Goal: Task Accomplishment & Management: Use online tool/utility

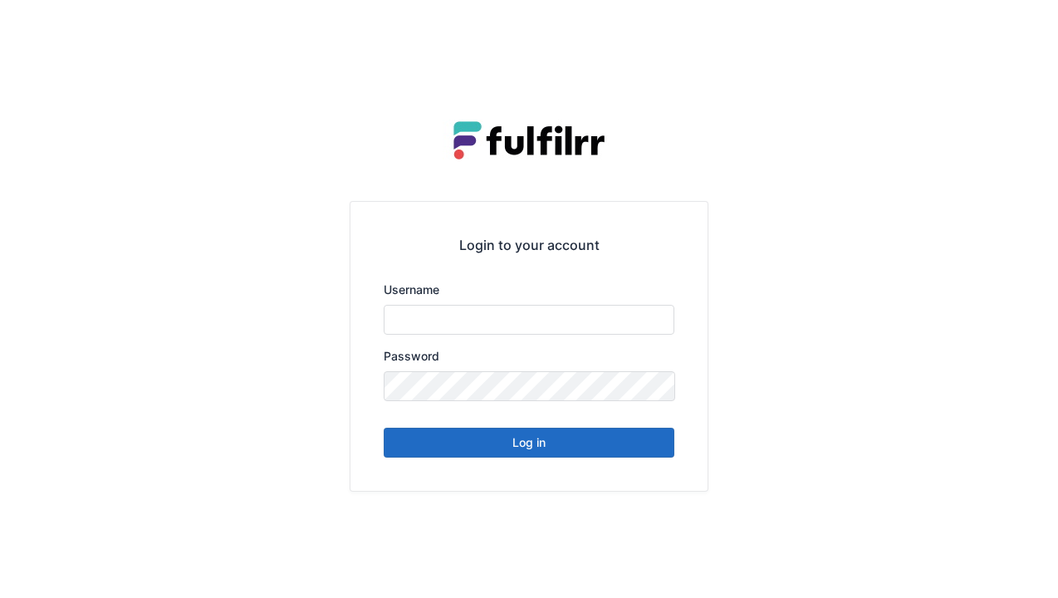
type input "******"
click at [528, 449] on button "Log in" at bounding box center [529, 443] width 291 height 30
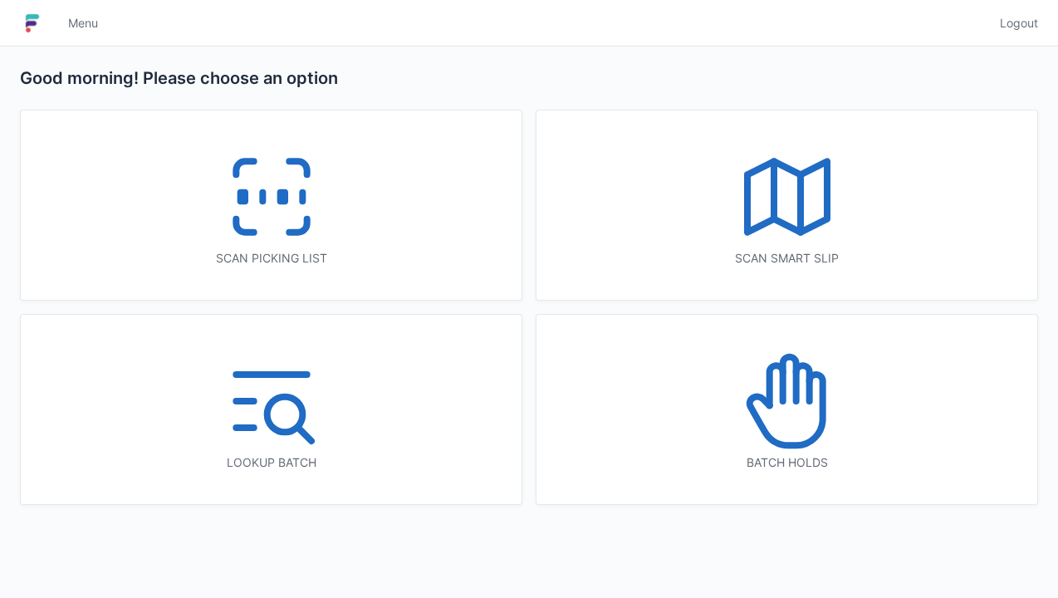
click at [256, 203] on icon at bounding box center [271, 197] width 106 height 106
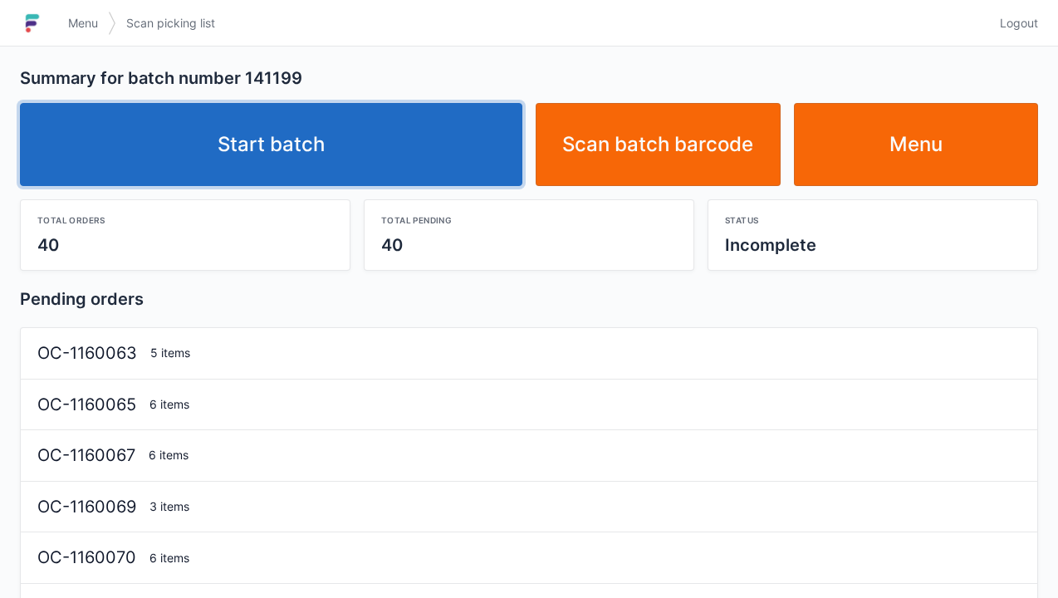
click at [255, 149] on link "Start batch" at bounding box center [271, 144] width 502 height 83
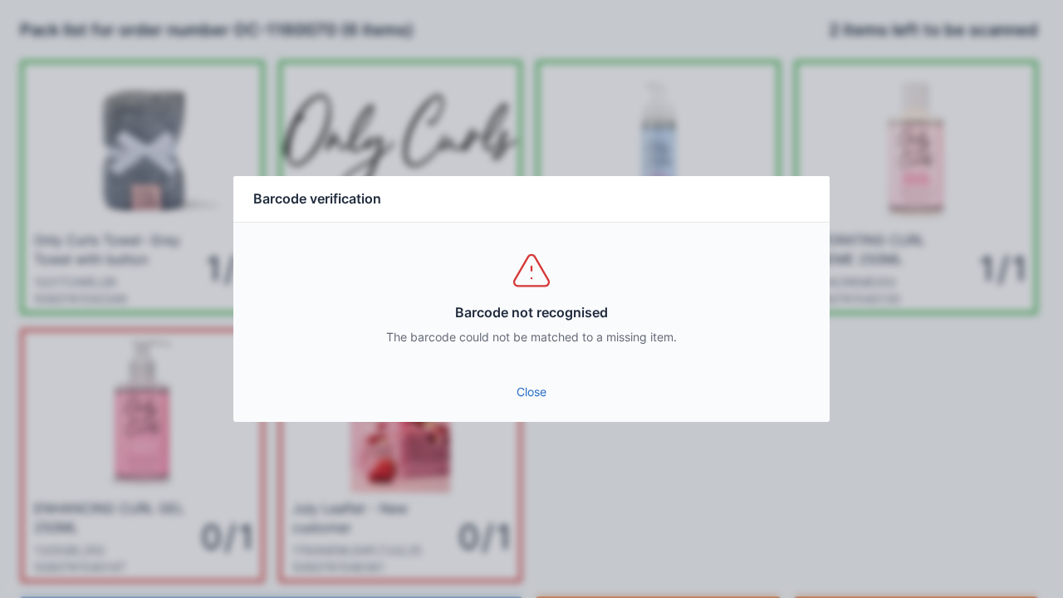
click at [523, 402] on link "Close" at bounding box center [531, 392] width 569 height 30
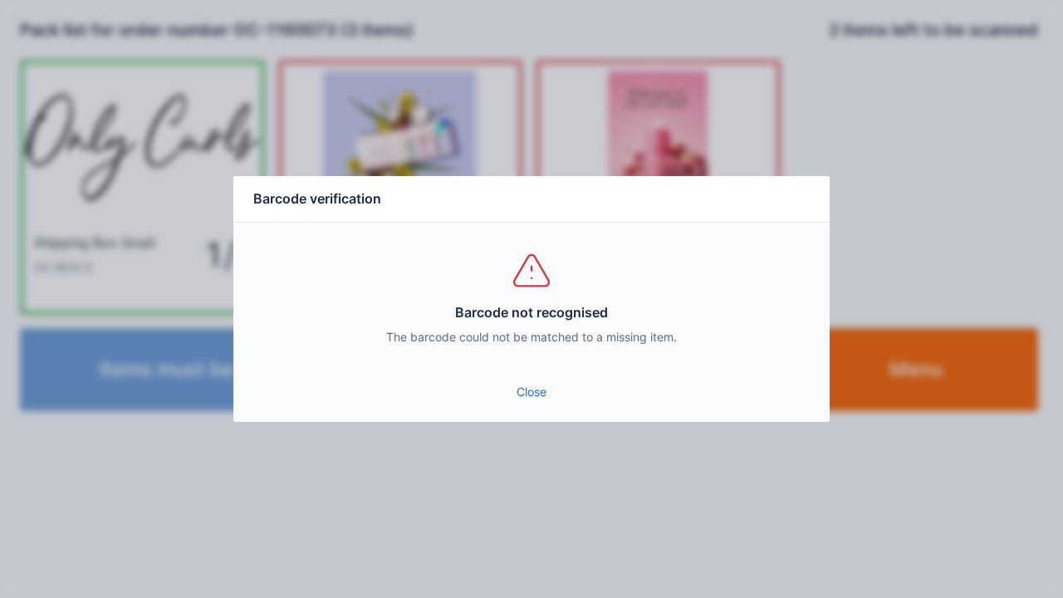
click at [521, 384] on link "Close" at bounding box center [531, 392] width 569 height 30
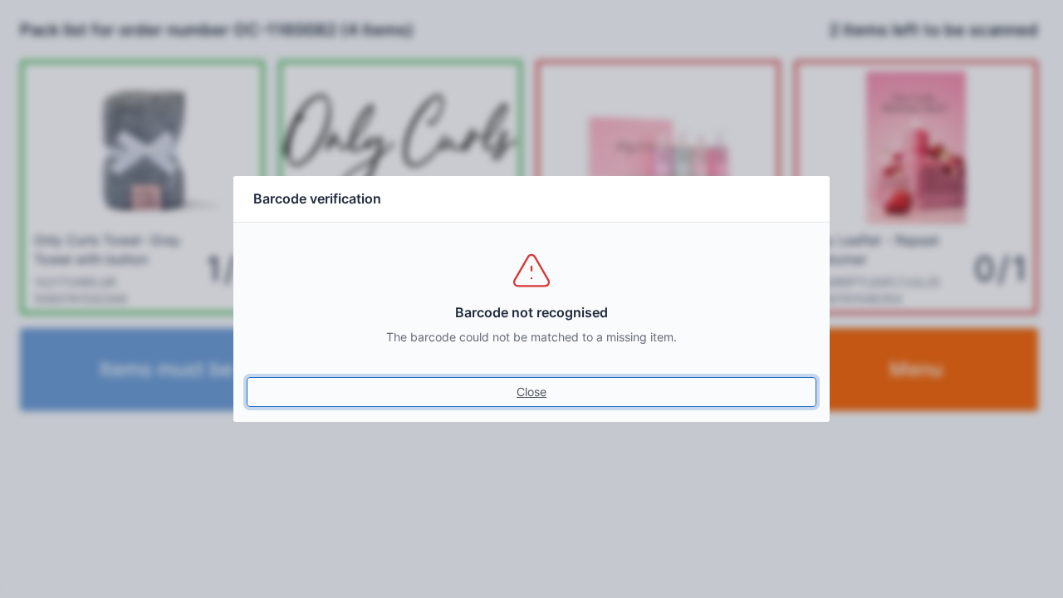
click at [516, 390] on link "Close" at bounding box center [531, 392] width 569 height 30
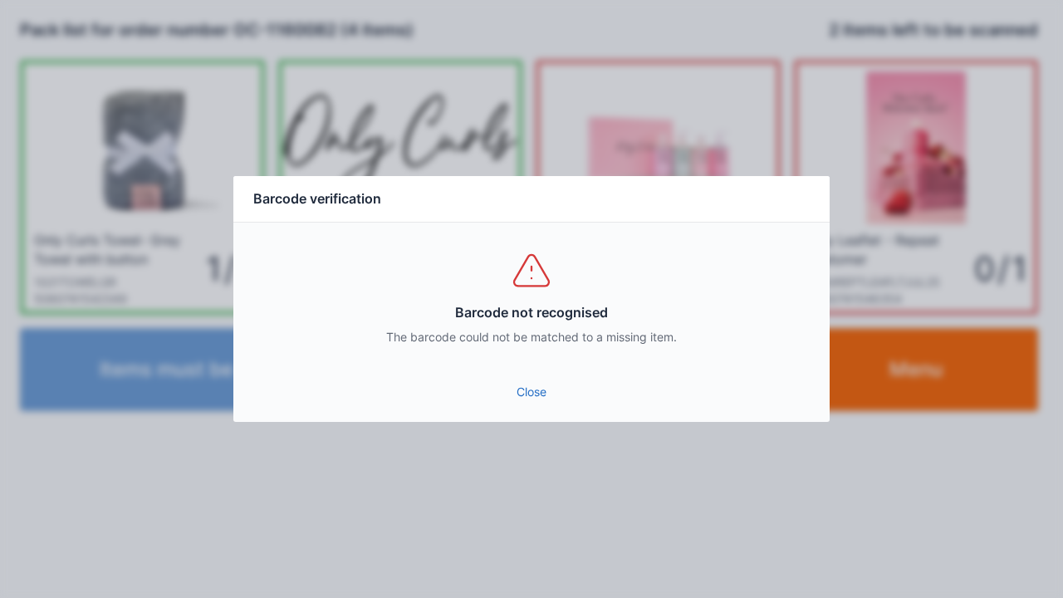
click at [528, 389] on link "Close" at bounding box center [531, 392] width 569 height 30
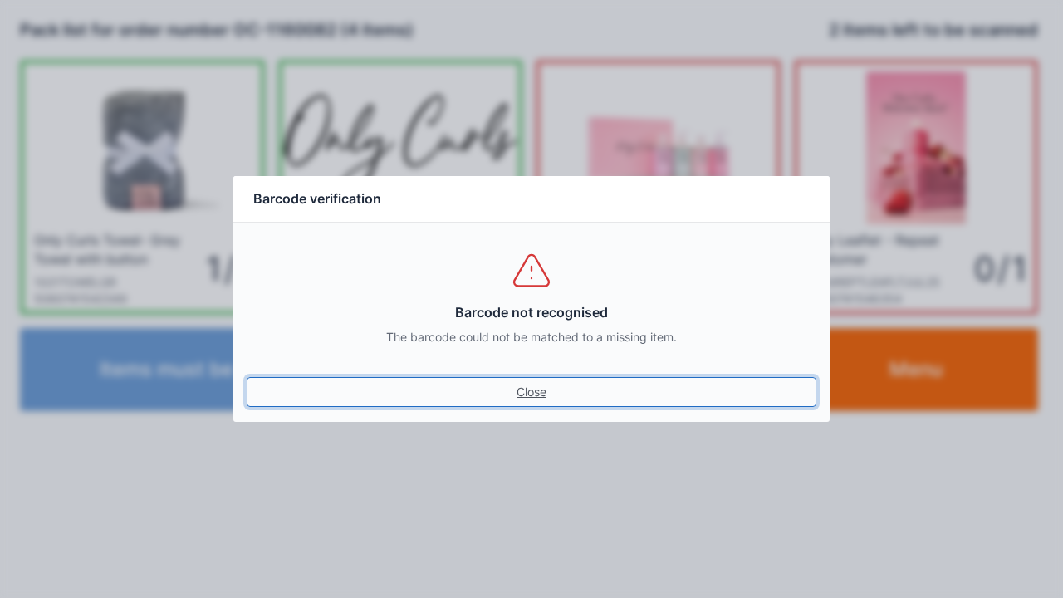
click at [538, 386] on link "Close" at bounding box center [531, 392] width 569 height 30
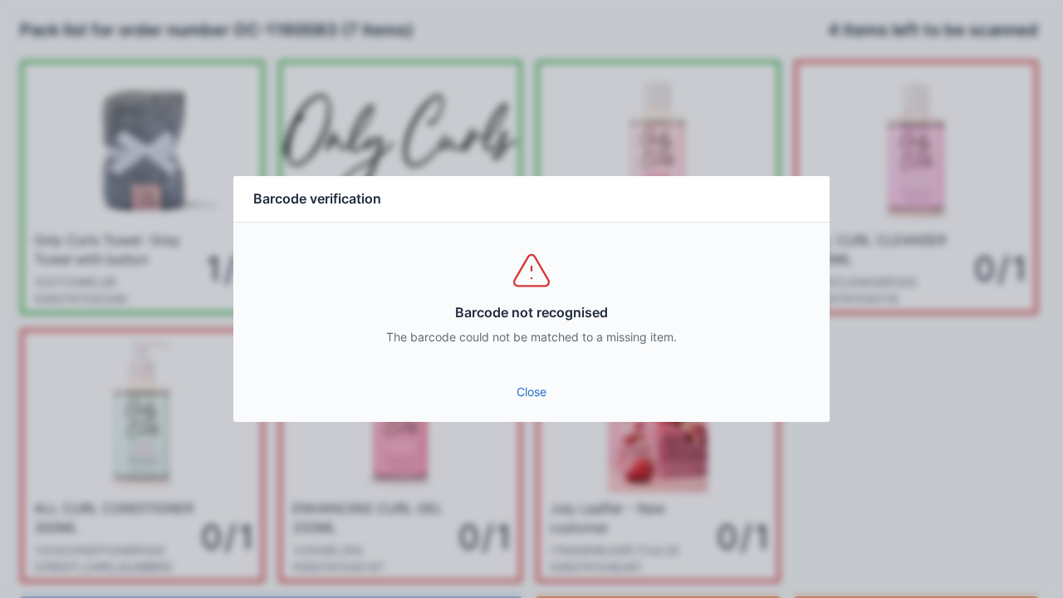
click at [525, 395] on link "Close" at bounding box center [531, 392] width 569 height 30
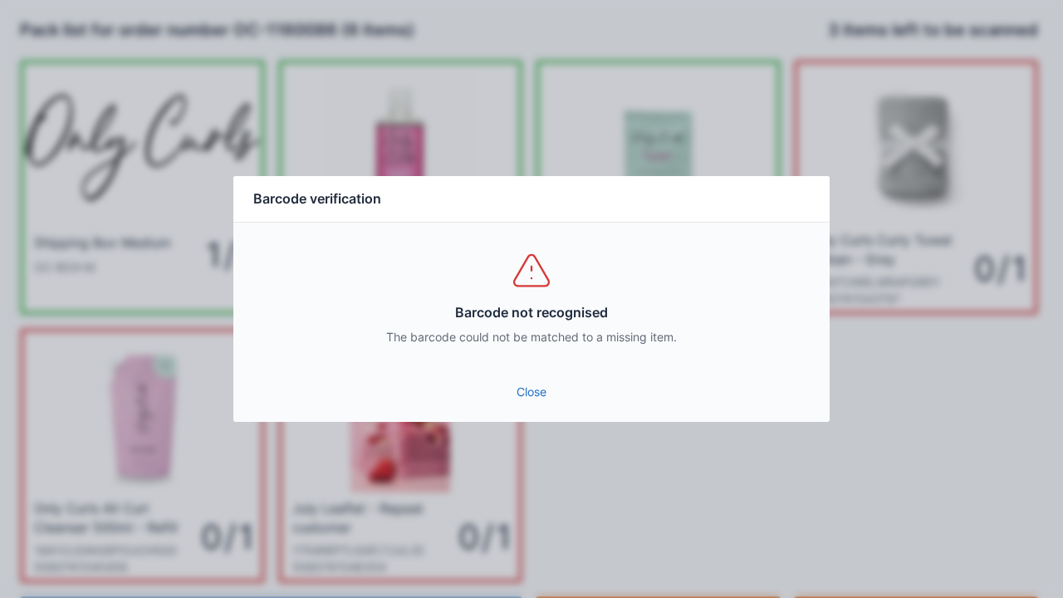
click at [545, 385] on link "Close" at bounding box center [531, 392] width 569 height 30
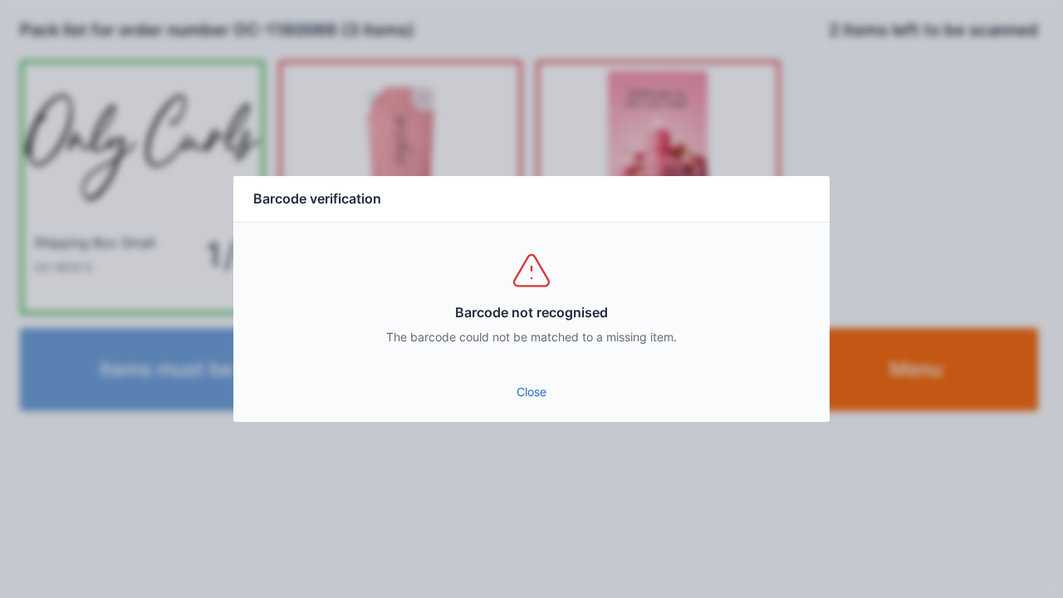
click at [511, 387] on link "Close" at bounding box center [531, 392] width 569 height 30
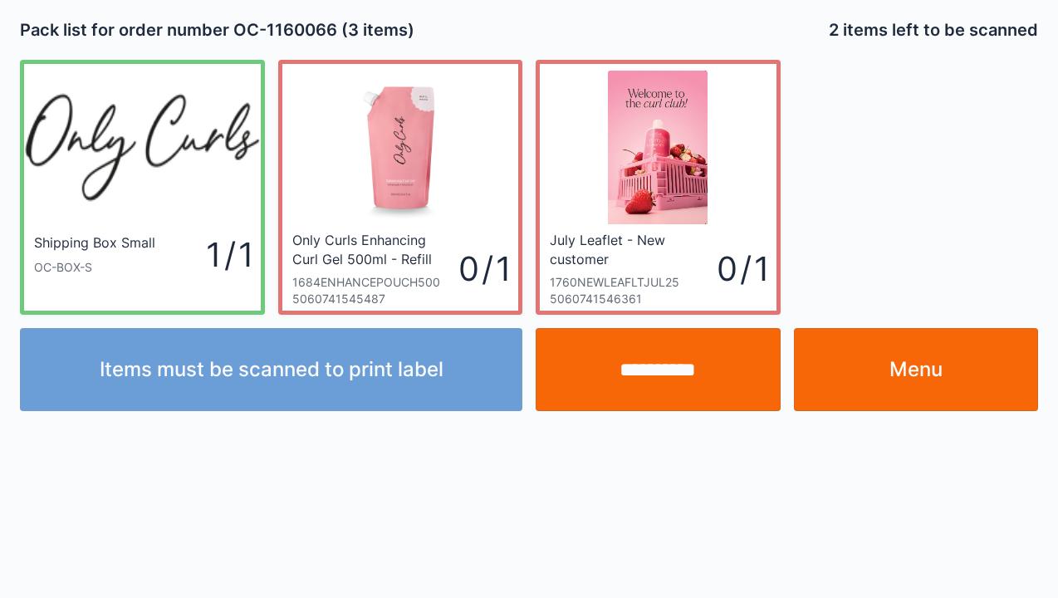
click at [652, 365] on input "**********" at bounding box center [657, 369] width 245 height 83
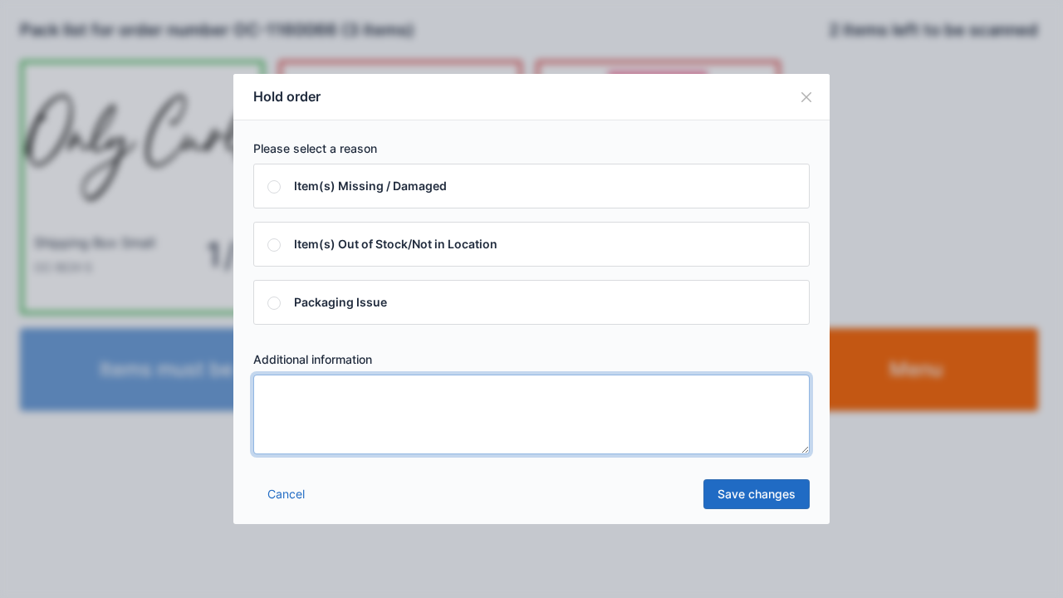
click at [290, 396] on textarea at bounding box center [531, 414] width 556 height 80
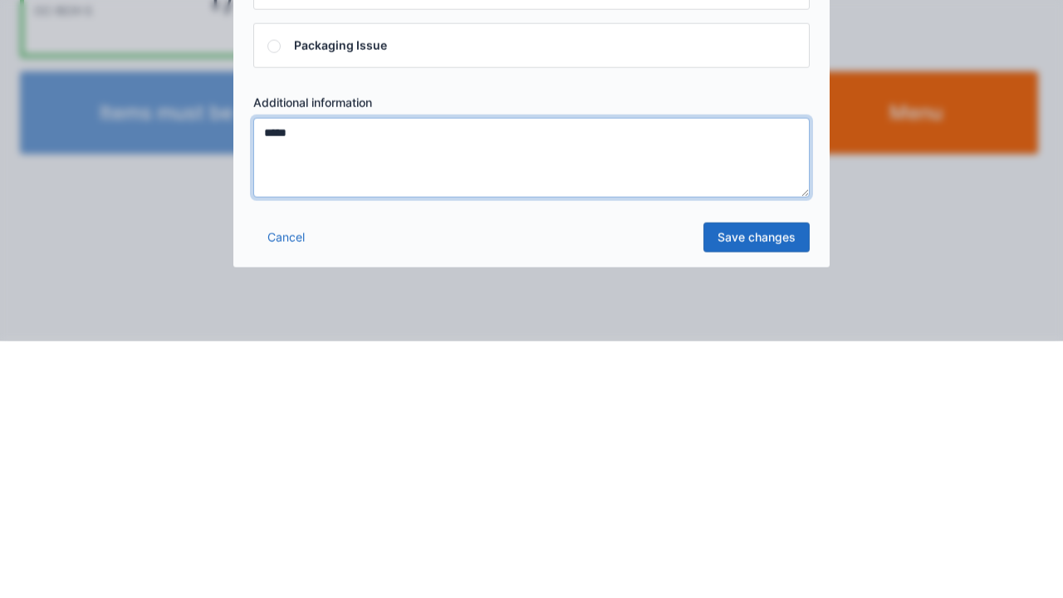
type textarea "*****"
click at [745, 491] on link "Save changes" at bounding box center [756, 494] width 106 height 30
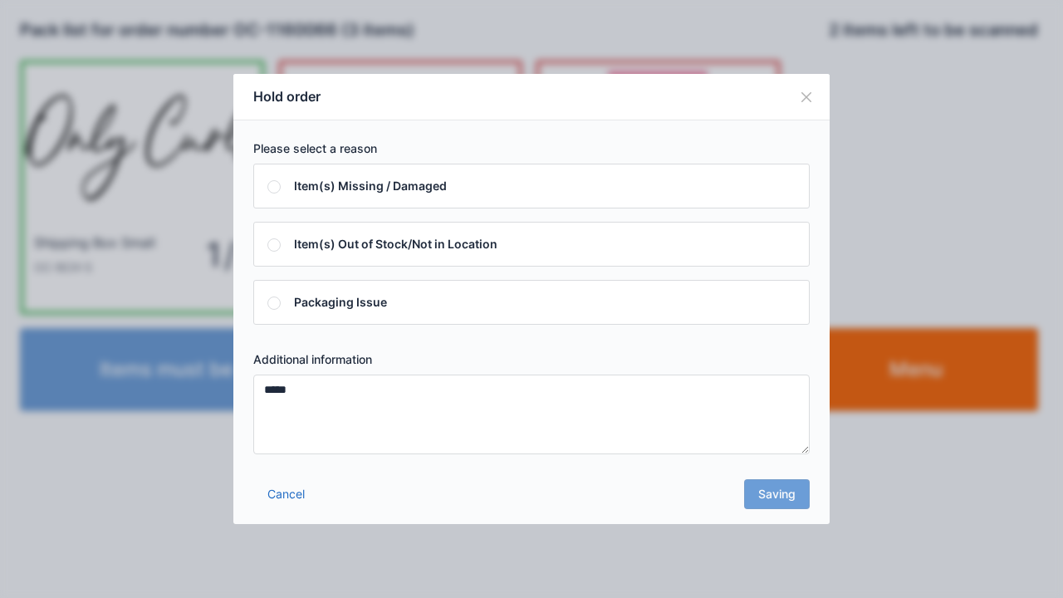
click at [770, 477] on div "Cancel Saving" at bounding box center [531, 499] width 596 height 50
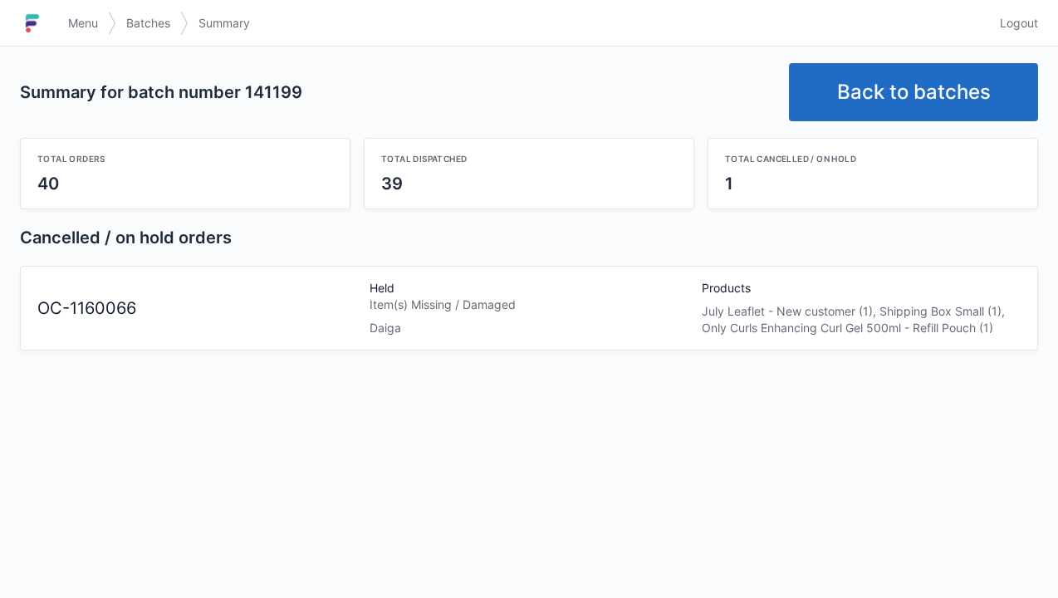
click at [890, 75] on link "Back to batches" at bounding box center [913, 92] width 249 height 58
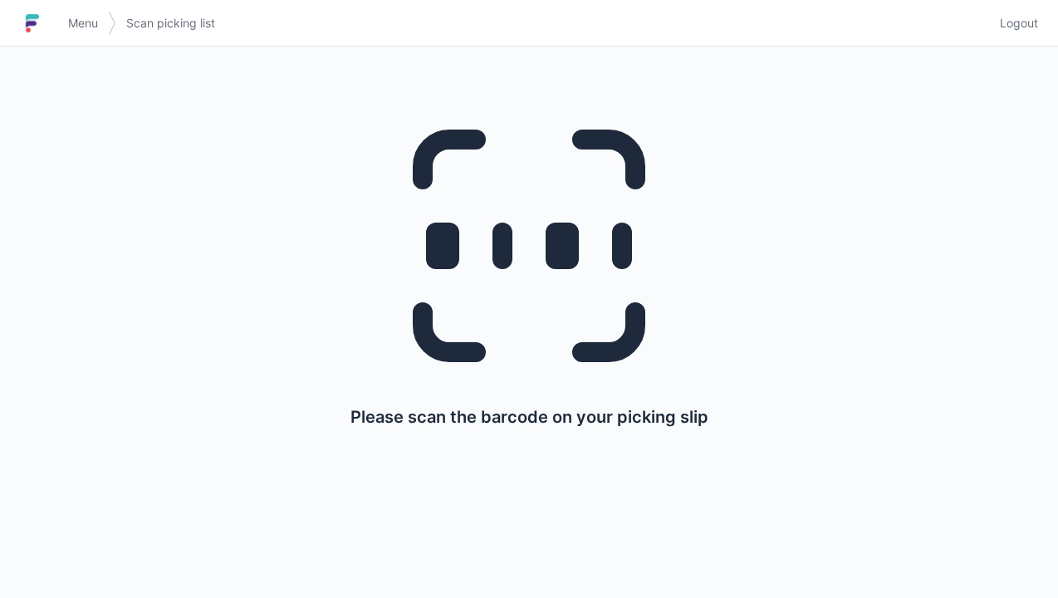
click at [73, 35] on link "Menu" at bounding box center [83, 23] width 50 height 30
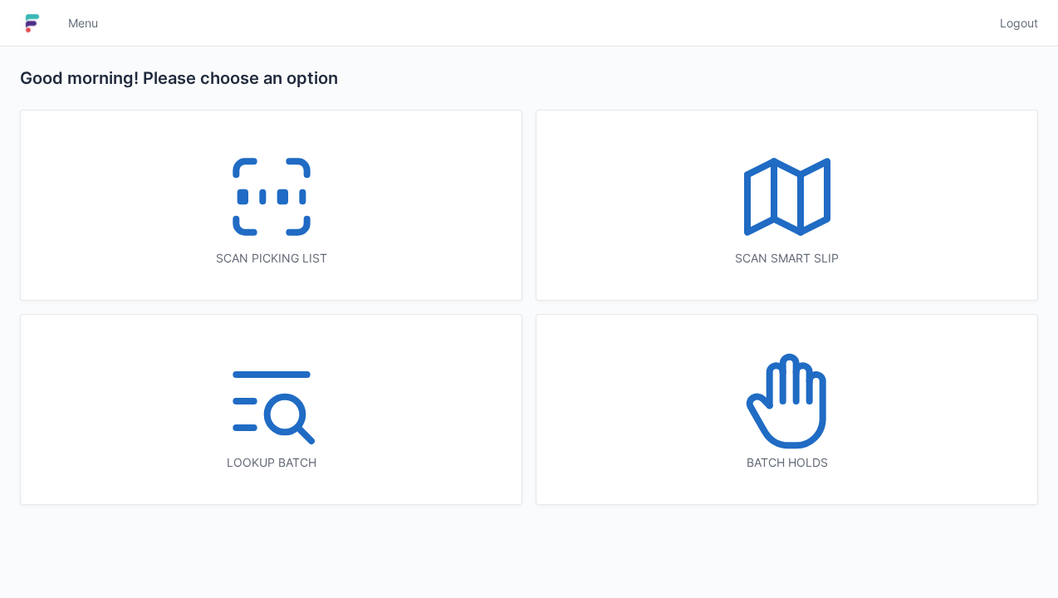
click at [782, 403] on icon at bounding box center [775, 385] width 13 height 40
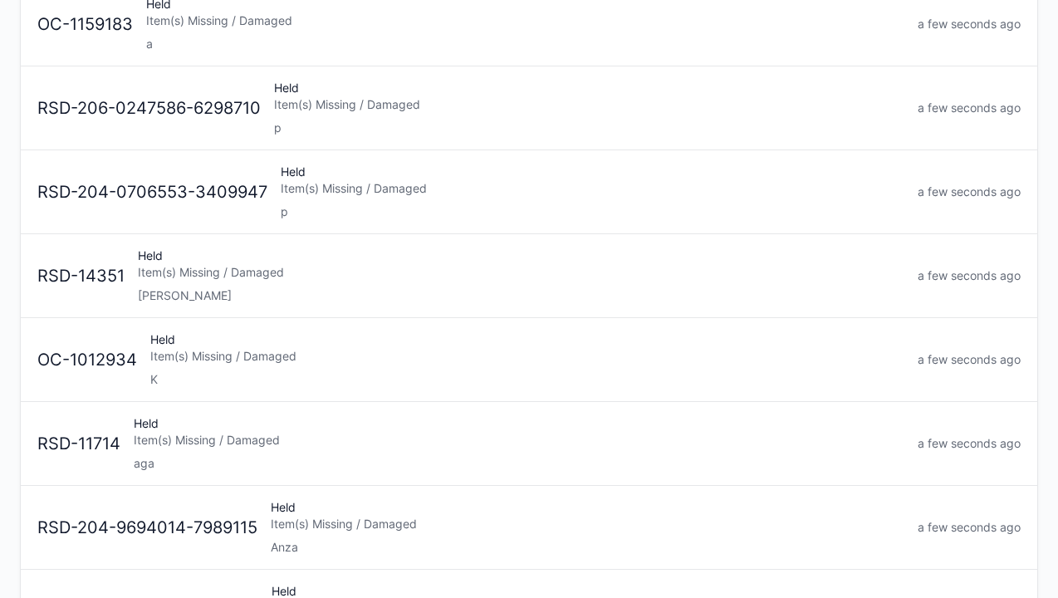
scroll to position [774, 0]
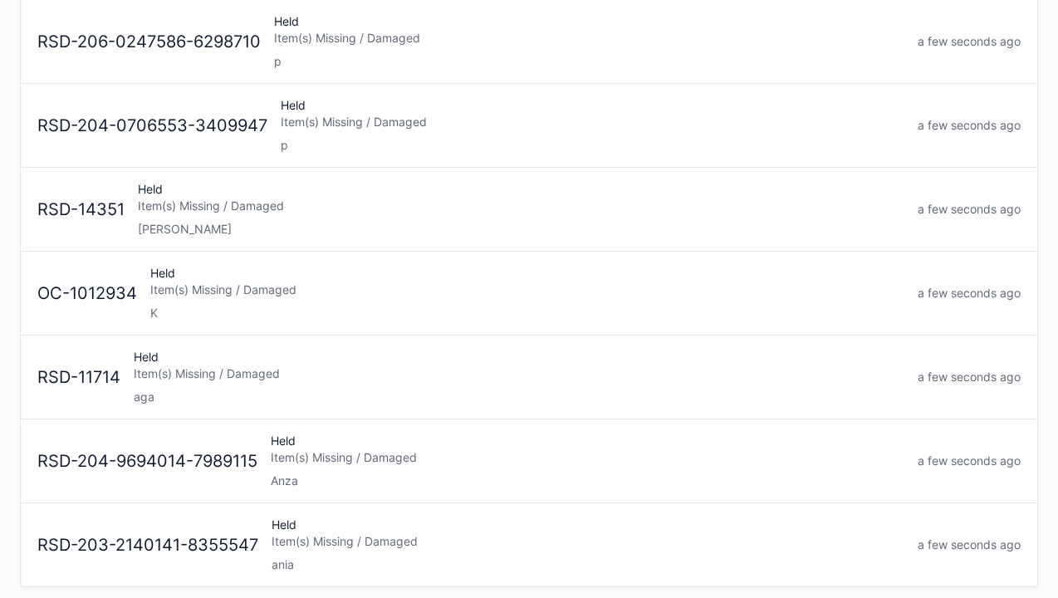
click at [152, 373] on div "Item(s) Missing / Damaged" at bounding box center [519, 373] width 770 height 17
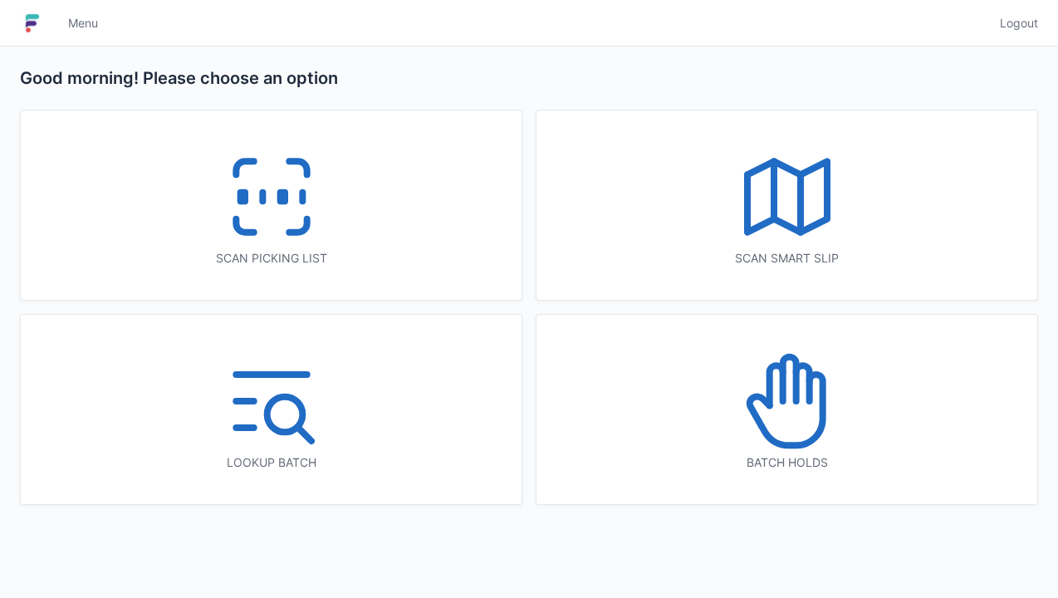
click at [271, 183] on icon at bounding box center [271, 197] width 106 height 106
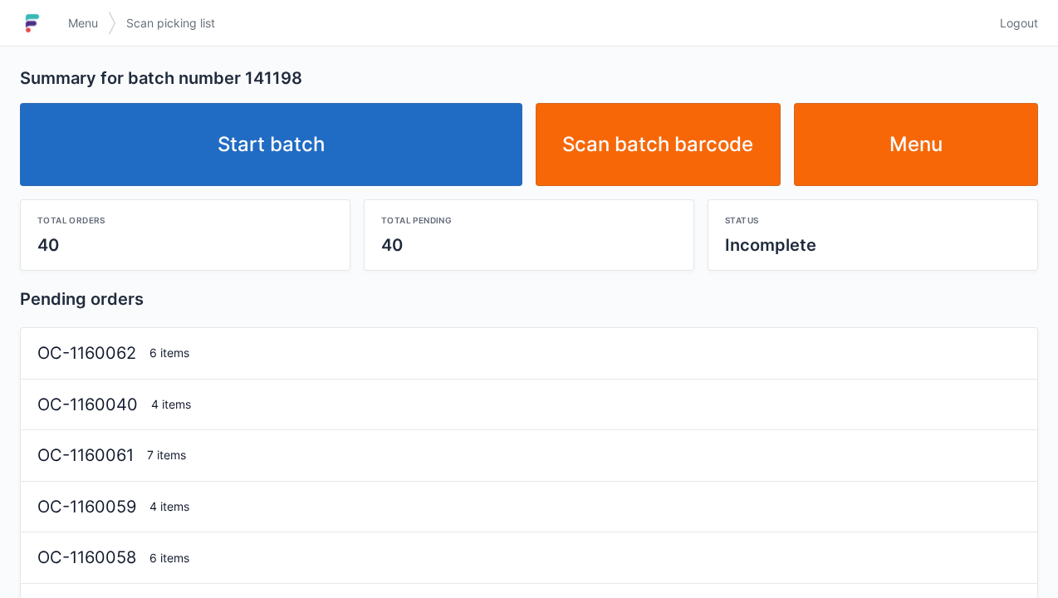
click at [274, 133] on link "Start batch" at bounding box center [271, 144] width 502 height 83
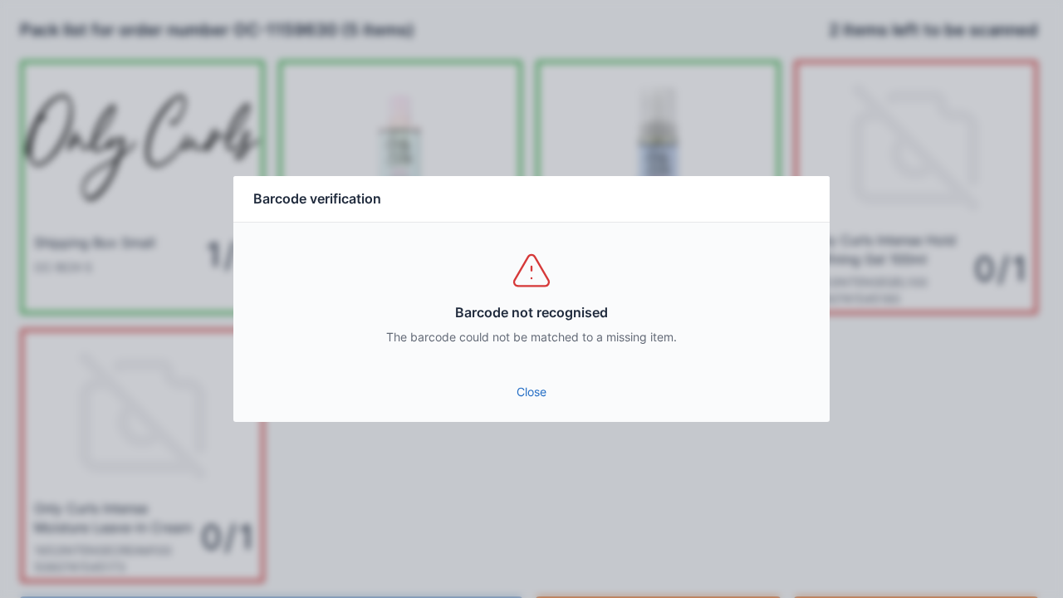
click at [526, 392] on link "Close" at bounding box center [531, 392] width 569 height 30
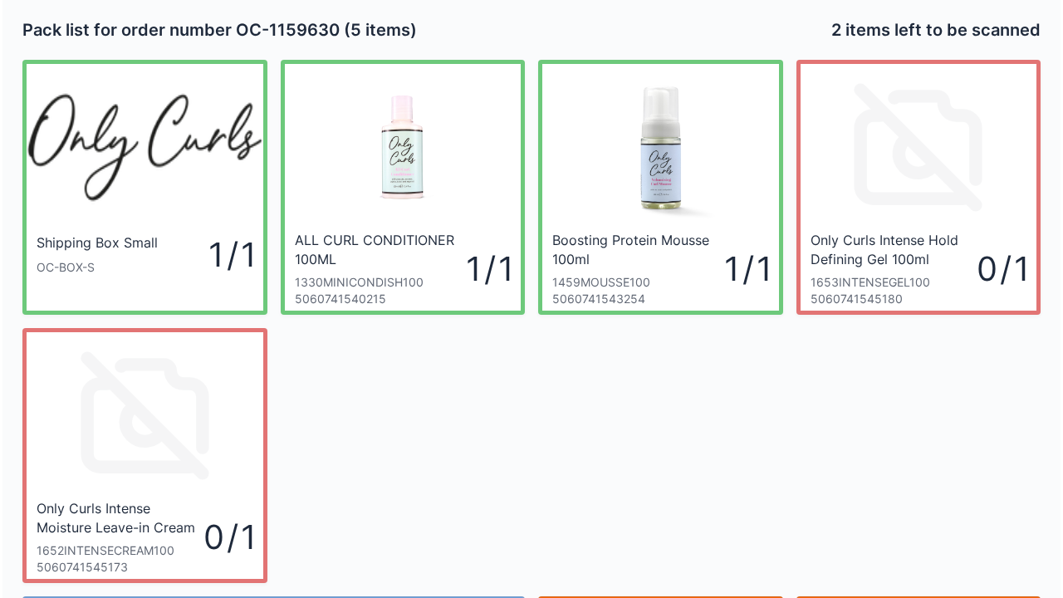
scroll to position [96, 0]
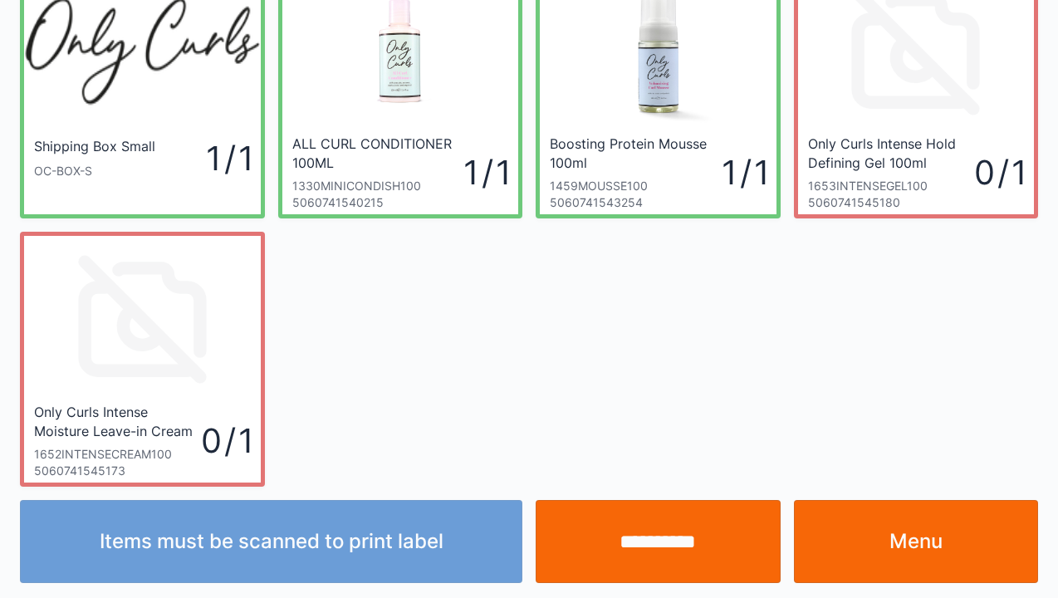
click at [667, 555] on input "**********" at bounding box center [657, 541] width 245 height 83
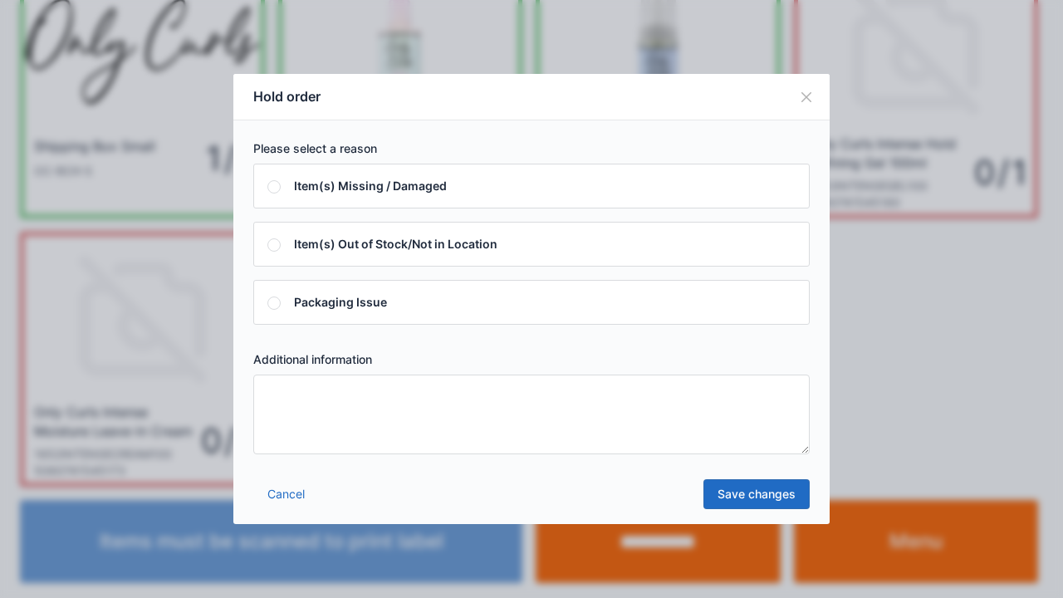
click at [303, 395] on textarea at bounding box center [531, 414] width 556 height 80
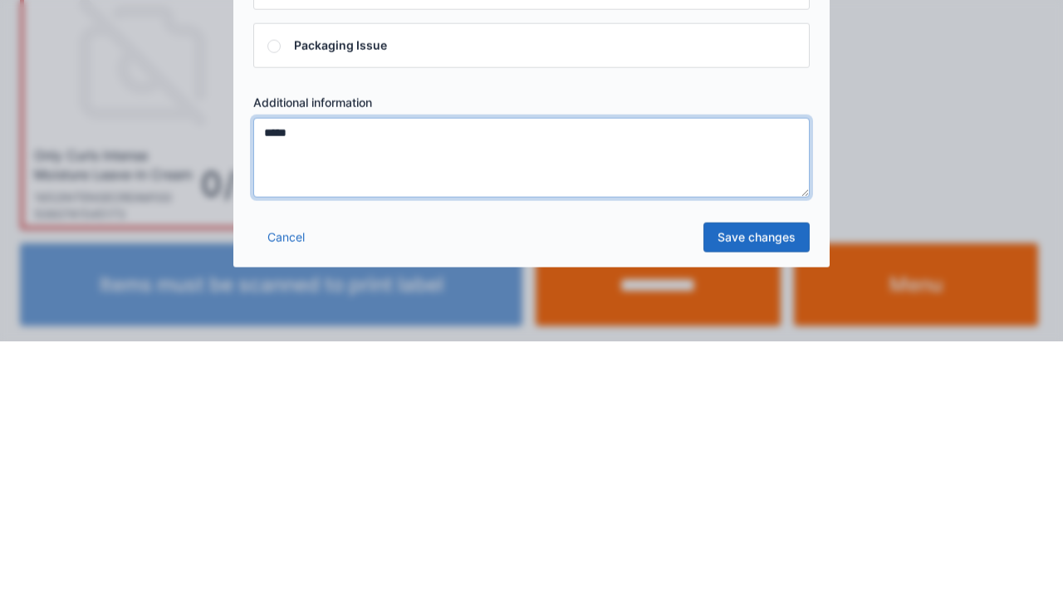
type textarea "*****"
click at [757, 490] on link "Save changes" at bounding box center [756, 494] width 106 height 30
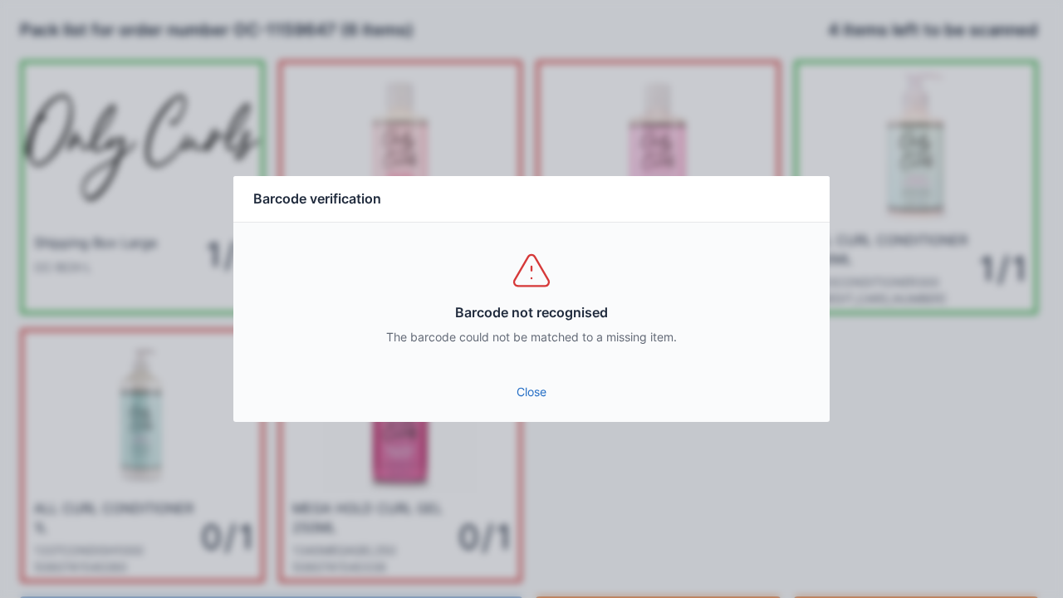
click at [521, 389] on link "Close" at bounding box center [531, 392] width 569 height 30
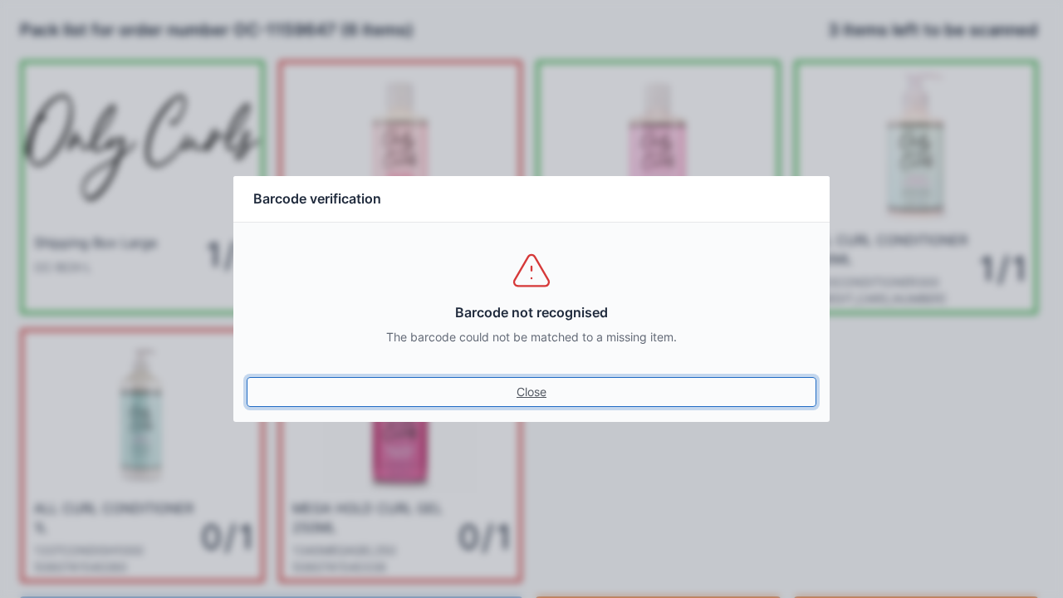
click at [501, 400] on link "Close" at bounding box center [531, 392] width 569 height 30
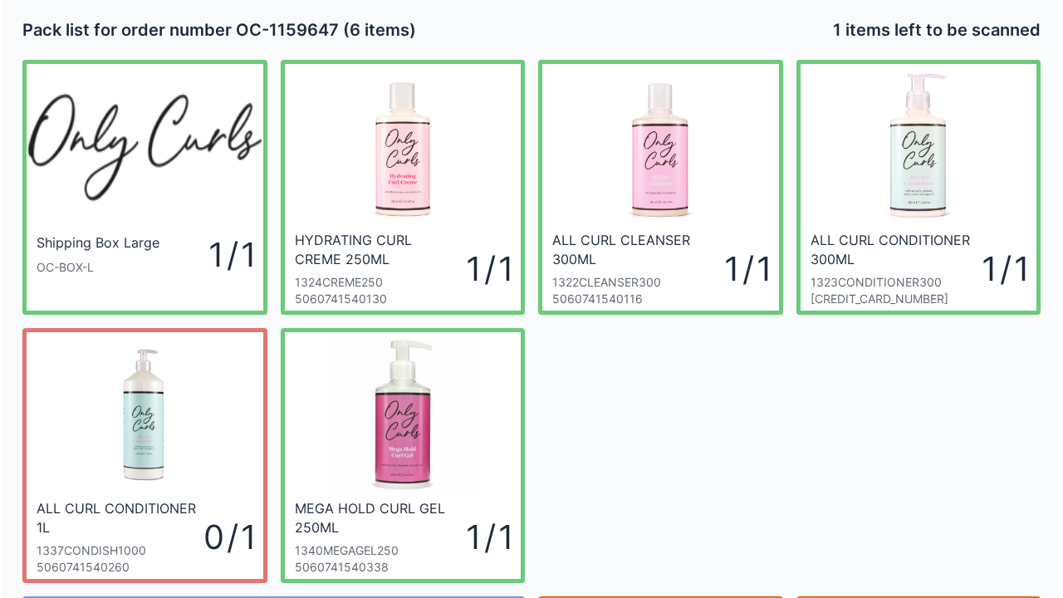
scroll to position [96, 0]
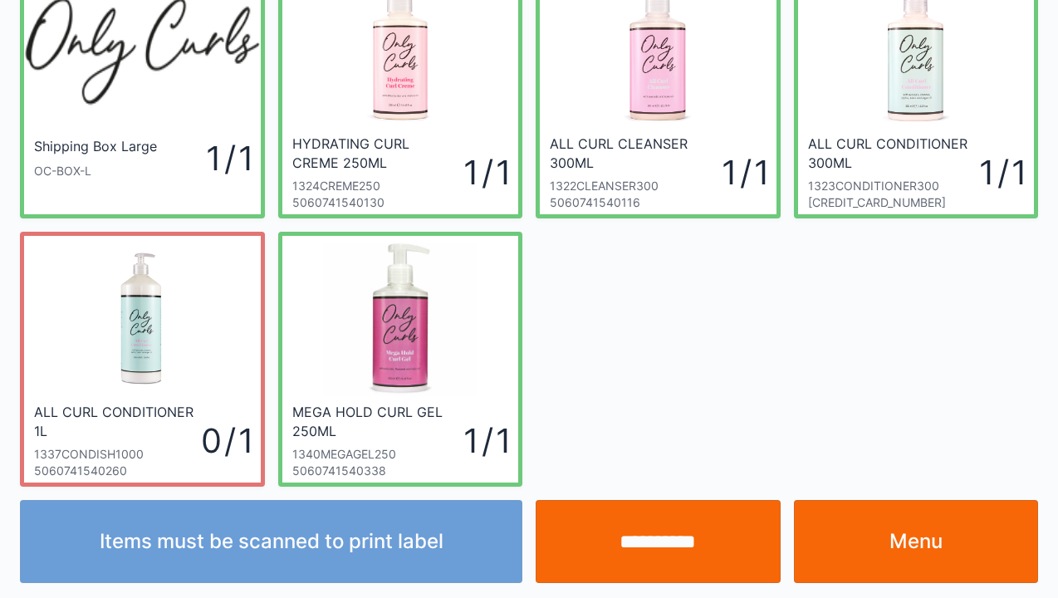
click at [662, 541] on input "**********" at bounding box center [657, 541] width 245 height 83
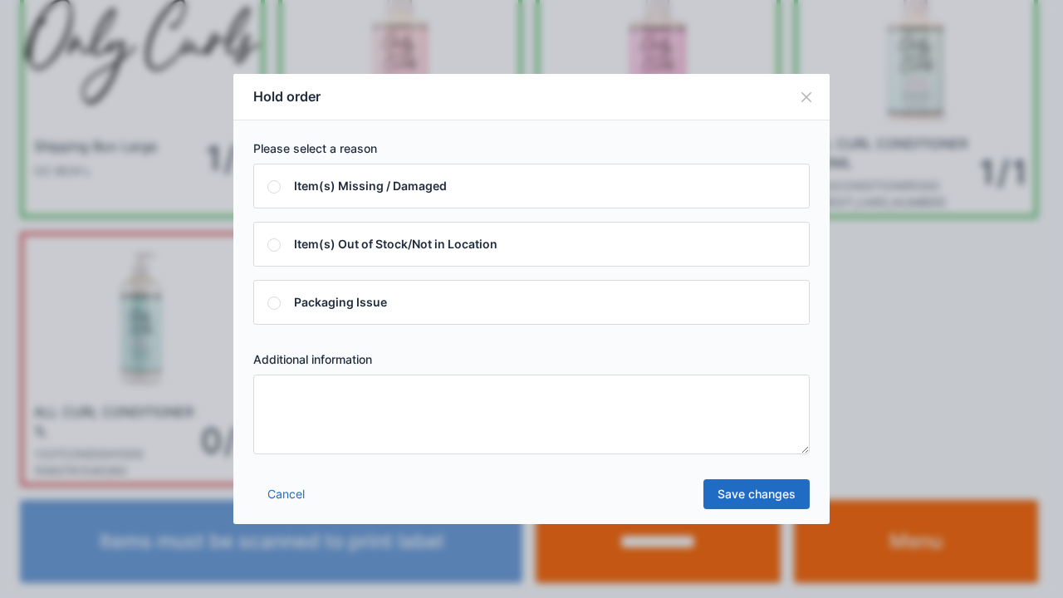
click at [316, 407] on textarea at bounding box center [531, 414] width 556 height 80
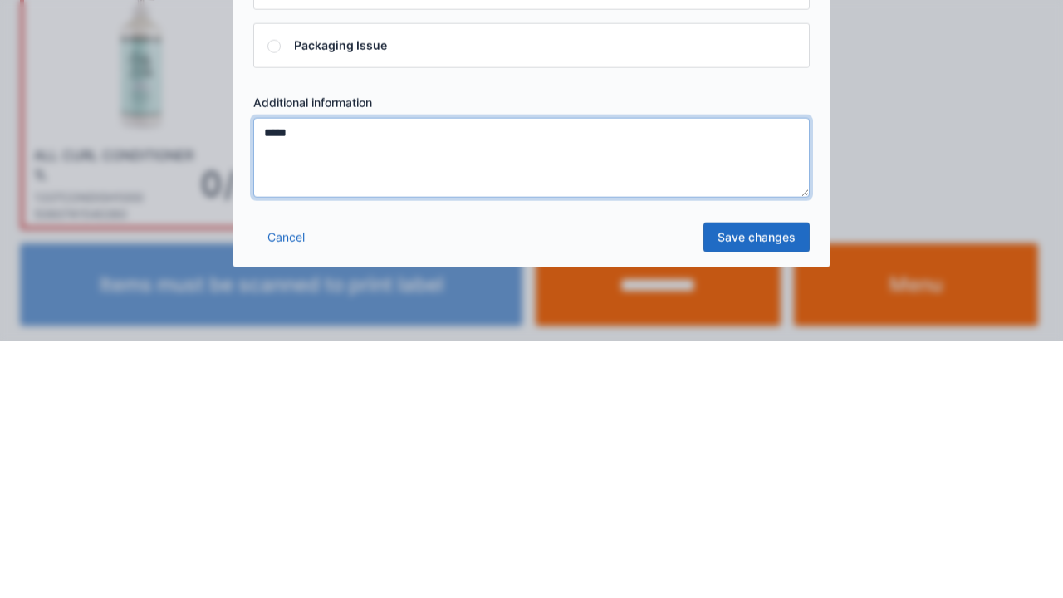
type textarea "*****"
click at [762, 491] on link "Save changes" at bounding box center [756, 494] width 106 height 30
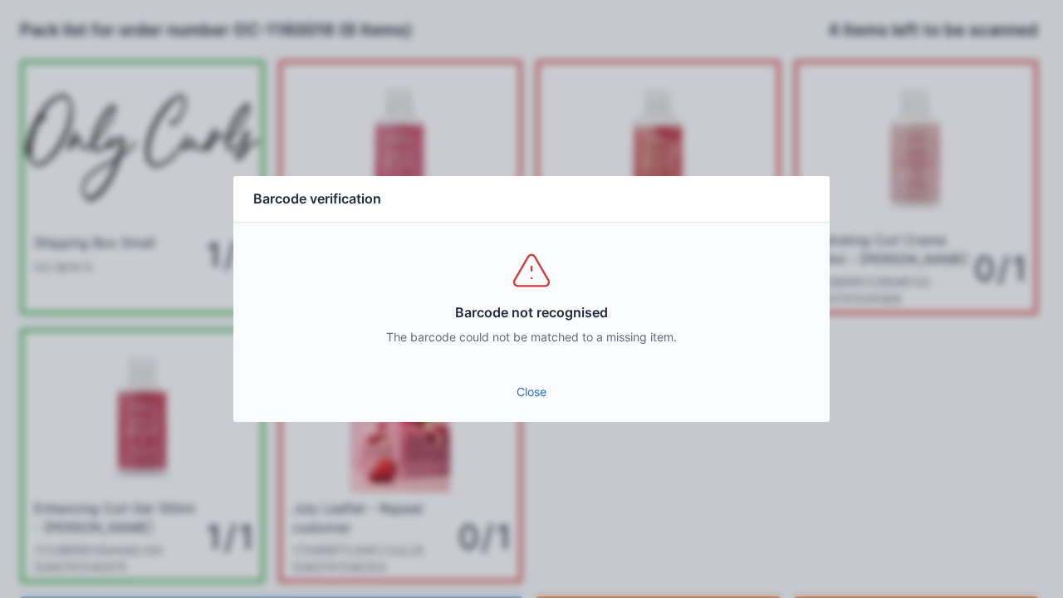
click at [509, 399] on link "Close" at bounding box center [531, 392] width 569 height 30
click at [526, 381] on link "Close" at bounding box center [531, 392] width 569 height 30
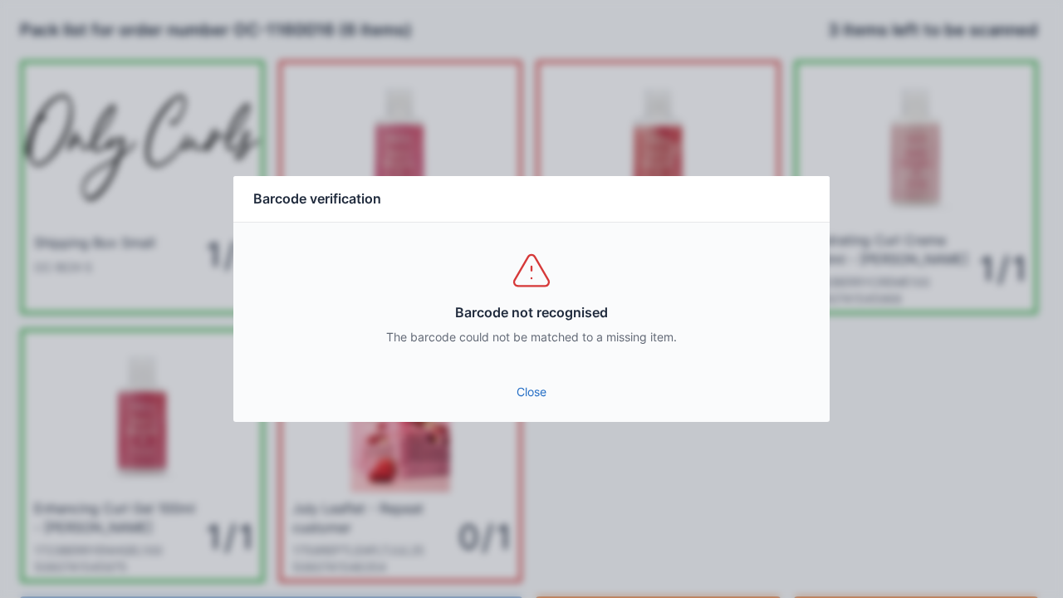
click at [521, 392] on link "Close" at bounding box center [531, 392] width 569 height 30
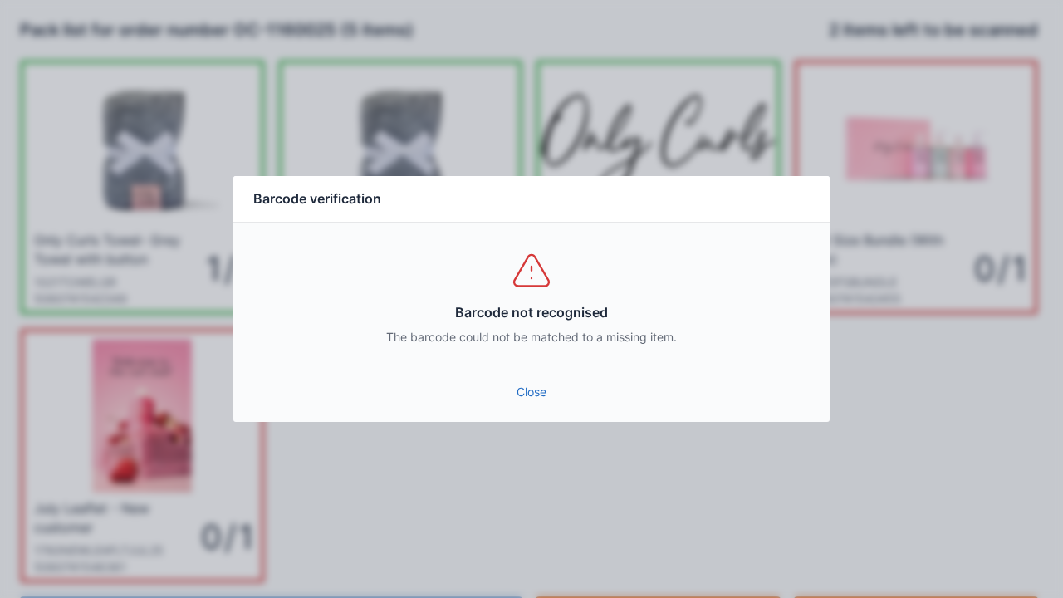
click at [527, 393] on link "Close" at bounding box center [531, 392] width 569 height 30
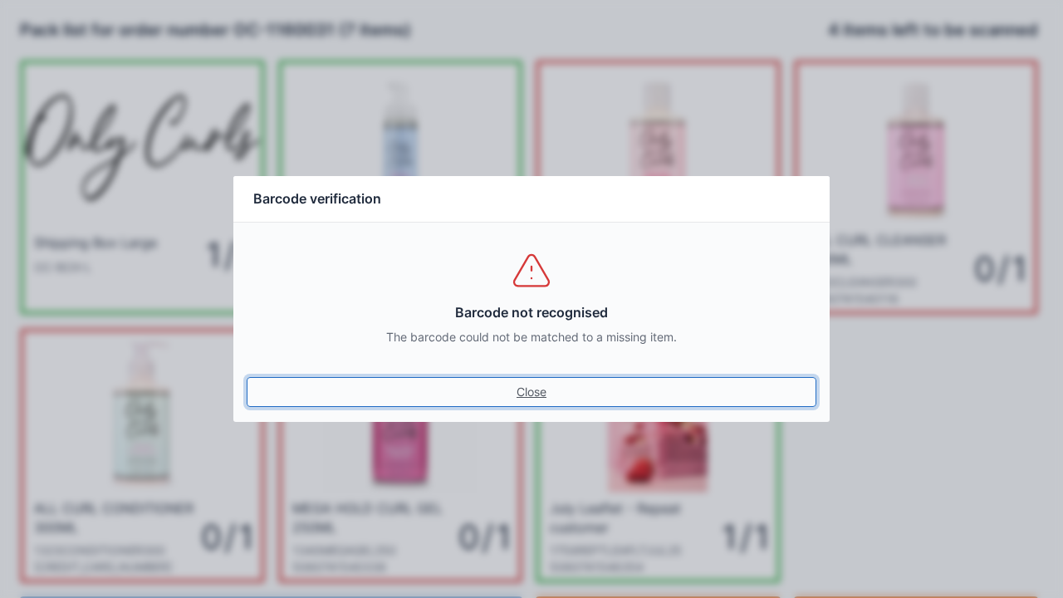
click at [525, 385] on link "Close" at bounding box center [531, 392] width 569 height 30
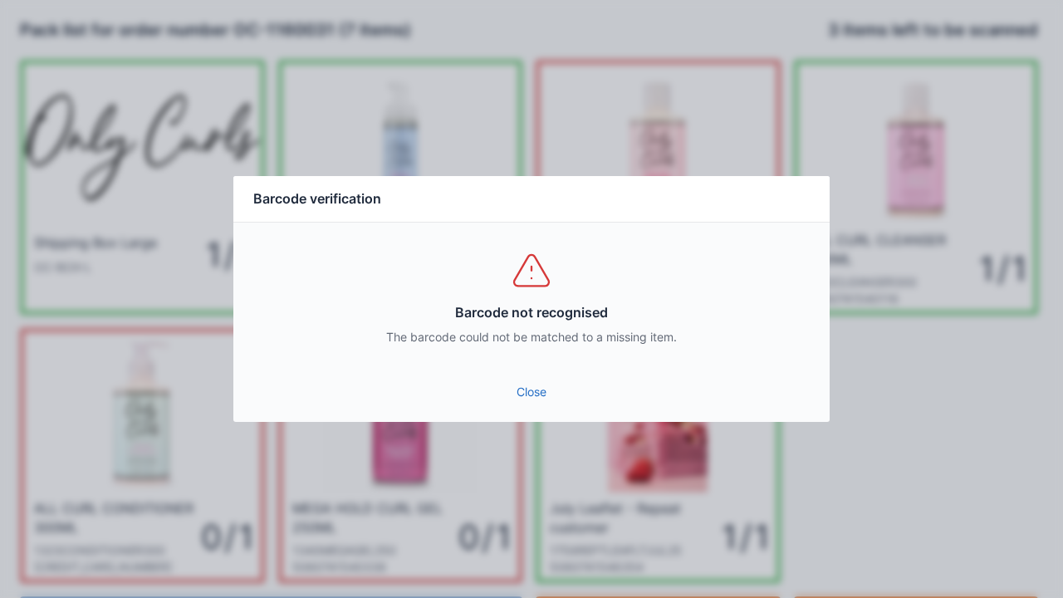
click at [520, 404] on link "Close" at bounding box center [531, 392] width 569 height 30
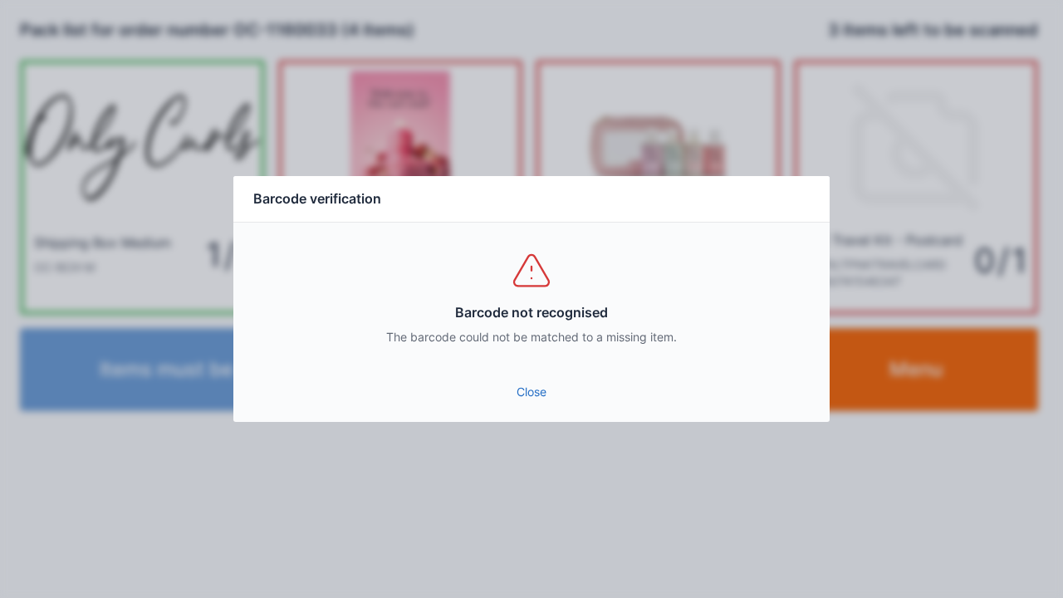
click at [530, 395] on link "Close" at bounding box center [531, 392] width 569 height 30
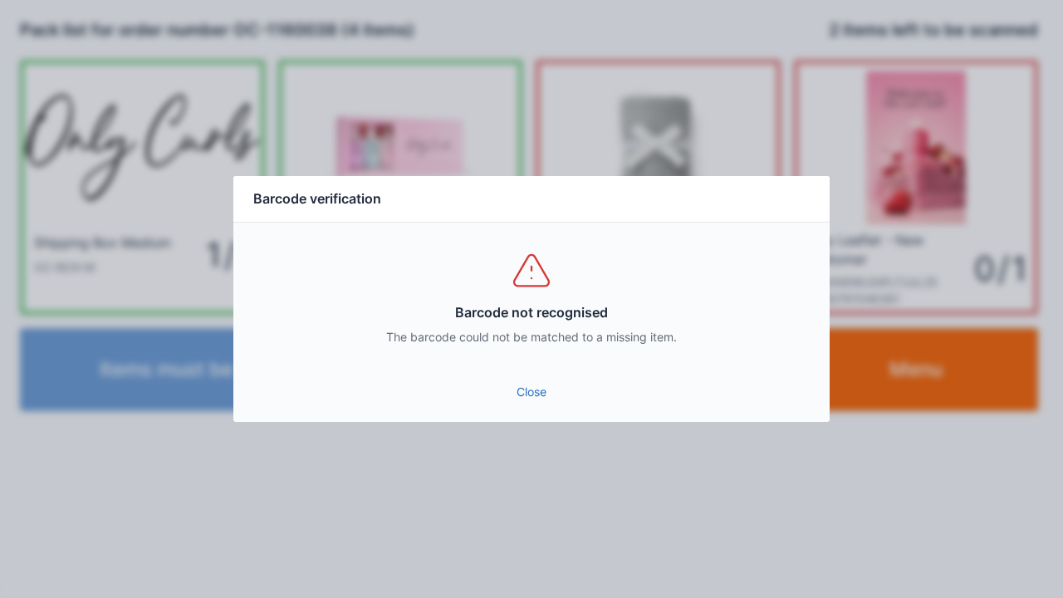
click at [524, 392] on link "Close" at bounding box center [531, 392] width 569 height 30
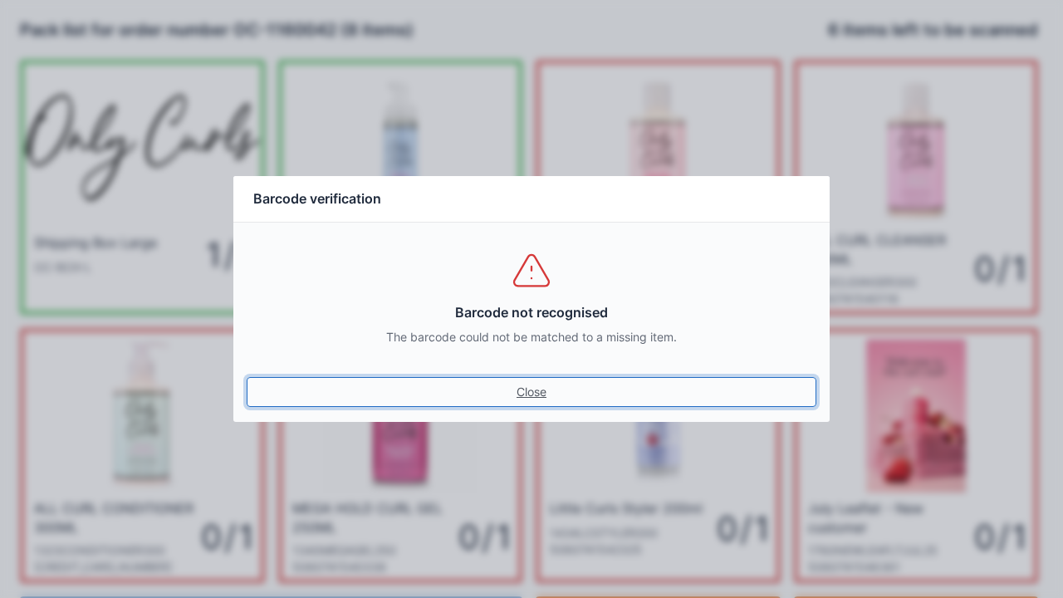
click at [540, 380] on link "Close" at bounding box center [531, 392] width 569 height 30
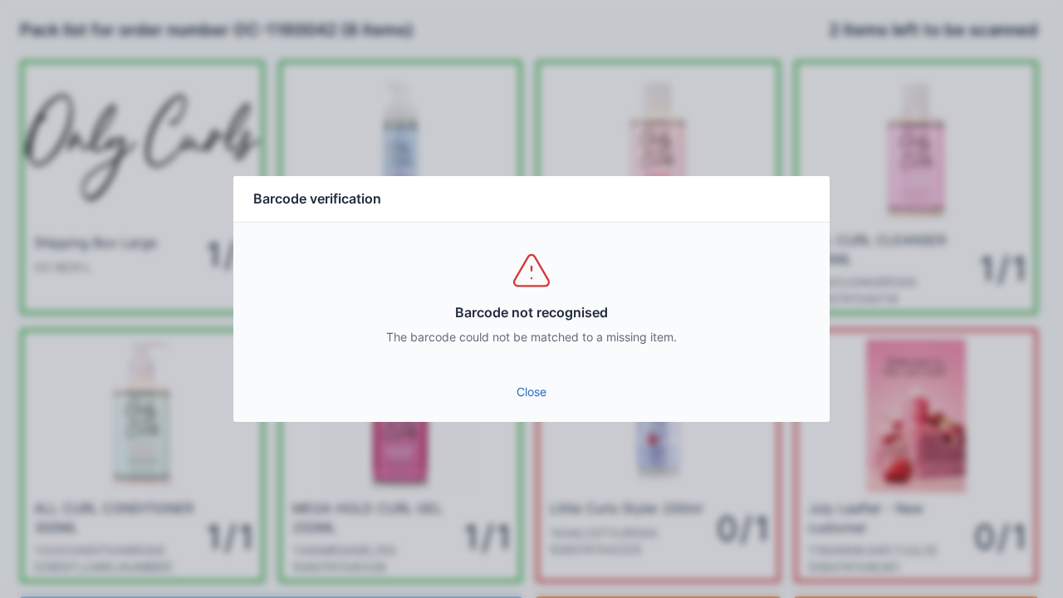
click at [517, 392] on link "Close" at bounding box center [531, 392] width 569 height 30
click at [528, 382] on link "Close" at bounding box center [531, 392] width 569 height 30
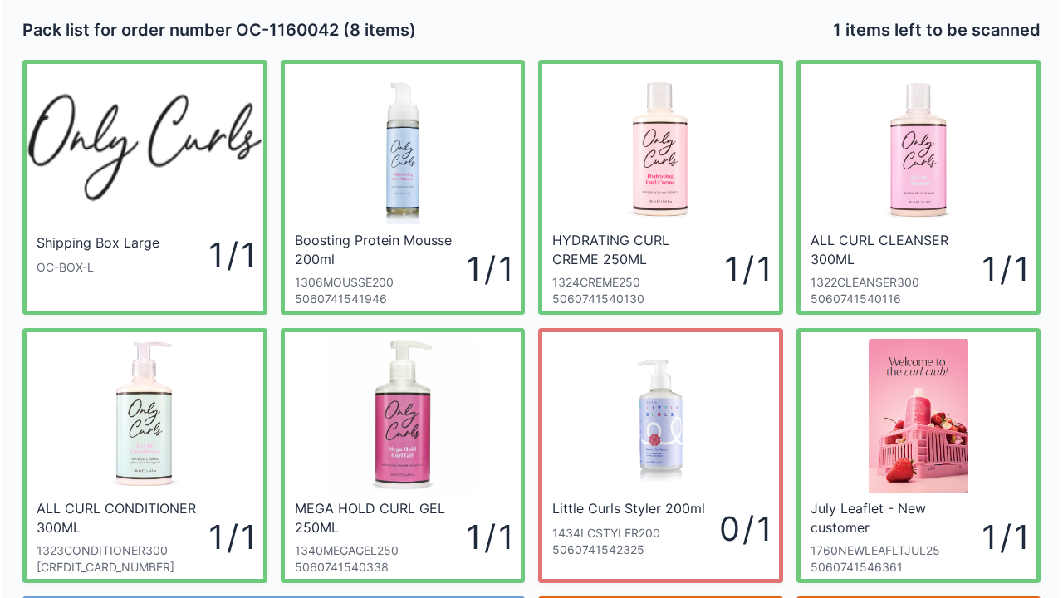
scroll to position [96, 0]
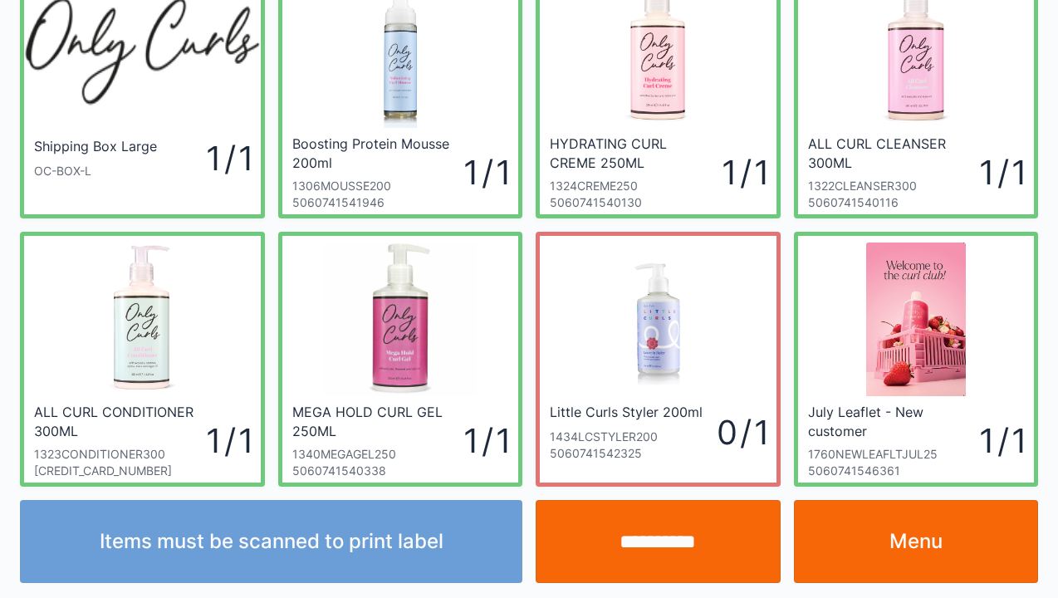
click at [650, 541] on input "**********" at bounding box center [657, 541] width 245 height 83
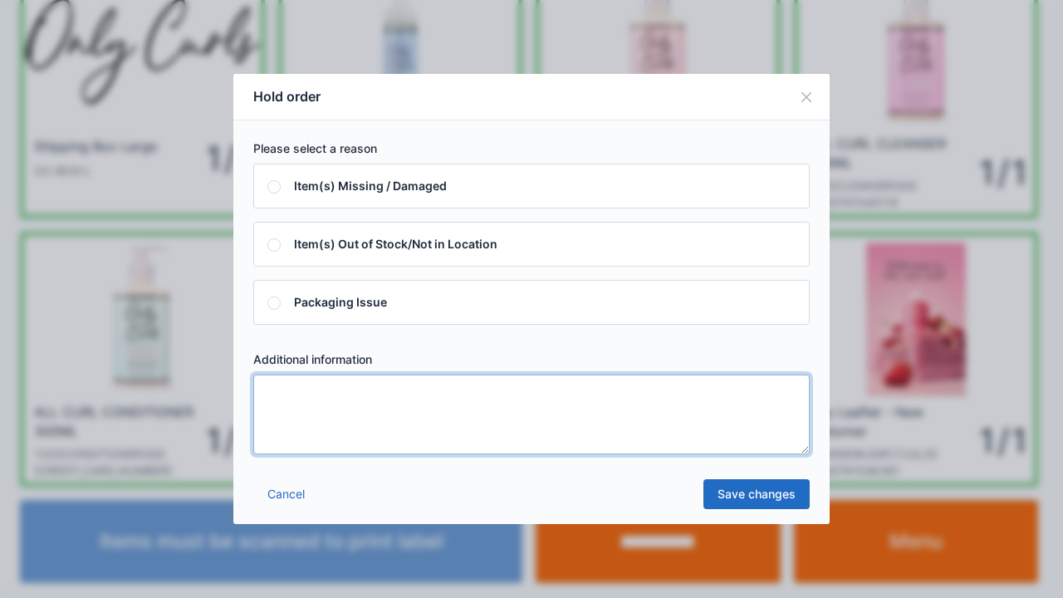
click at [305, 408] on textarea at bounding box center [531, 414] width 556 height 80
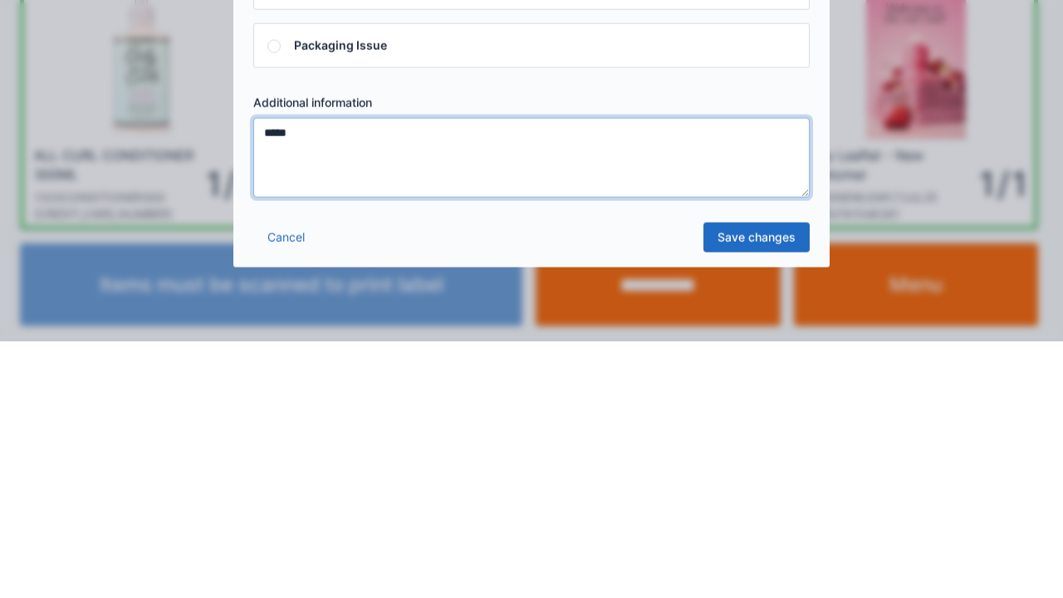
type textarea "*****"
click at [750, 491] on link "Save changes" at bounding box center [756, 494] width 106 height 30
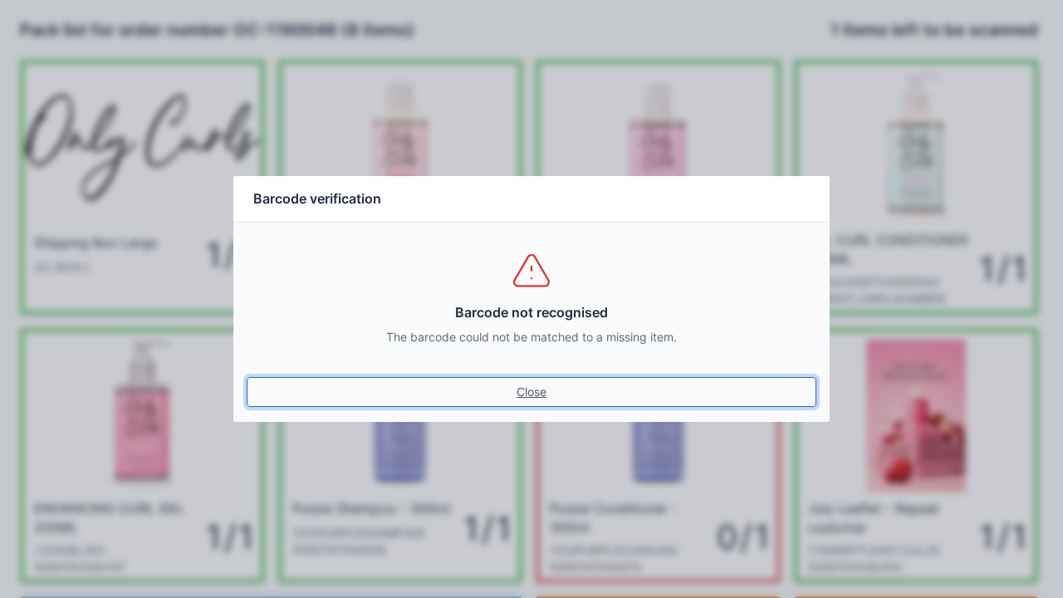
click at [531, 389] on link "Close" at bounding box center [531, 392] width 569 height 30
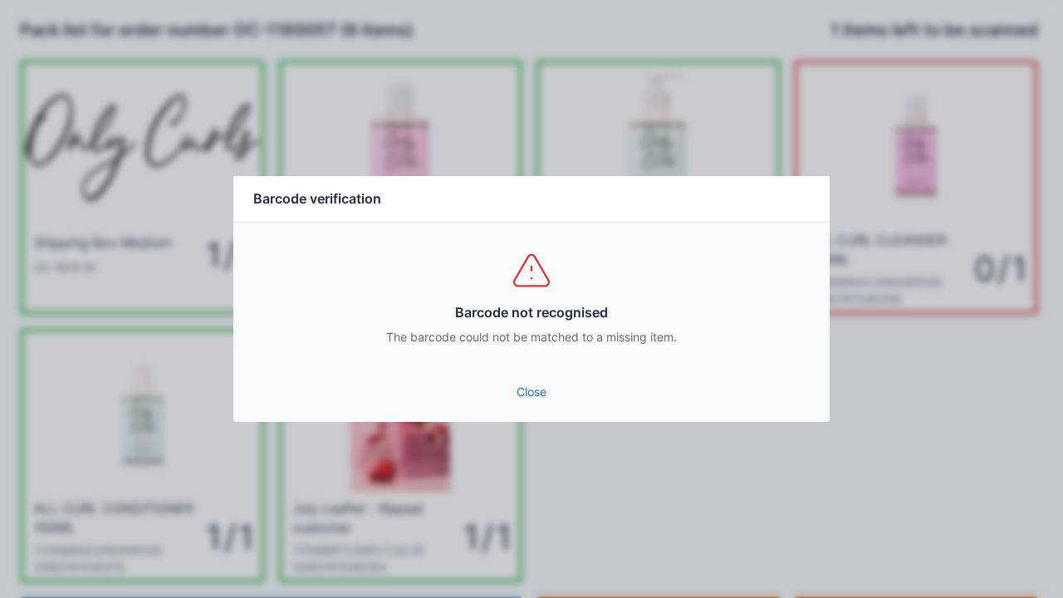
click at [543, 390] on link "Close" at bounding box center [531, 392] width 569 height 30
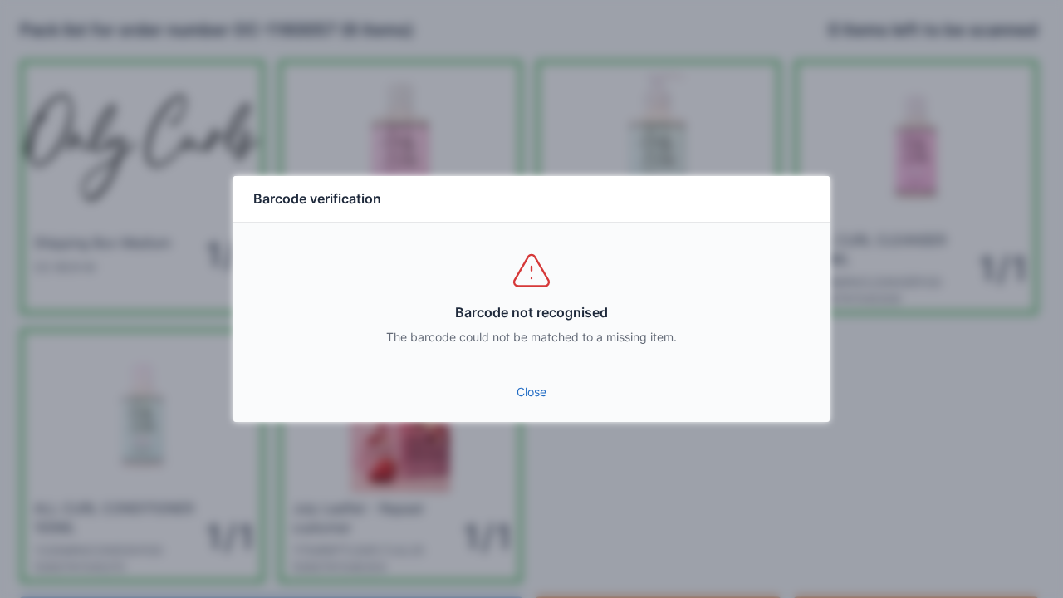
click at [531, 393] on link "Close" at bounding box center [531, 392] width 569 height 30
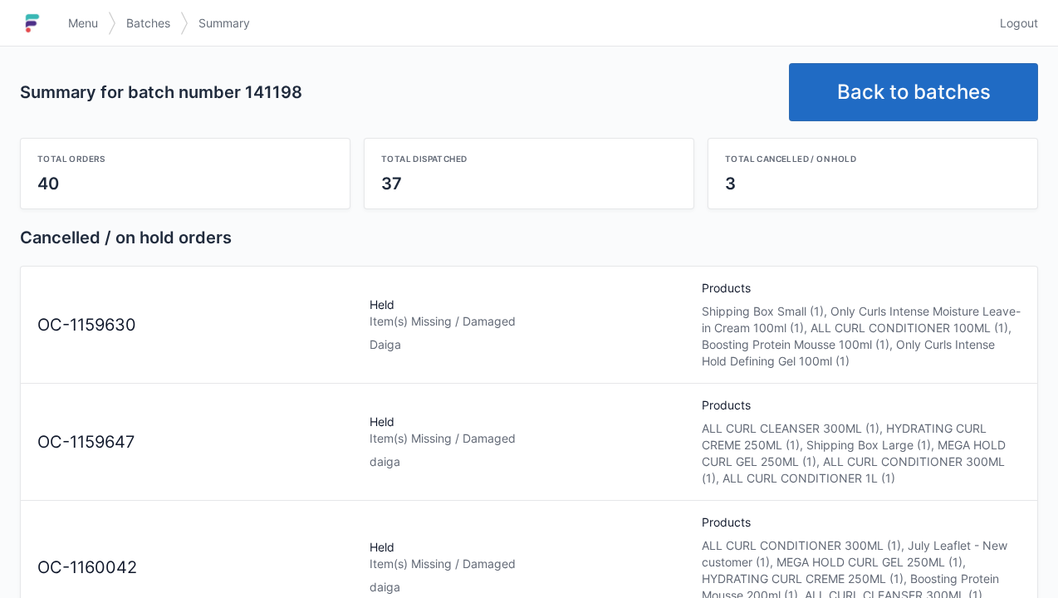
click at [64, 27] on link "Menu" at bounding box center [83, 23] width 50 height 30
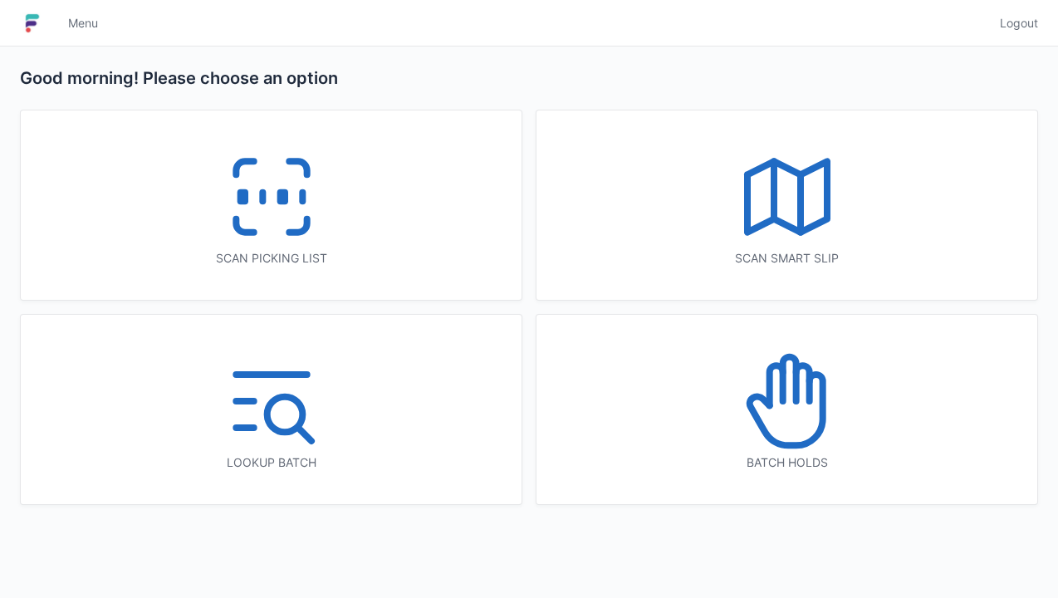
click at [792, 410] on icon at bounding box center [787, 401] width 106 height 106
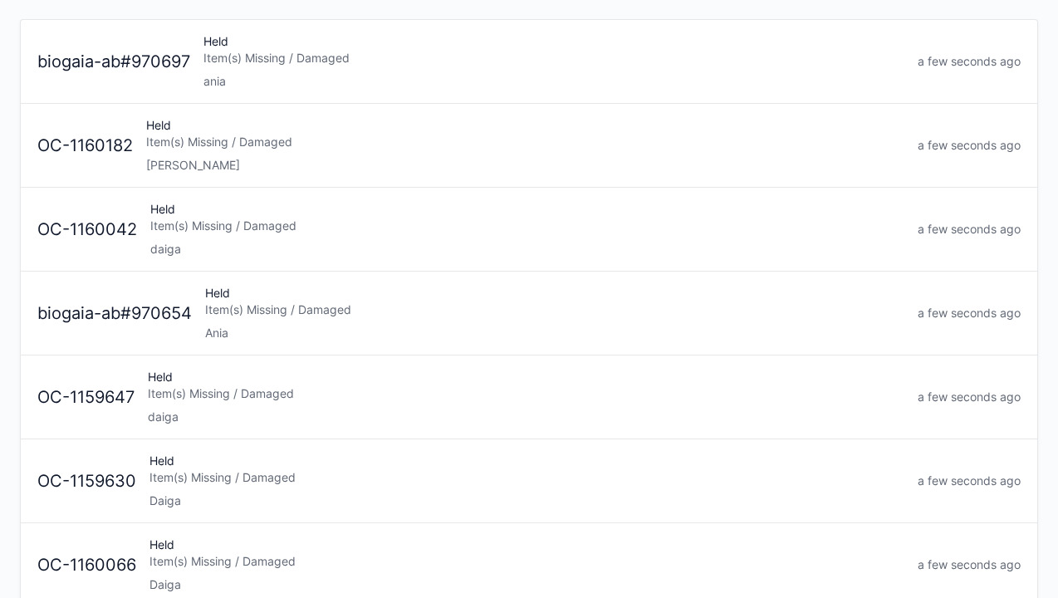
scroll to position [169, 0]
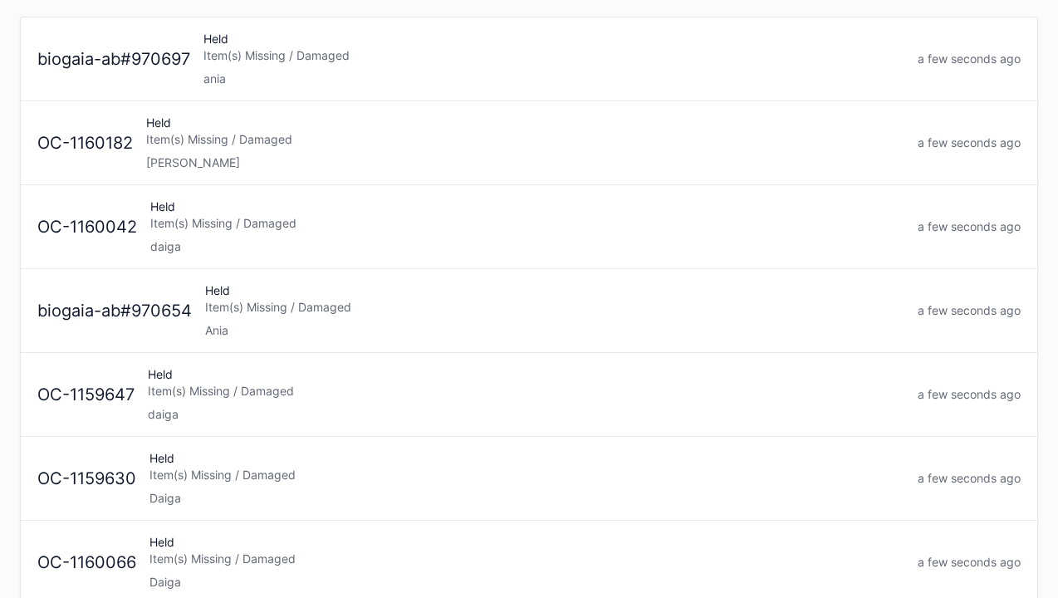
click at [158, 397] on div "Held Item(s) Missing / Damaged daiga" at bounding box center [526, 394] width 770 height 56
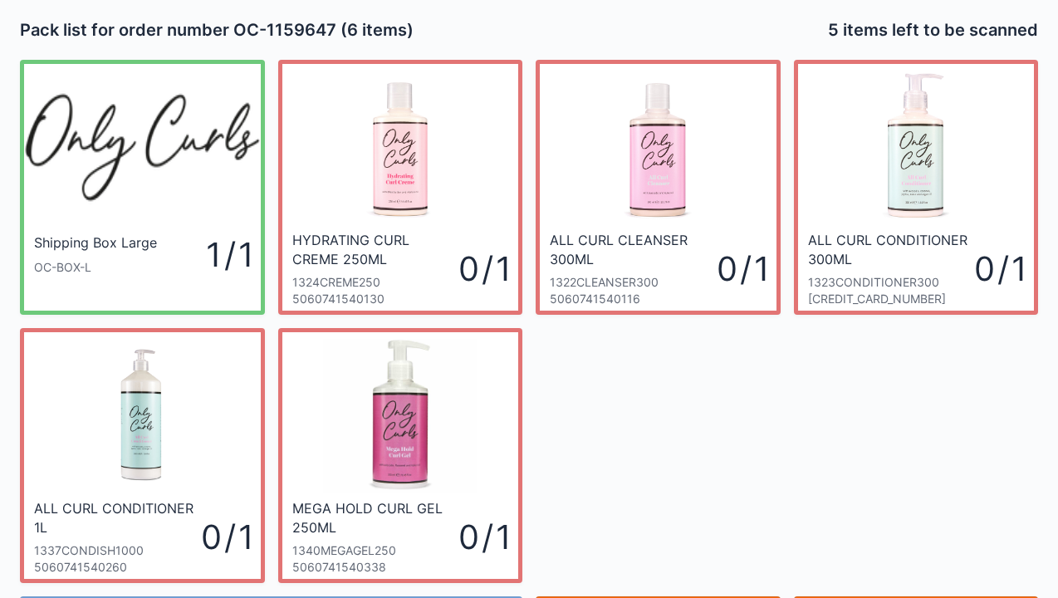
scroll to position [96, 0]
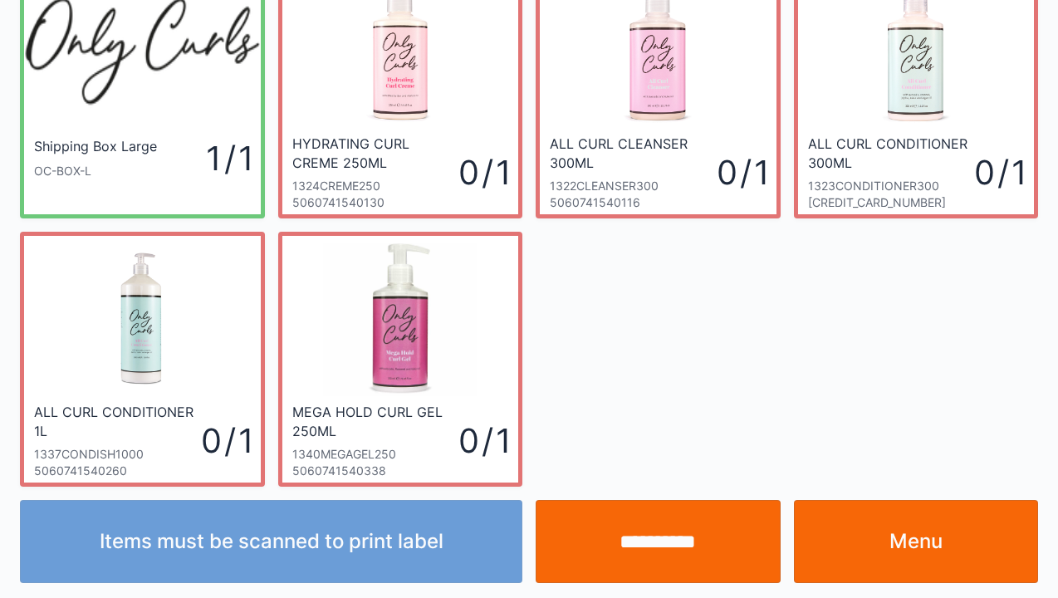
click at [903, 546] on link "Menu" at bounding box center [916, 541] width 245 height 83
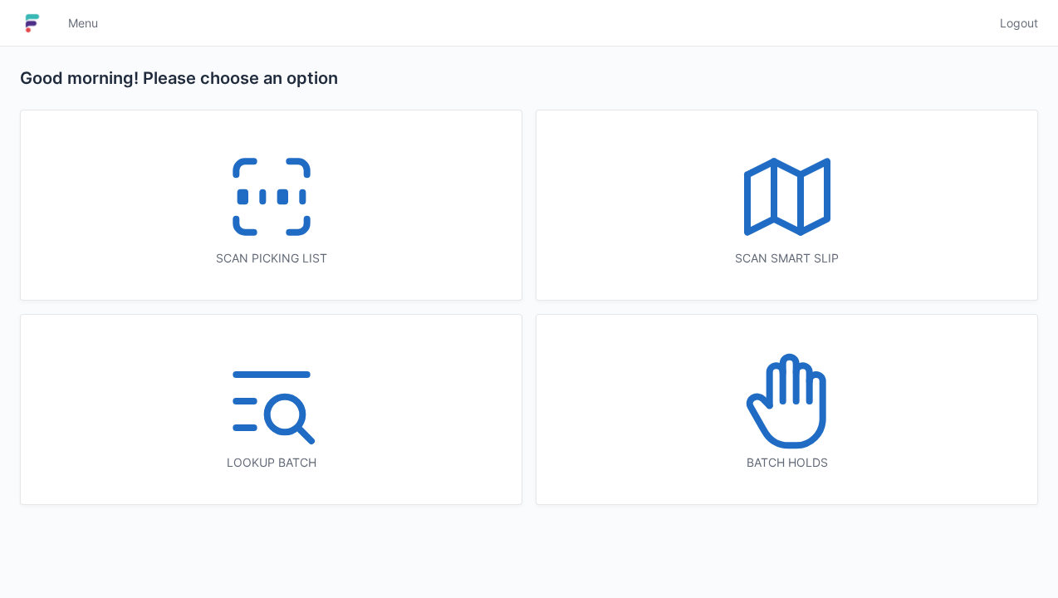
click at [822, 412] on icon at bounding box center [785, 409] width 73 height 71
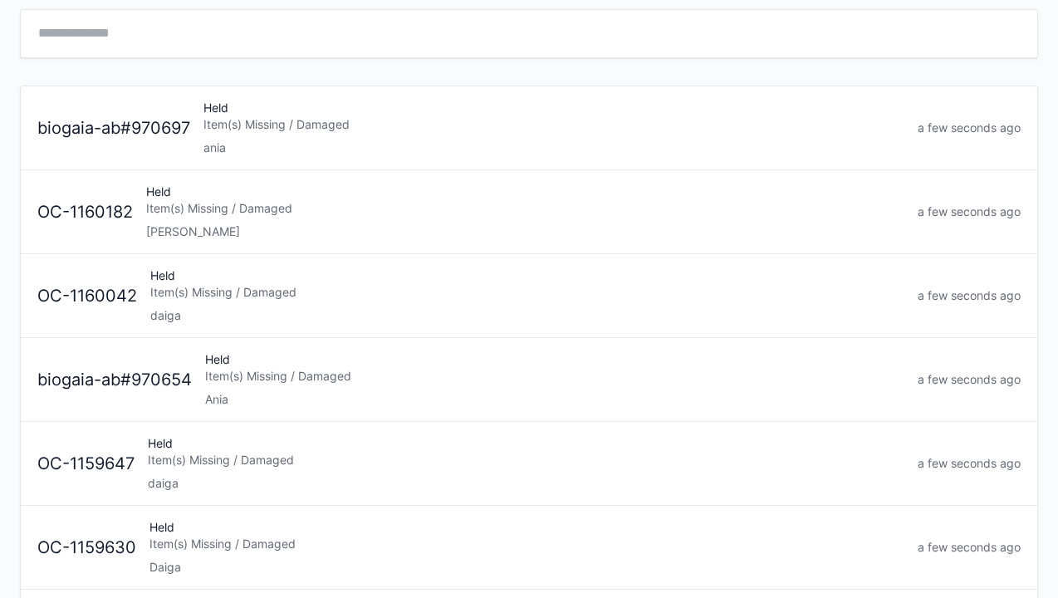
scroll to position [83, 0]
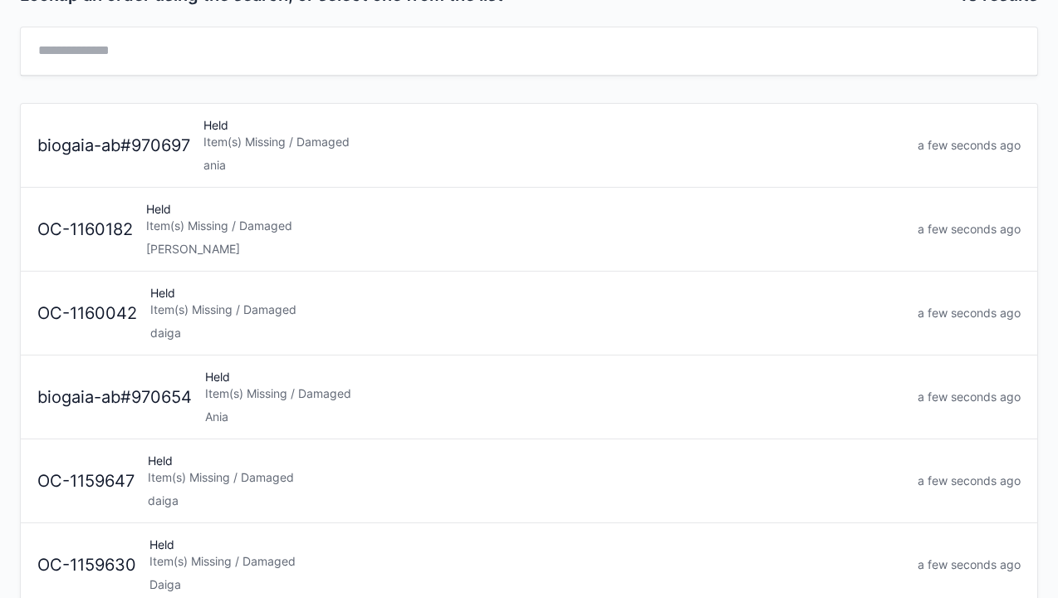
click at [205, 319] on div "Held Item(s) Missing / Damaged daiga" at bounding box center [527, 313] width 767 height 56
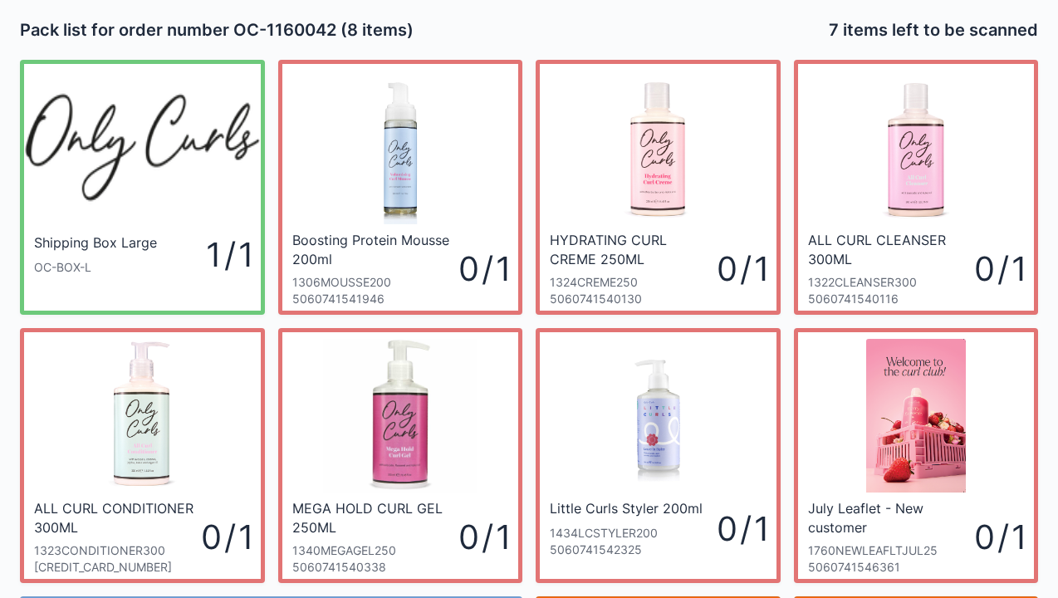
scroll to position [96, 0]
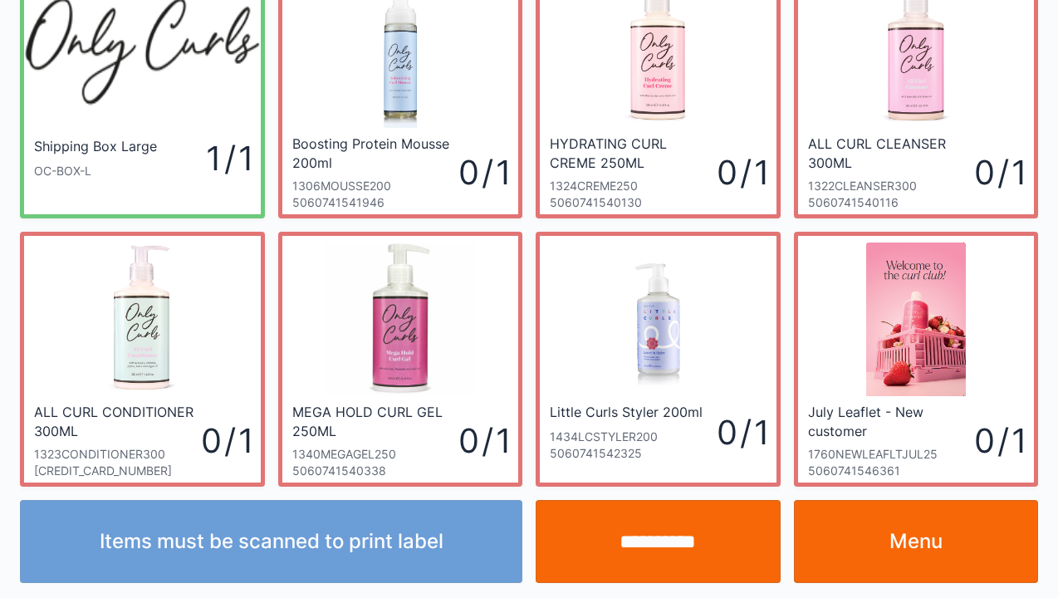
click at [909, 568] on link "Menu" at bounding box center [916, 541] width 245 height 83
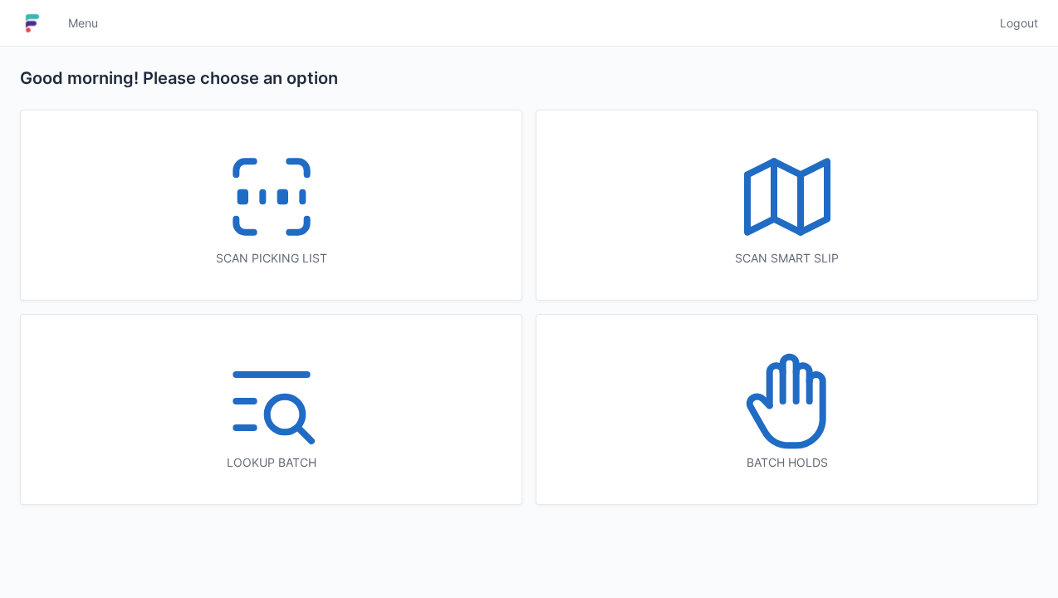
click at [800, 430] on icon at bounding box center [787, 401] width 106 height 106
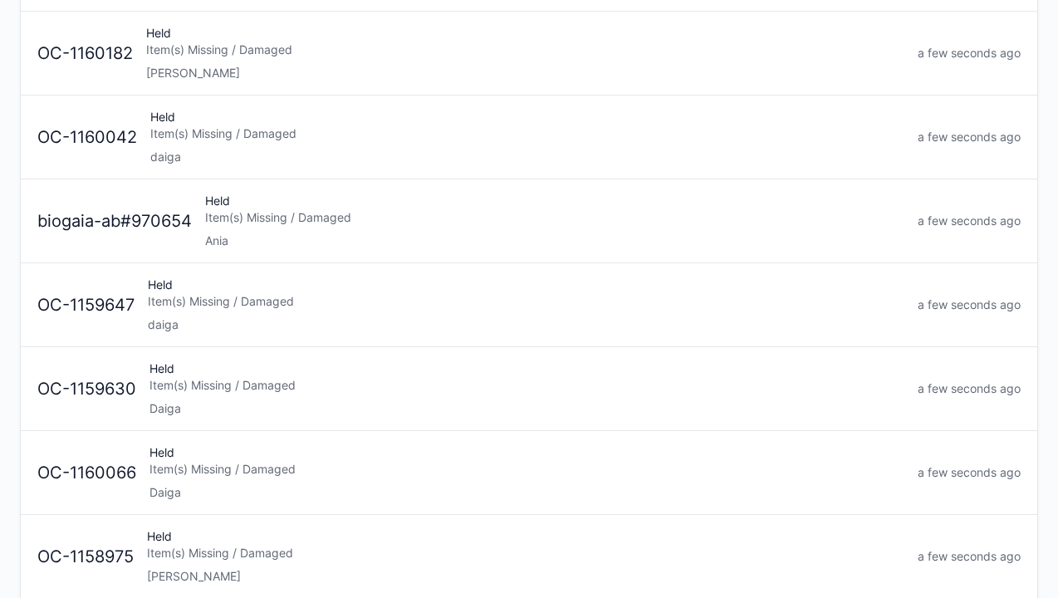
scroll to position [279, 0]
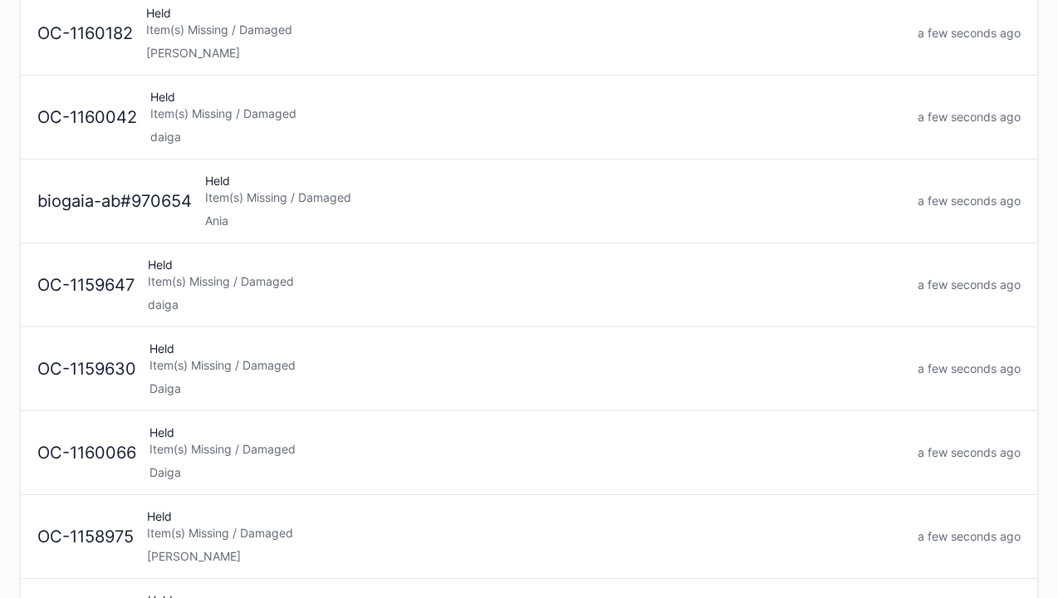
click at [162, 380] on div "Daiga" at bounding box center [526, 388] width 755 height 17
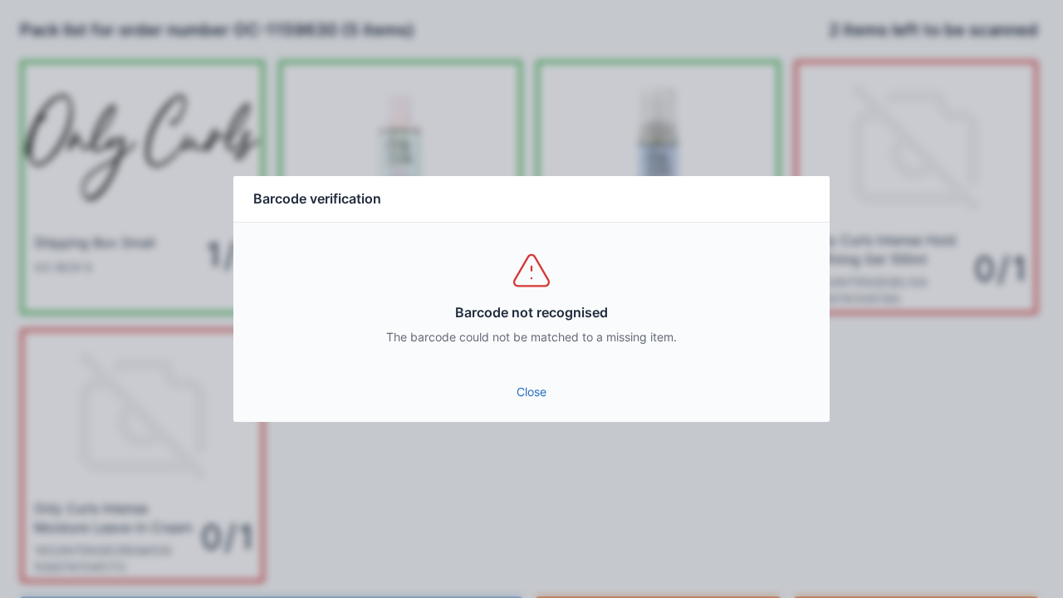
click at [525, 400] on link "Close" at bounding box center [531, 392] width 569 height 30
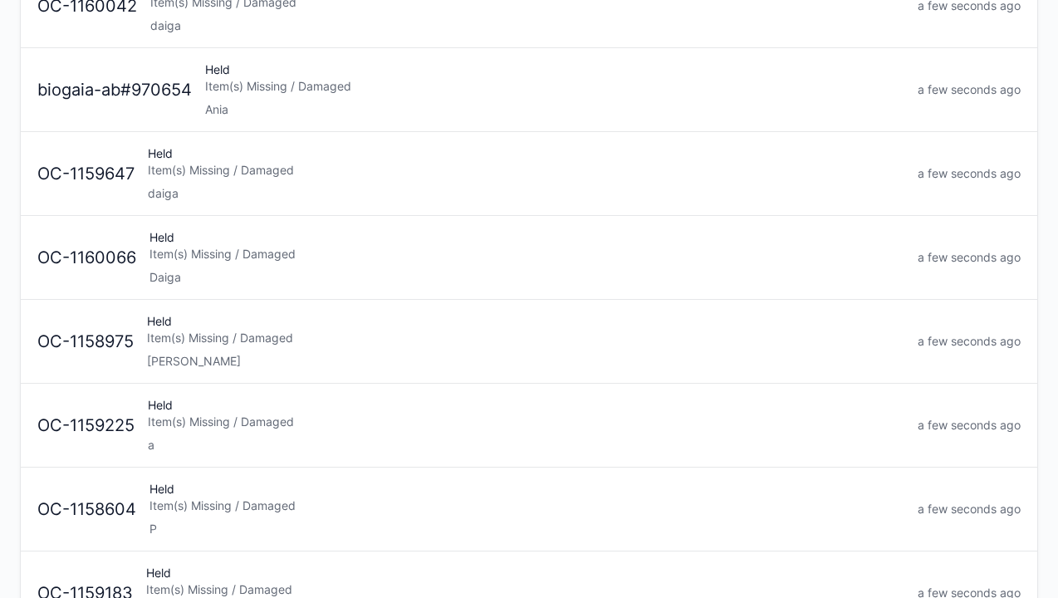
scroll to position [393, 0]
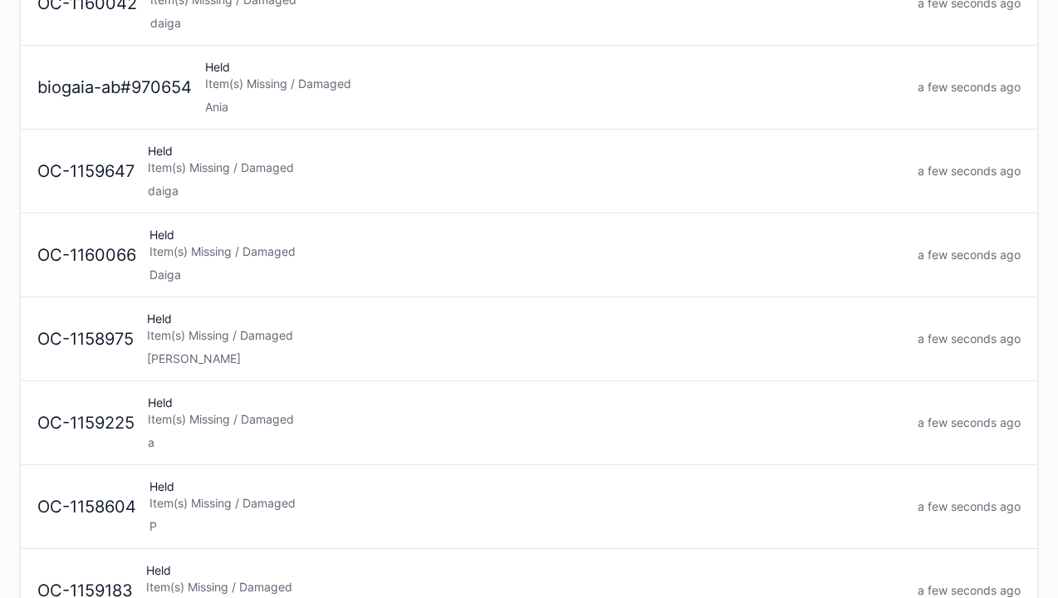
click at [198, 257] on div "Held Item(s) Missing / Damaged Daiga" at bounding box center [527, 255] width 768 height 56
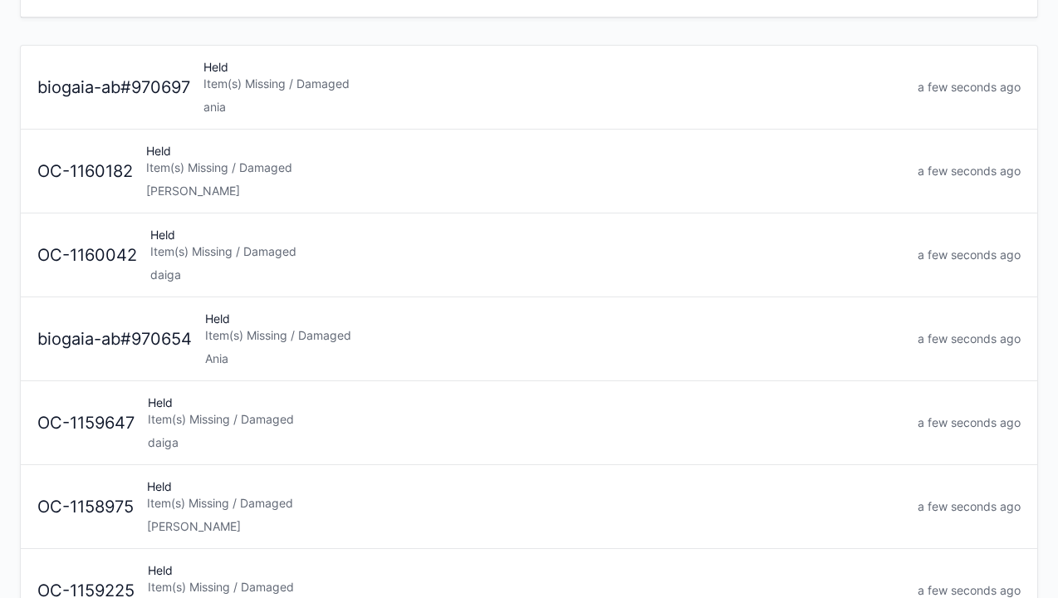
scroll to position [142, 0]
click at [171, 429] on div "Held Item(s) Missing / Damaged daiga" at bounding box center [526, 421] width 770 height 56
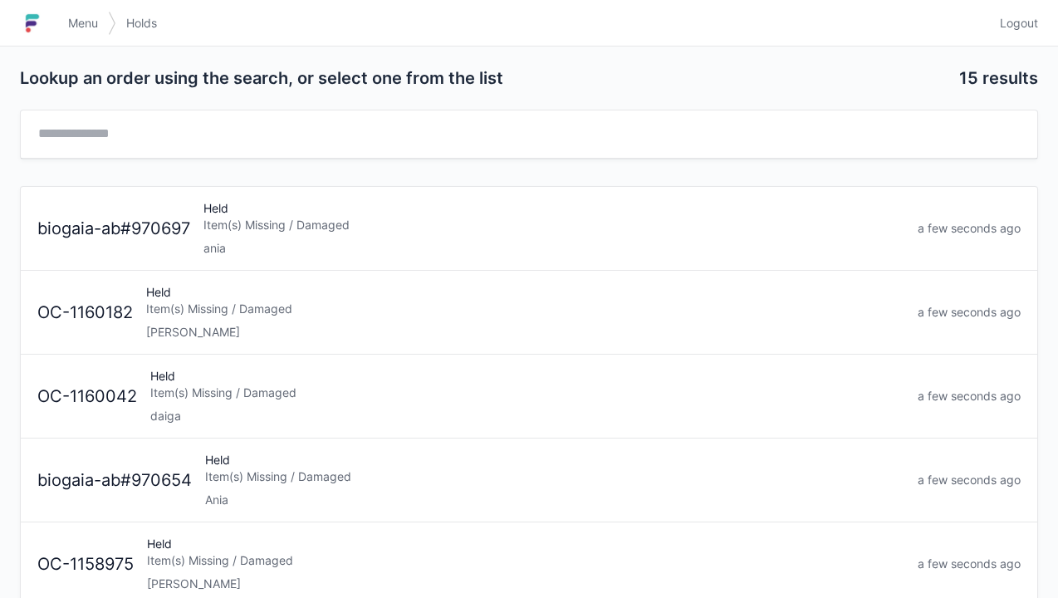
click at [203, 400] on div "Held Item(s) Missing / Damaged daiga" at bounding box center [527, 396] width 767 height 56
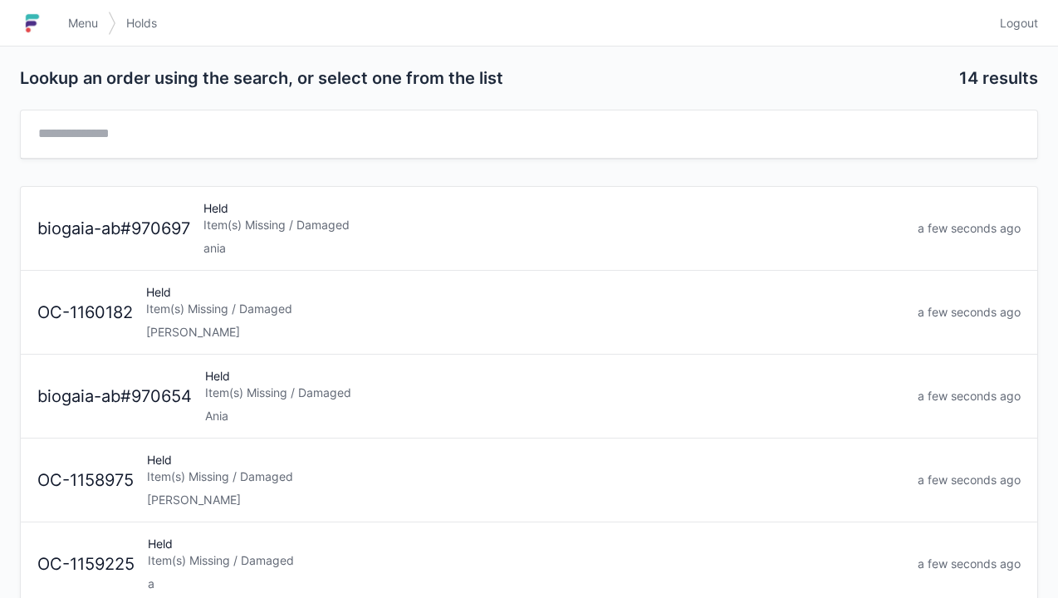
click at [43, 17] on img at bounding box center [32, 23] width 25 height 27
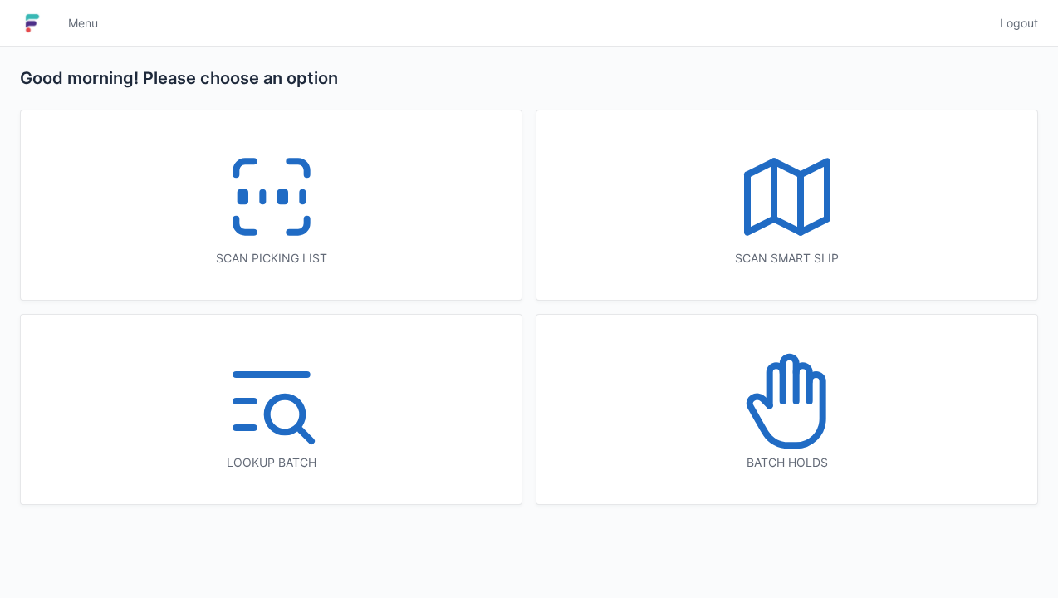
click at [258, 191] on icon at bounding box center [271, 197] width 106 height 106
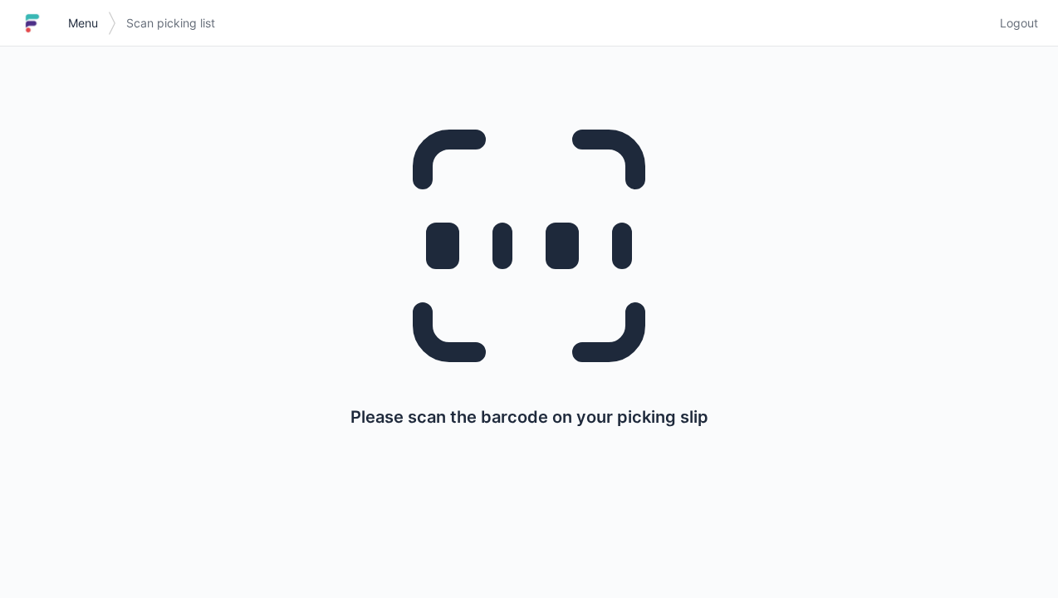
click at [74, 8] on link "Menu" at bounding box center [83, 23] width 50 height 30
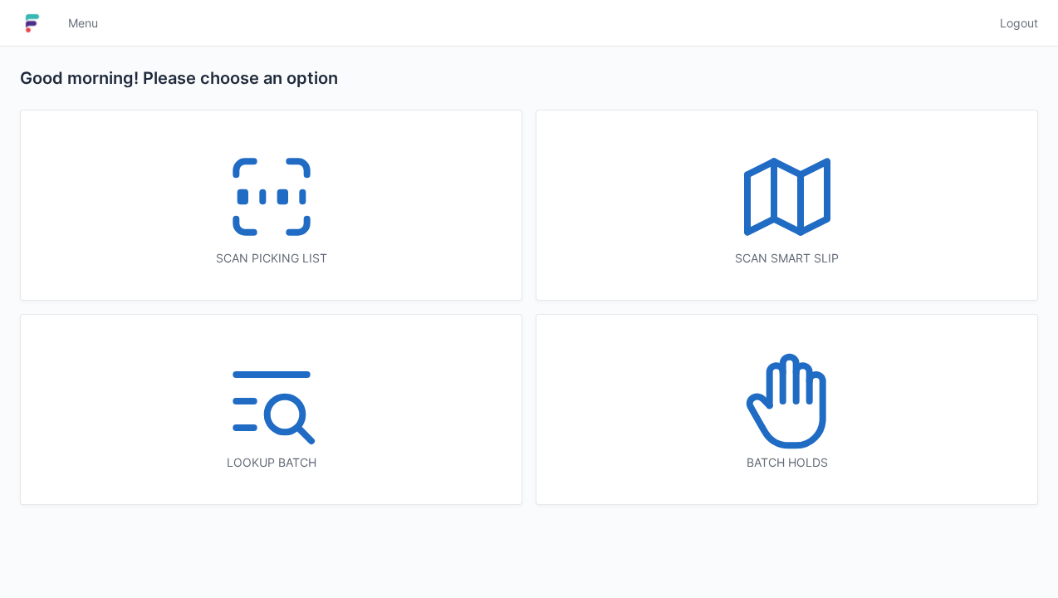
click at [774, 205] on line at bounding box center [774, 189] width 0 height 57
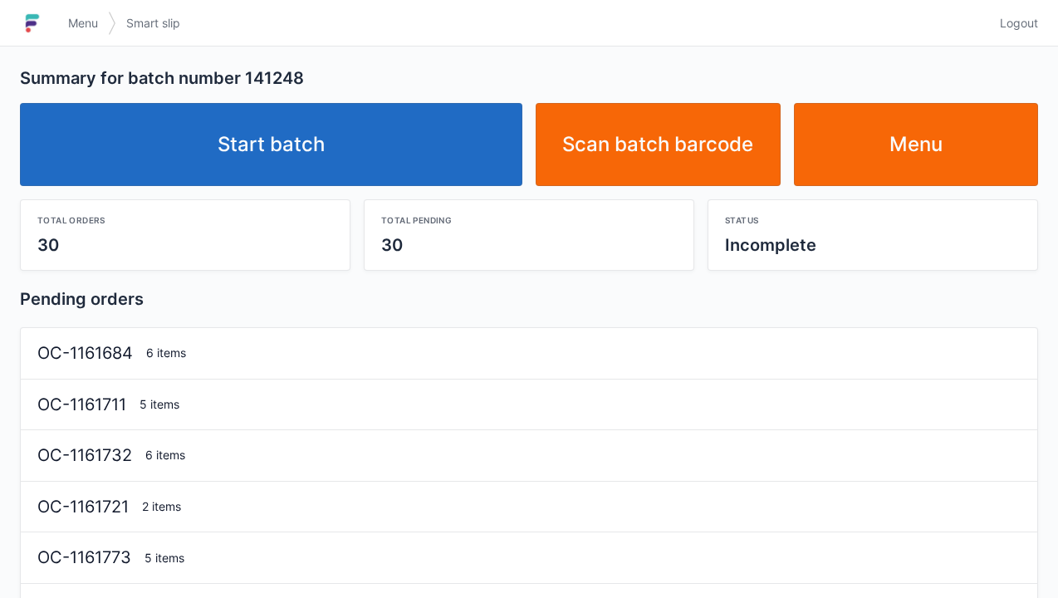
click at [241, 149] on link "Start batch" at bounding box center [271, 144] width 502 height 83
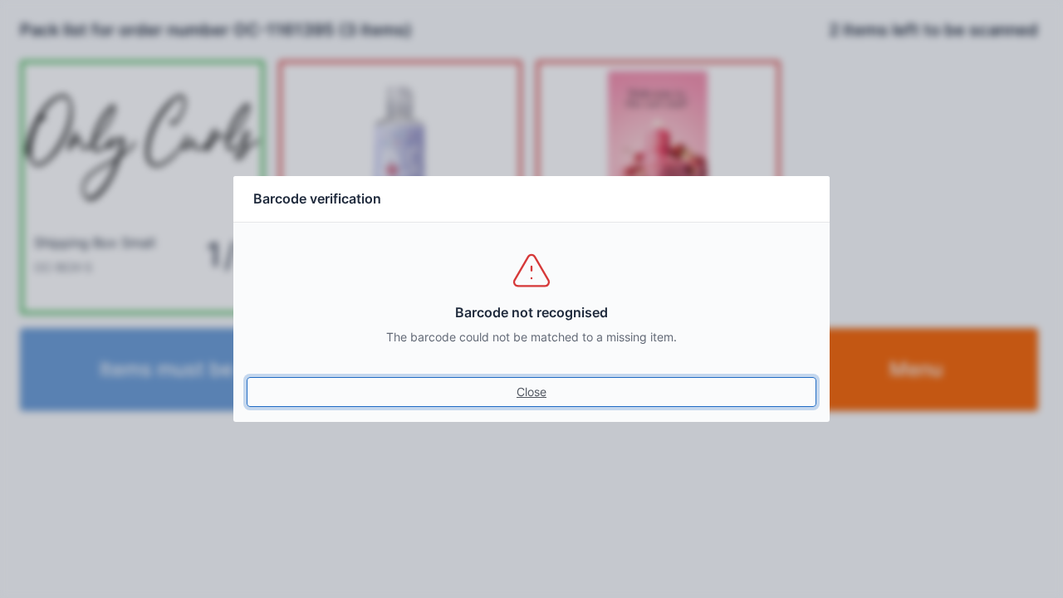
click at [517, 403] on link "Close" at bounding box center [531, 392] width 569 height 30
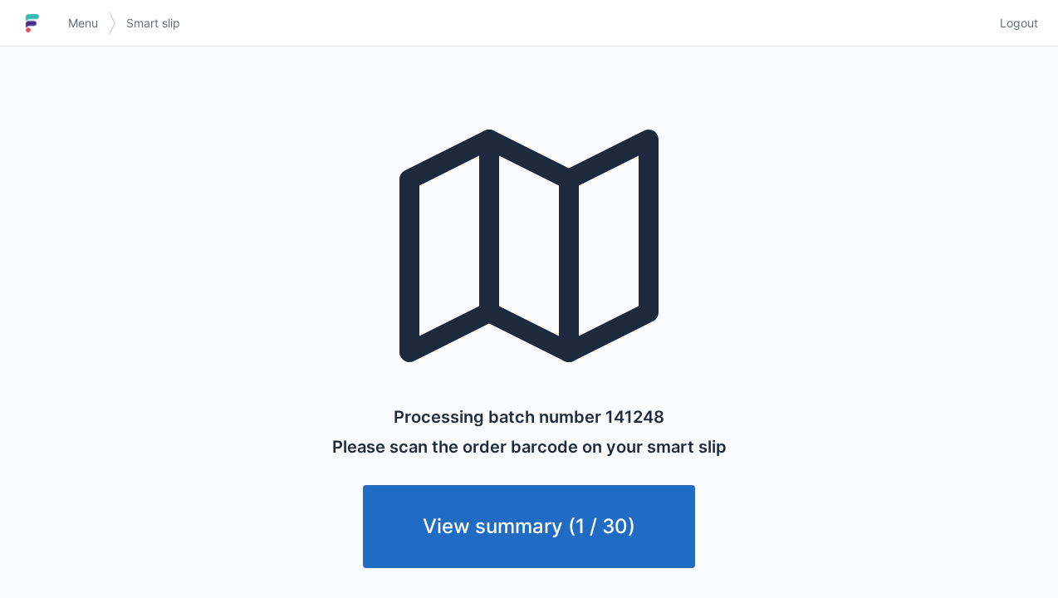
click at [43, 27] on img at bounding box center [32, 23] width 25 height 27
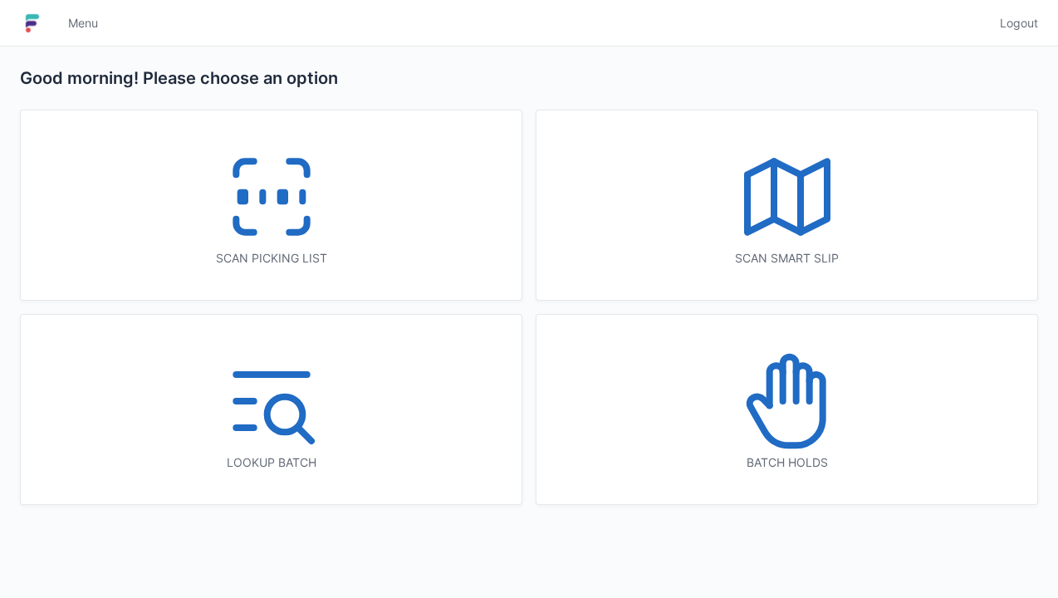
click at [259, 186] on icon at bounding box center [271, 197] width 106 height 106
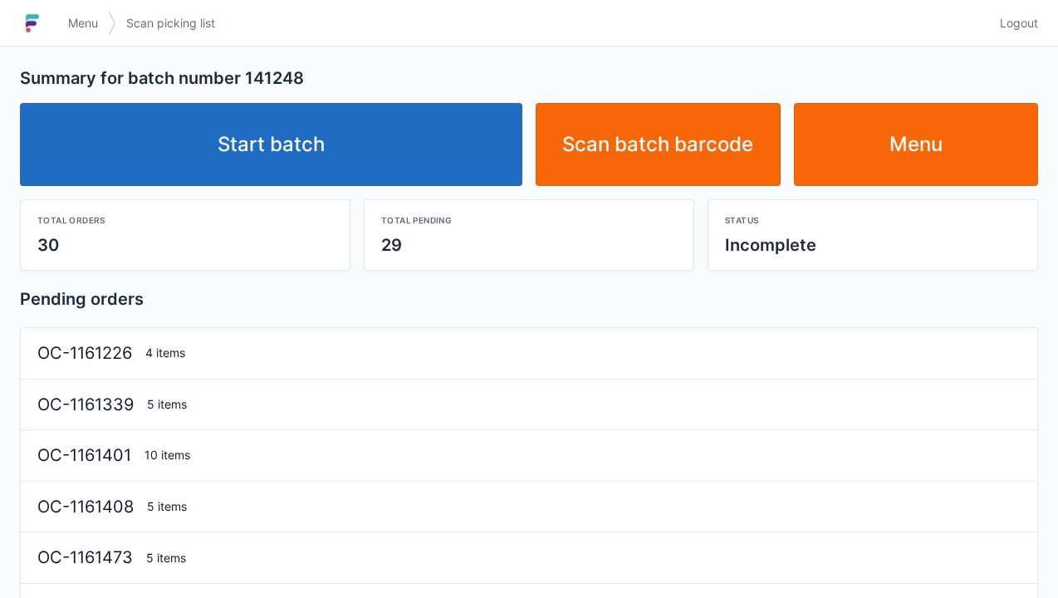
click at [312, 146] on link "Start batch" at bounding box center [271, 144] width 502 height 83
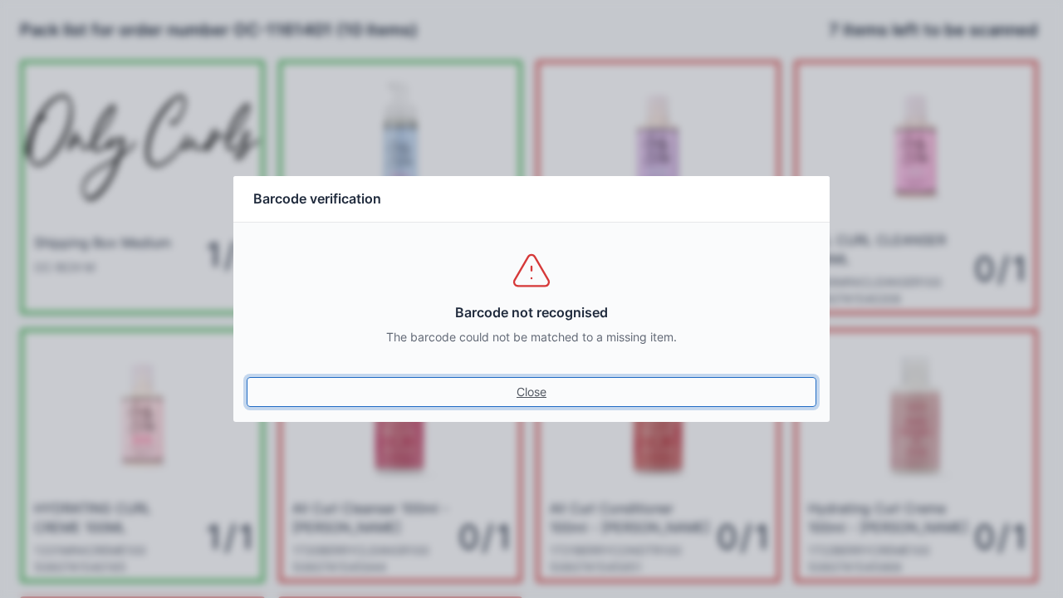
click at [543, 382] on link "Close" at bounding box center [531, 392] width 569 height 30
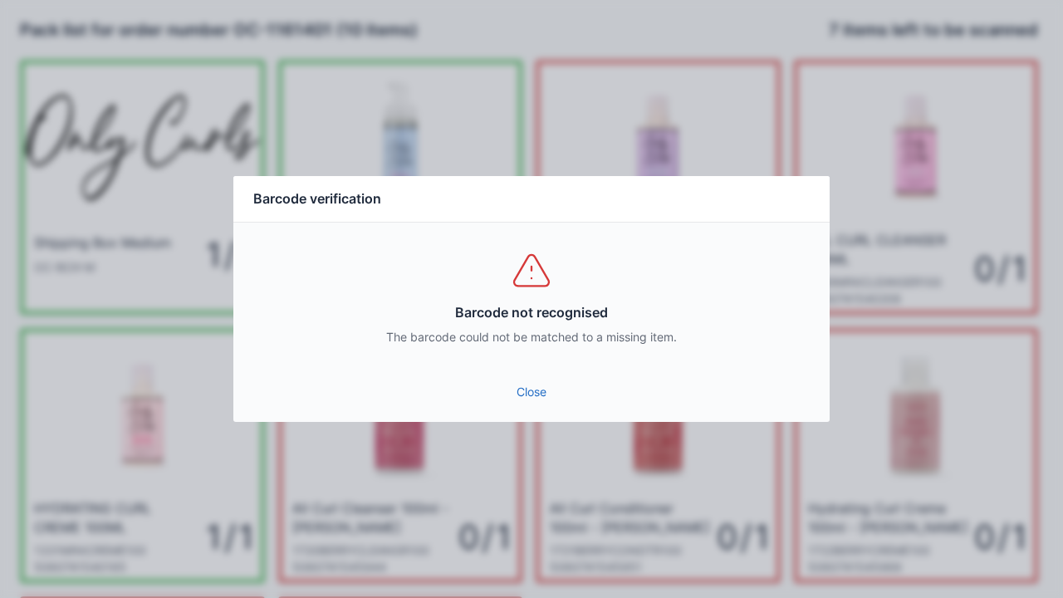
click at [525, 380] on link "Close" at bounding box center [531, 392] width 569 height 30
click at [540, 404] on link "Close" at bounding box center [531, 392] width 569 height 30
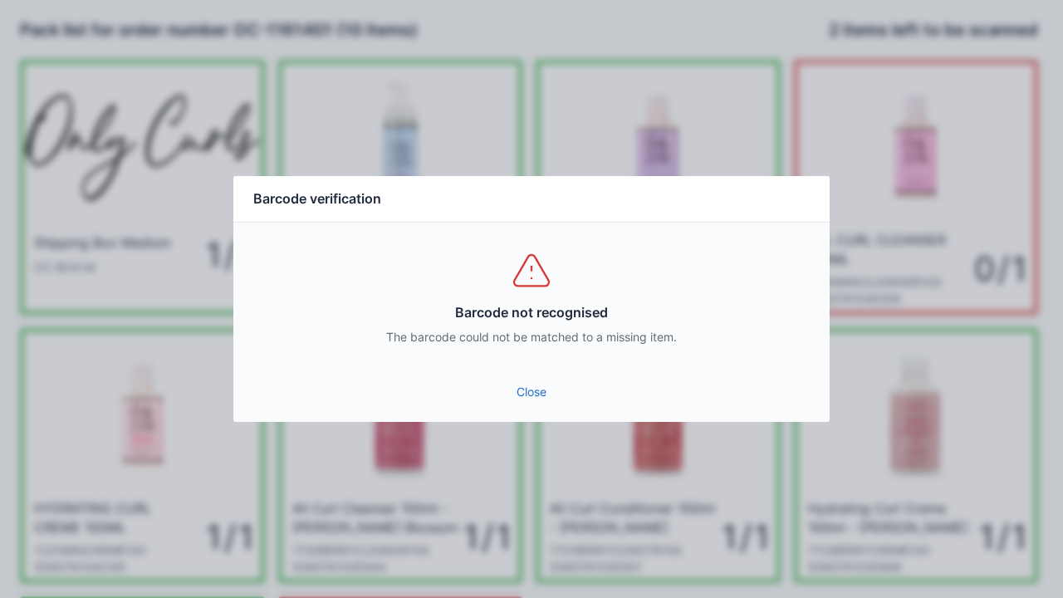
click at [522, 397] on link "Close" at bounding box center [531, 392] width 569 height 30
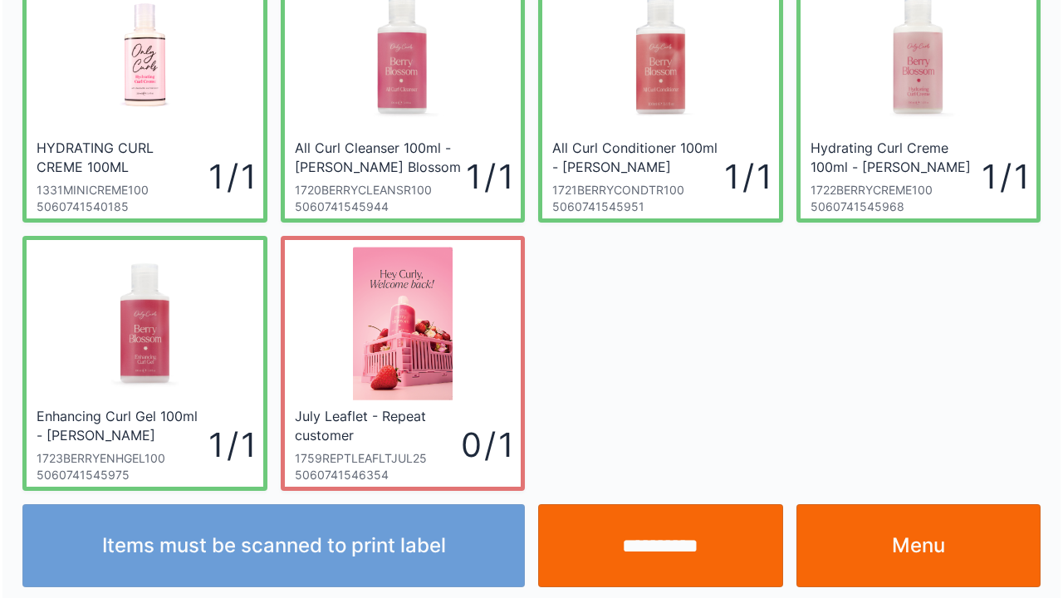
scroll to position [364, 0]
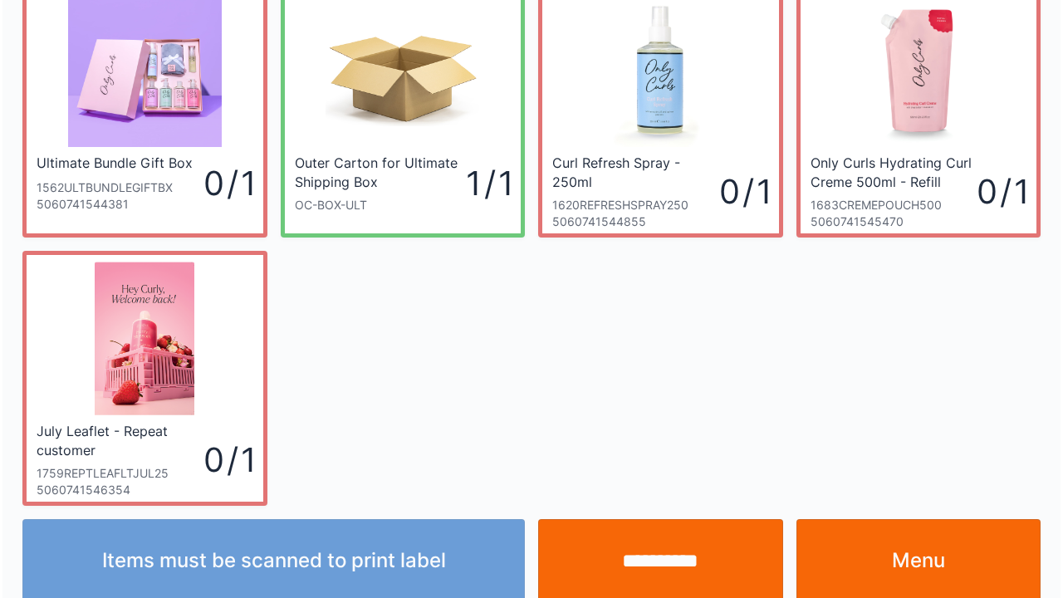
scroll to position [96, 0]
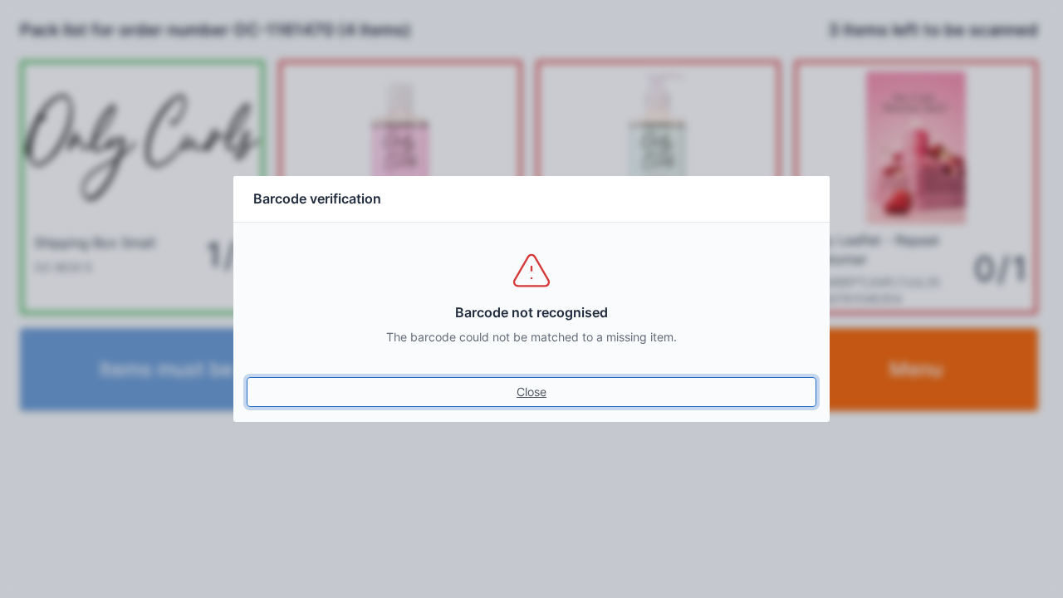
click at [535, 395] on link "Close" at bounding box center [531, 392] width 569 height 30
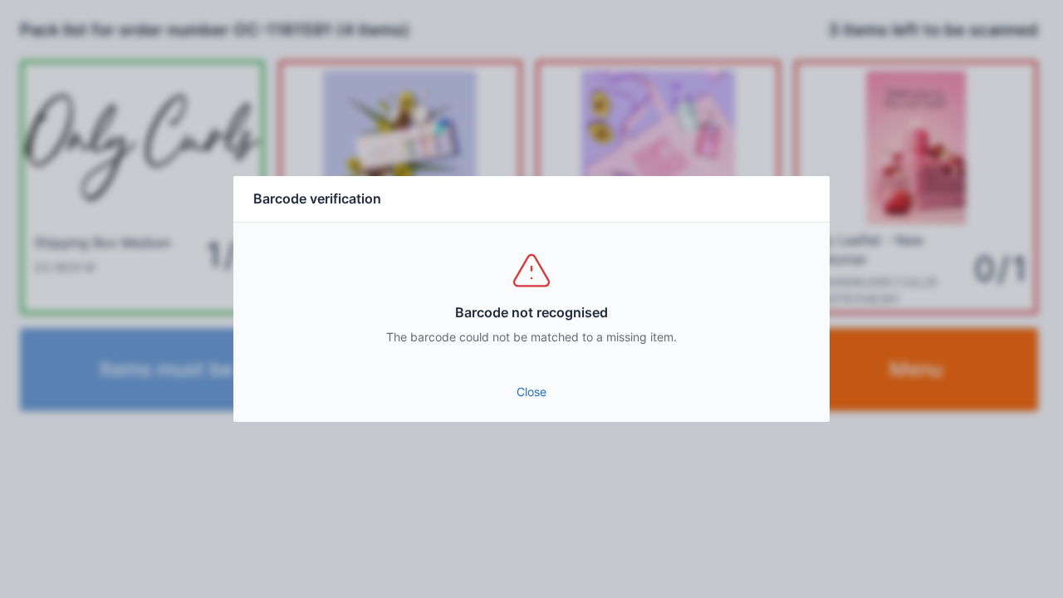
click at [518, 382] on link "Close" at bounding box center [531, 392] width 569 height 30
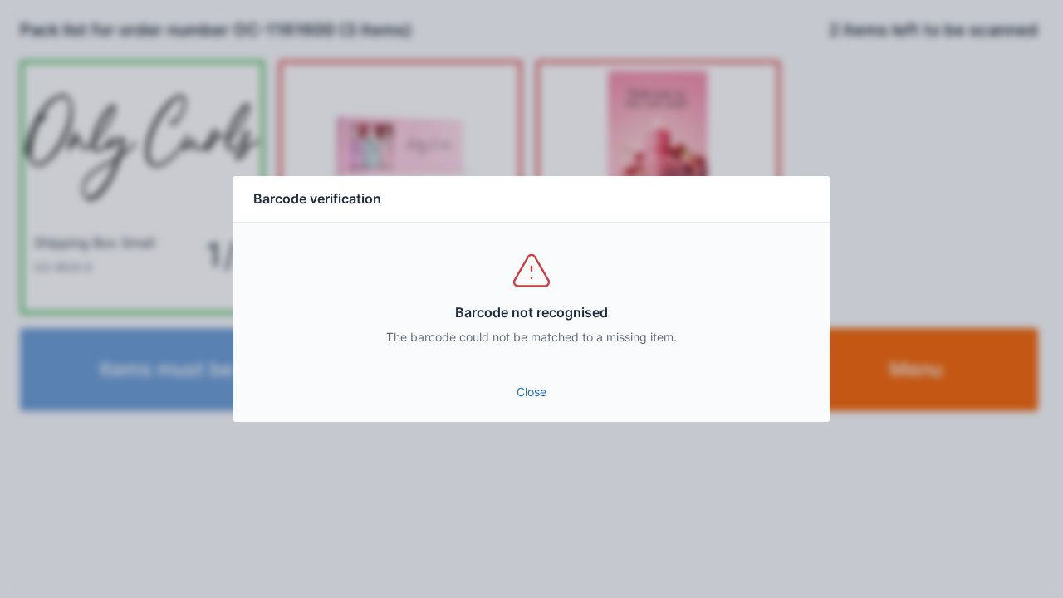
click at [521, 392] on link "Close" at bounding box center [531, 392] width 569 height 30
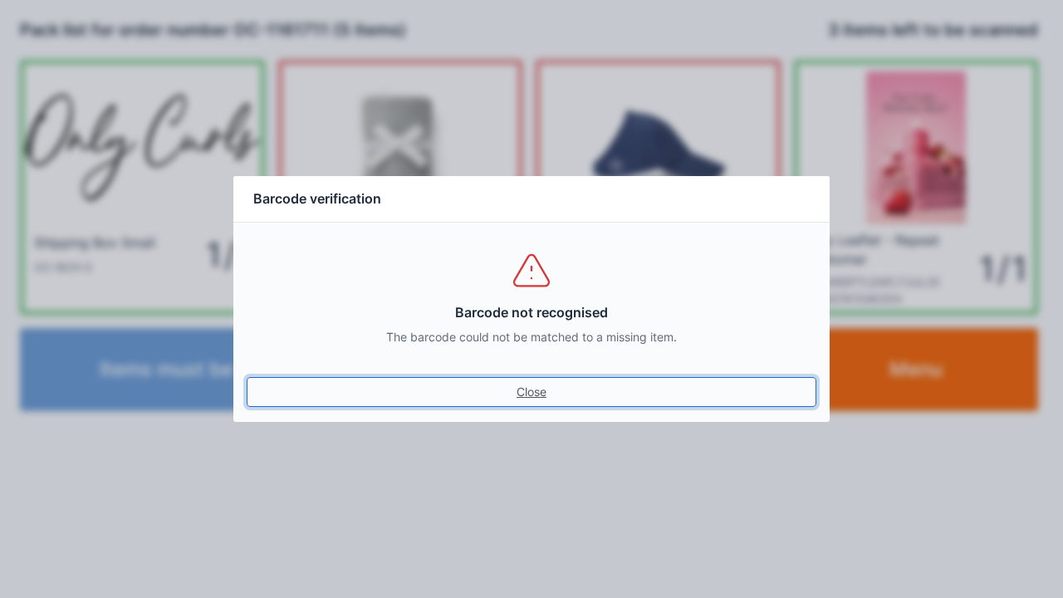
click at [540, 390] on link "Close" at bounding box center [531, 392] width 569 height 30
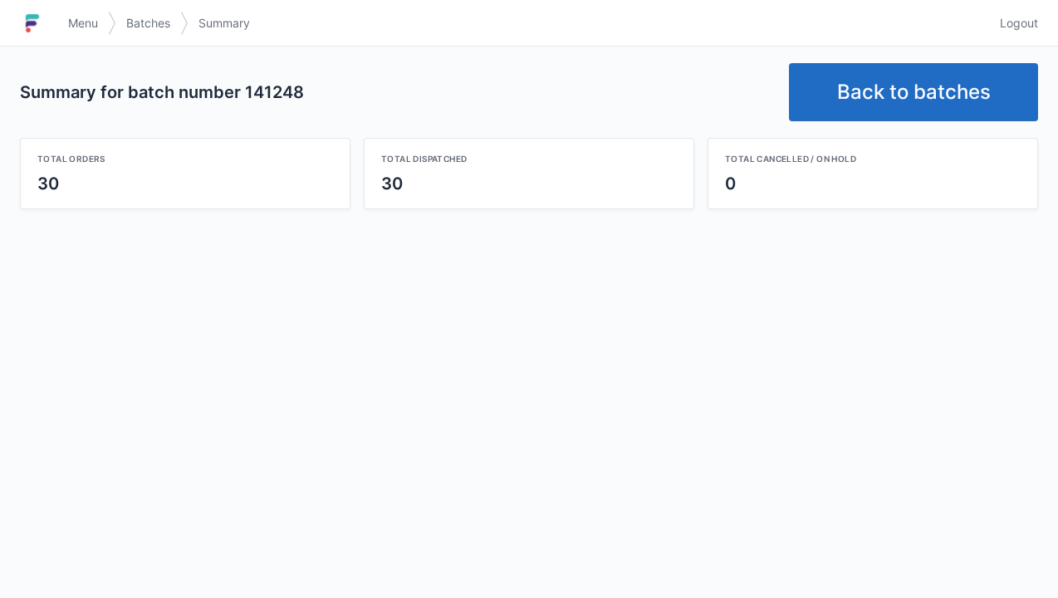
click at [940, 81] on link "Back to batches" at bounding box center [913, 92] width 249 height 58
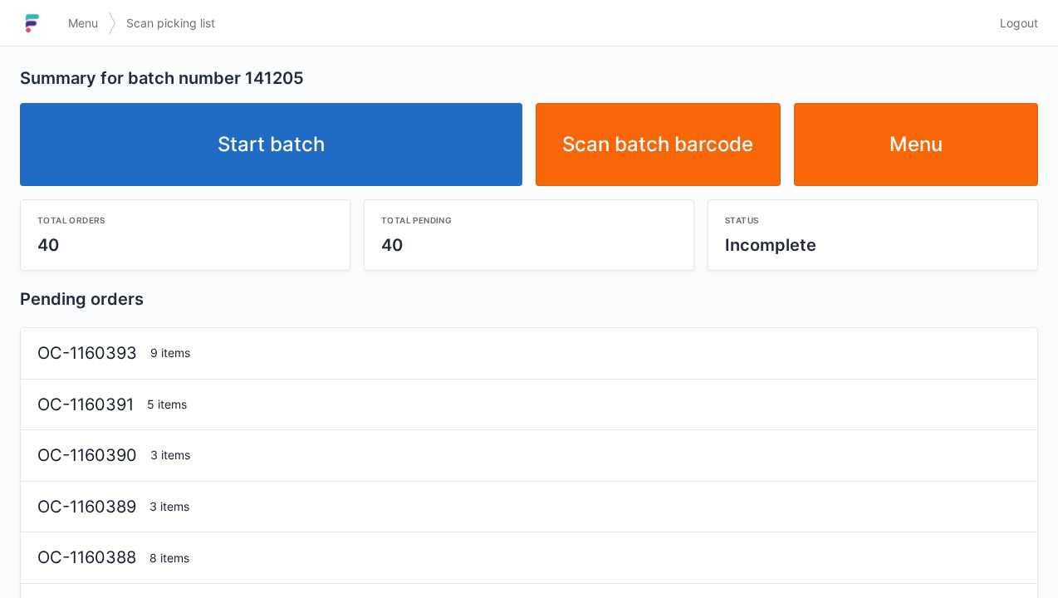
click at [301, 139] on link "Start batch" at bounding box center [271, 144] width 502 height 83
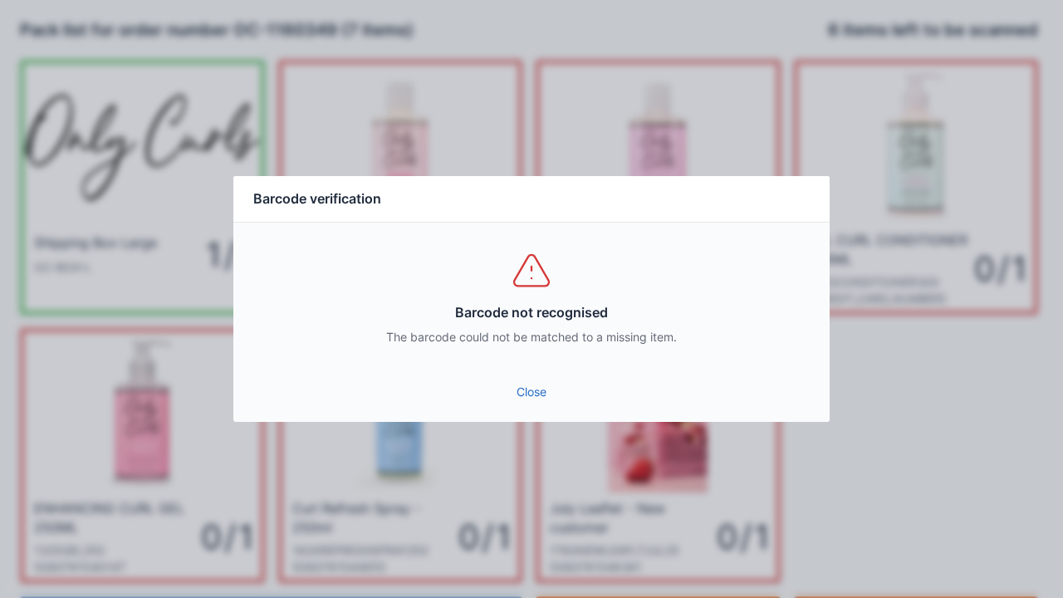
click at [540, 392] on link "Close" at bounding box center [531, 392] width 569 height 30
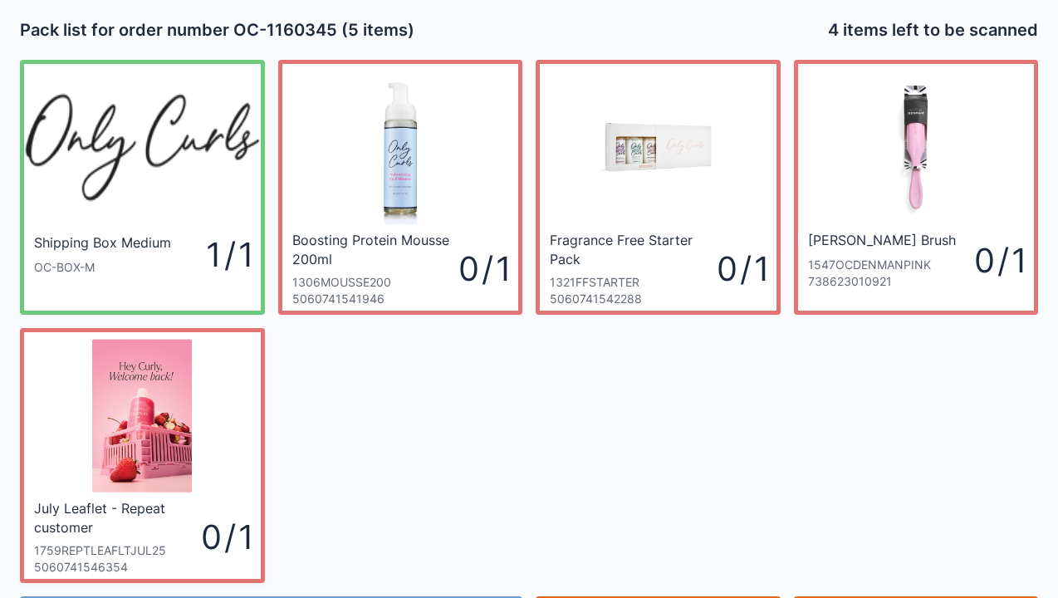
scroll to position [96, 0]
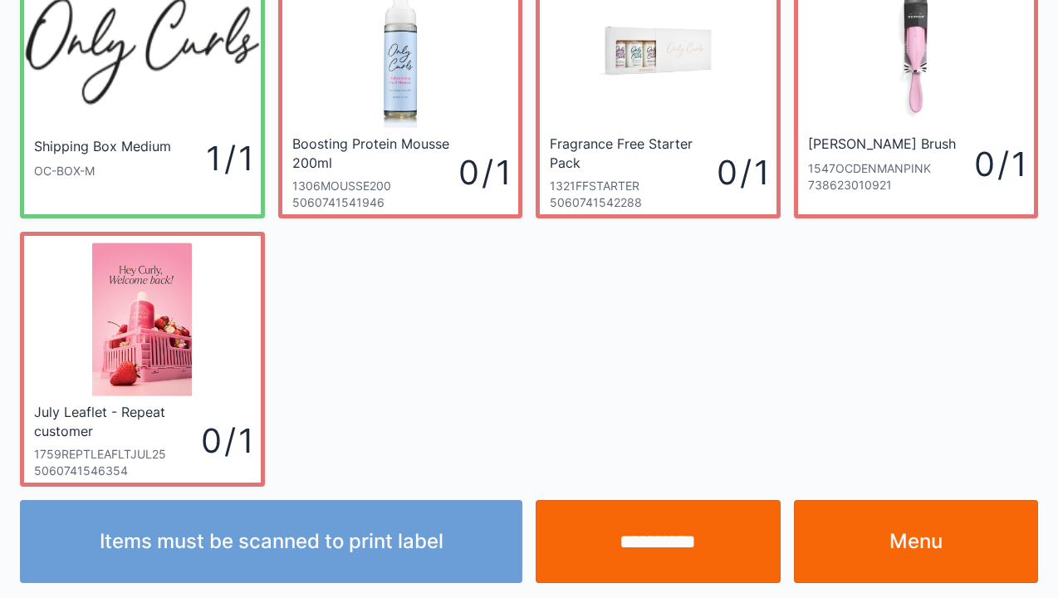
click at [901, 540] on link "Menu" at bounding box center [916, 541] width 245 height 83
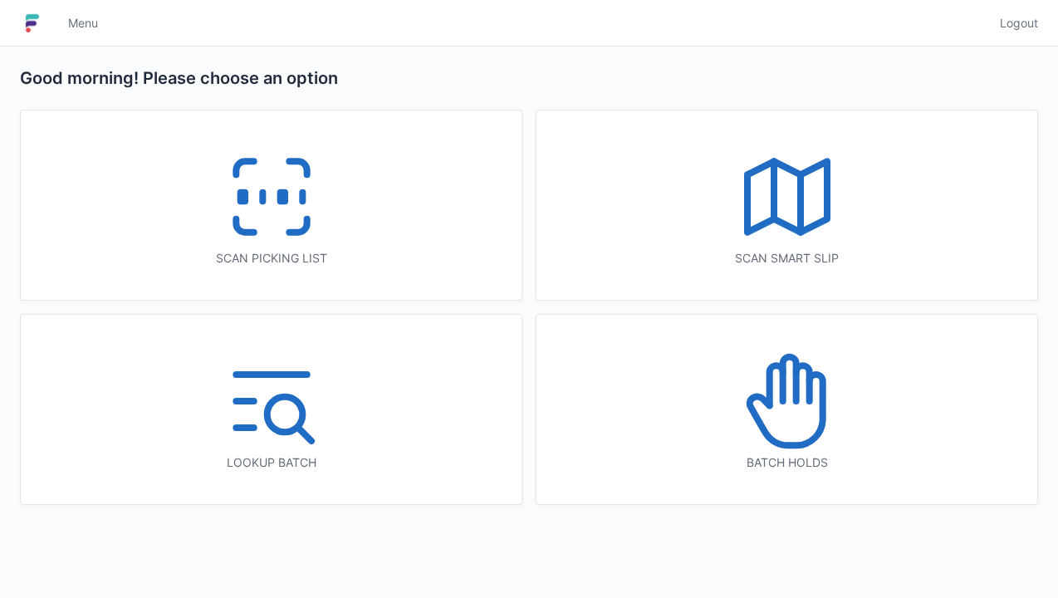
click at [266, 195] on icon at bounding box center [271, 197] width 106 height 106
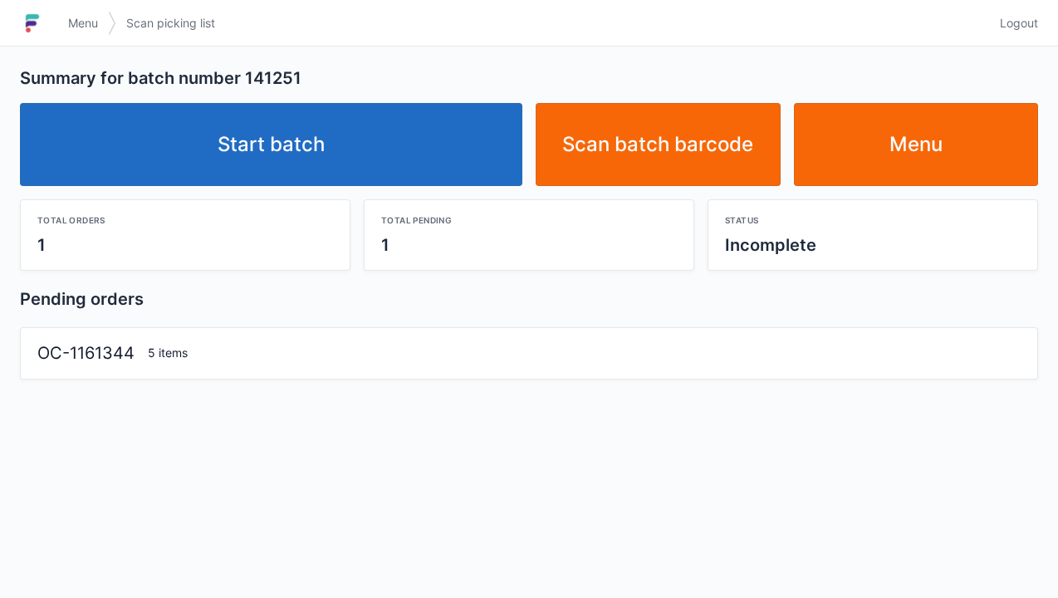
click at [314, 149] on link "Start batch" at bounding box center [271, 144] width 502 height 83
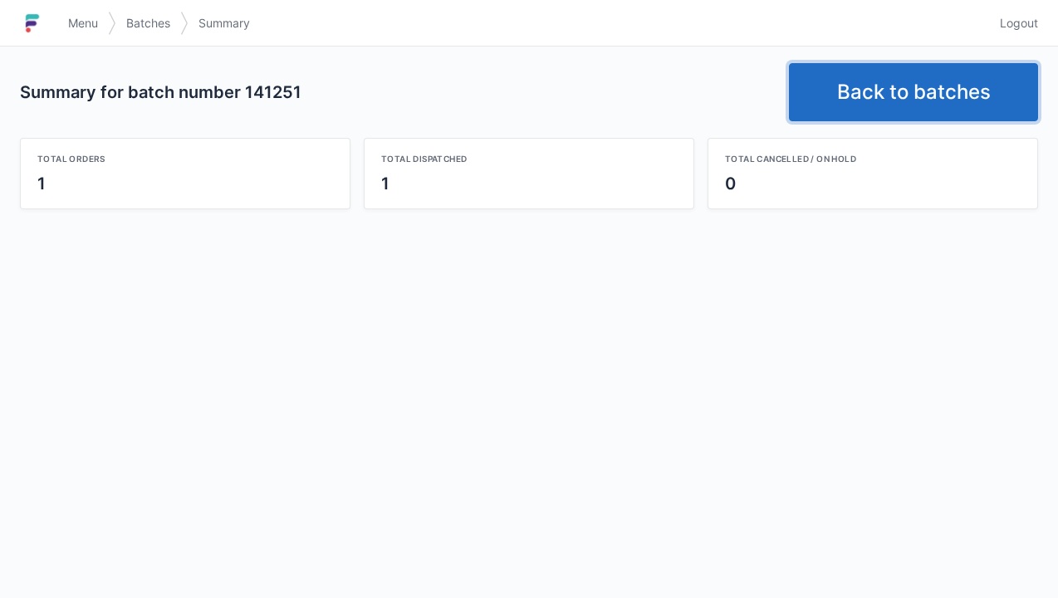
click at [880, 90] on link "Back to batches" at bounding box center [913, 92] width 249 height 58
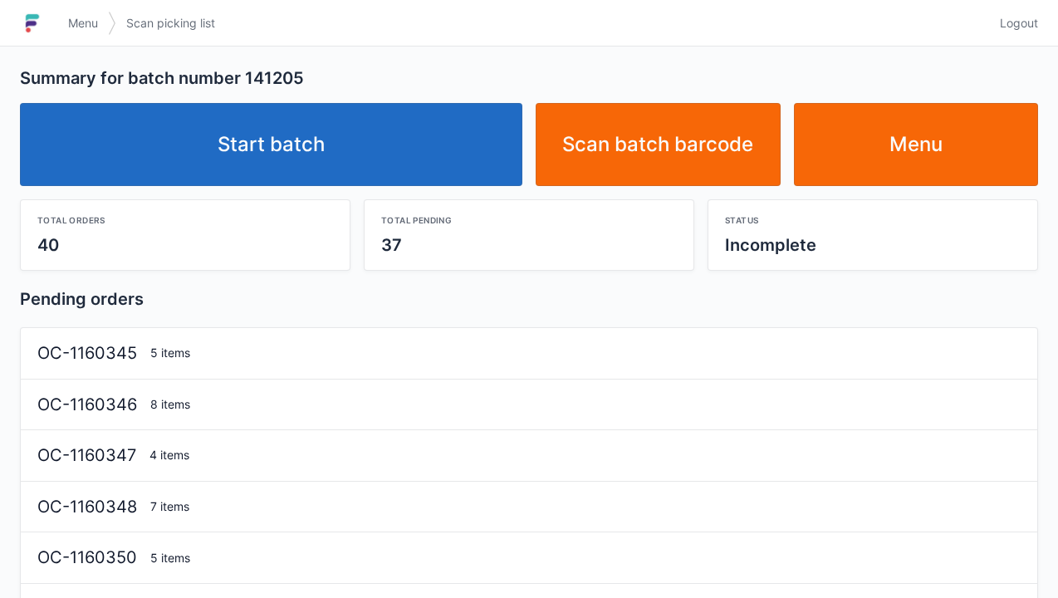
click at [282, 154] on link "Start batch" at bounding box center [271, 144] width 502 height 83
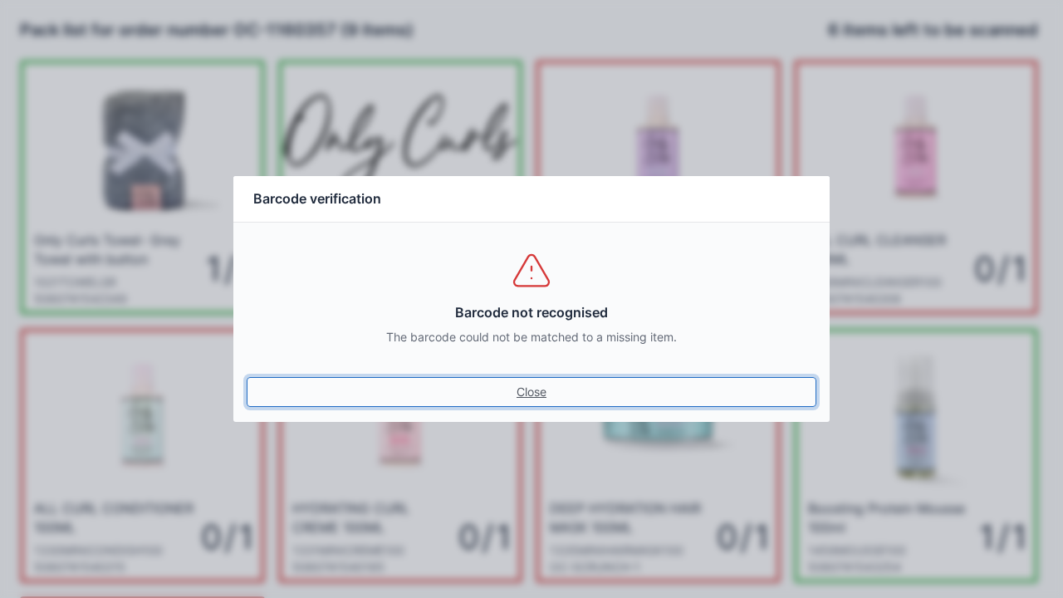
click at [533, 400] on link "Close" at bounding box center [531, 392] width 569 height 30
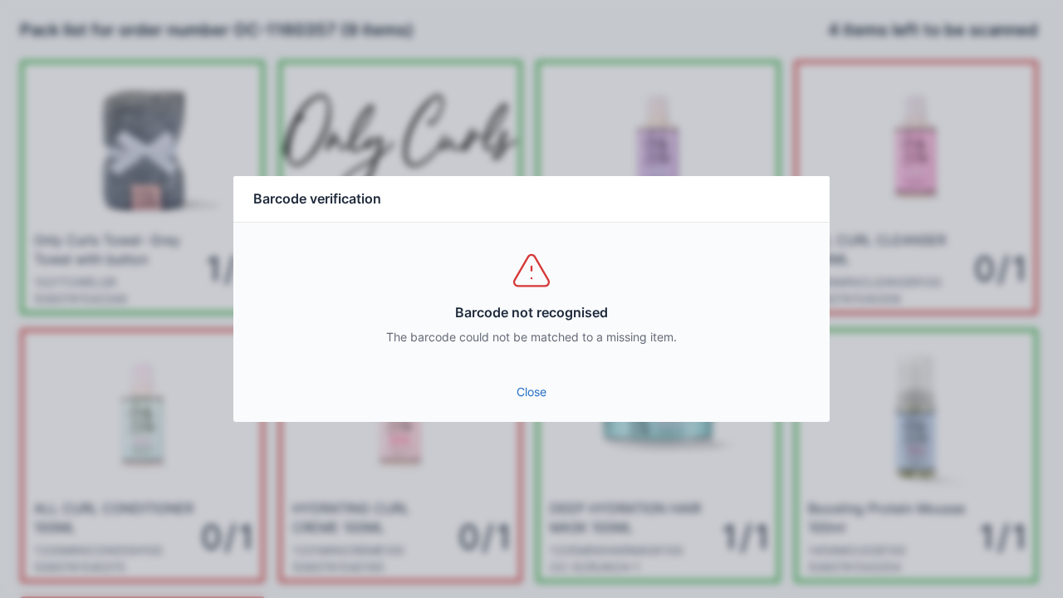
click at [540, 390] on link "Close" at bounding box center [531, 392] width 569 height 30
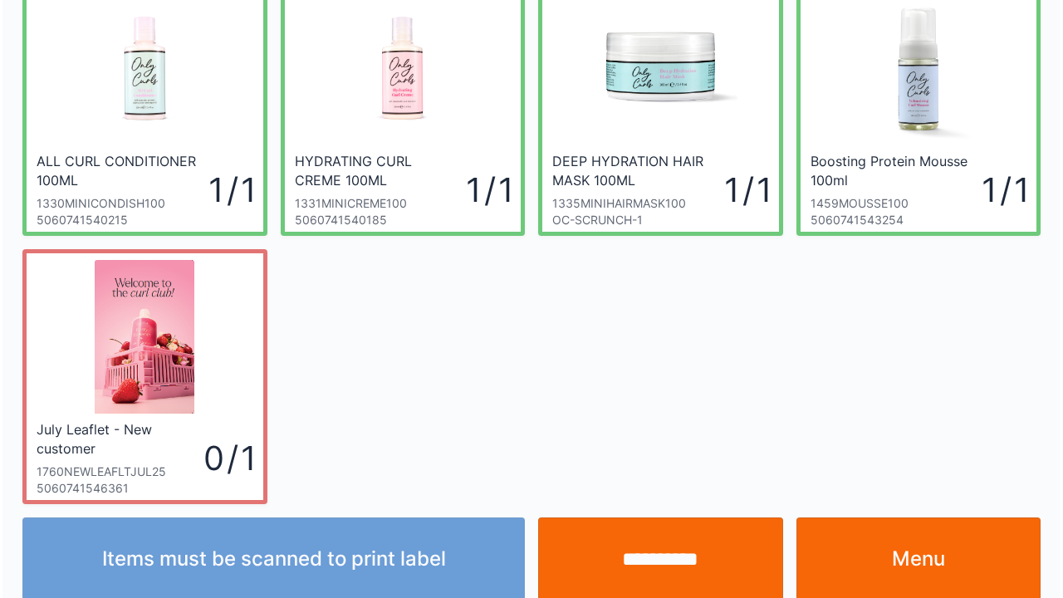
scroll to position [364, 0]
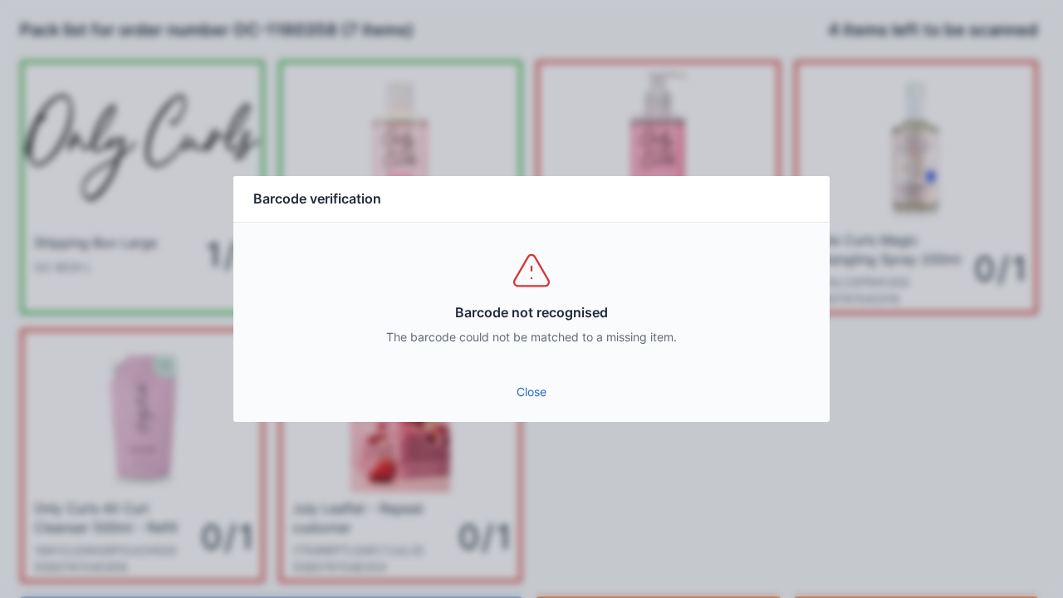
click at [526, 383] on link "Close" at bounding box center [531, 392] width 569 height 30
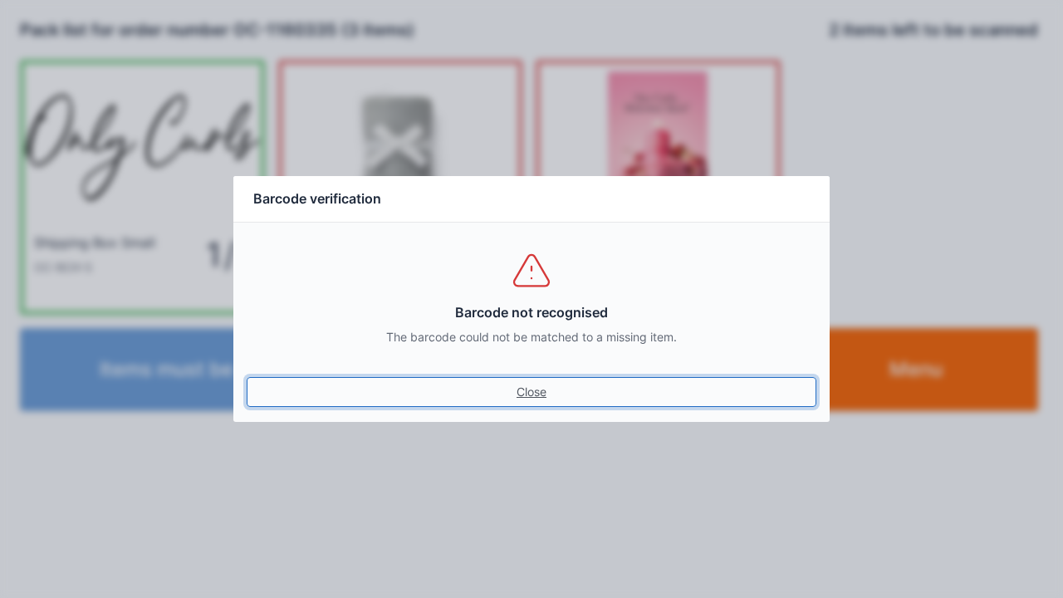
click at [520, 381] on link "Close" at bounding box center [531, 392] width 569 height 30
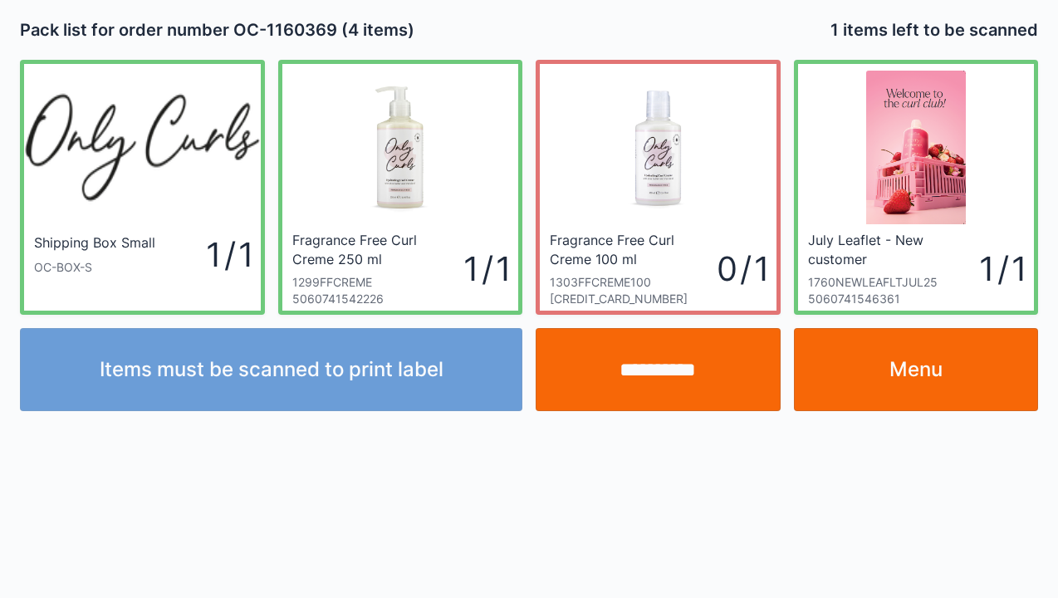
click at [624, 366] on input "**********" at bounding box center [657, 369] width 245 height 83
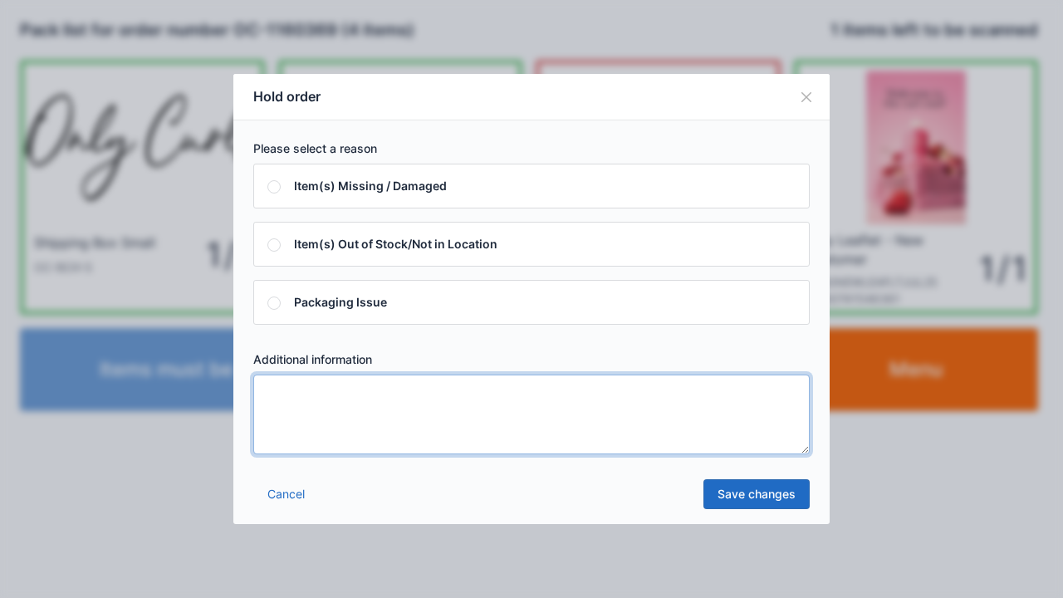
click at [291, 396] on textarea at bounding box center [531, 414] width 556 height 80
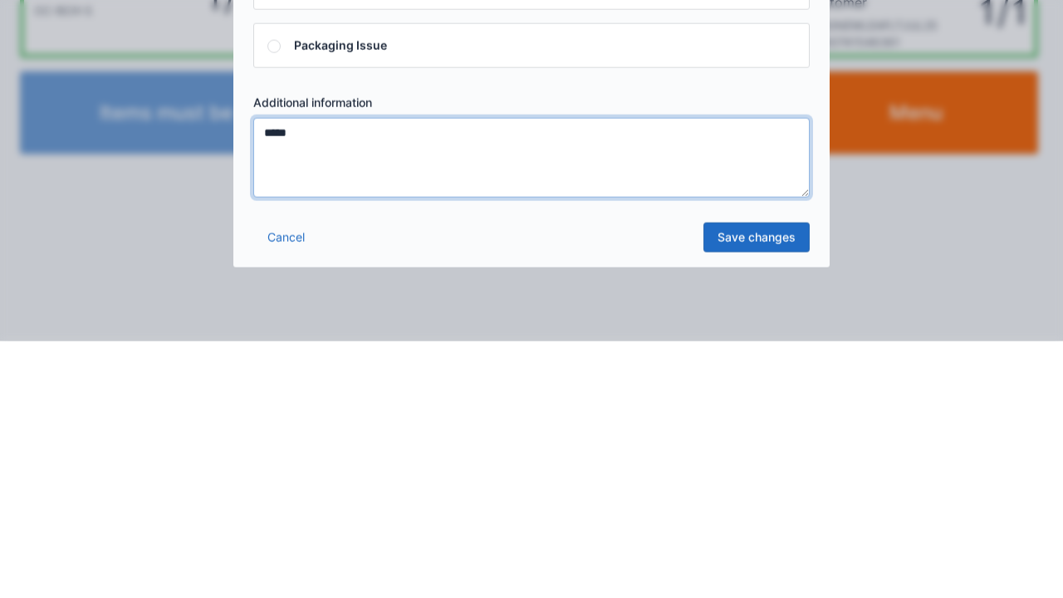
type textarea "*****"
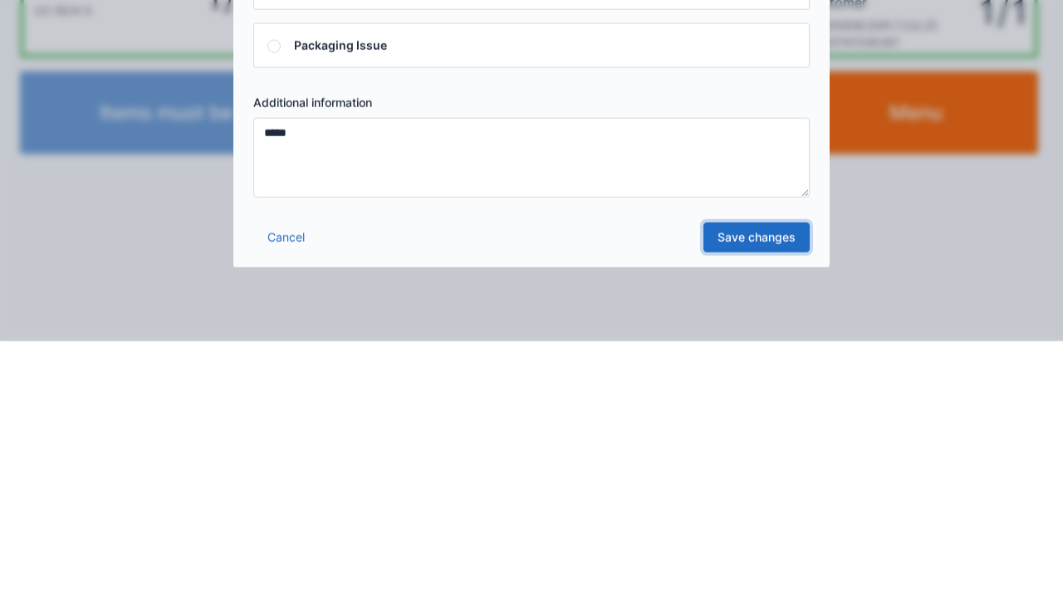
click at [738, 500] on link "Save changes" at bounding box center [756, 494] width 106 height 30
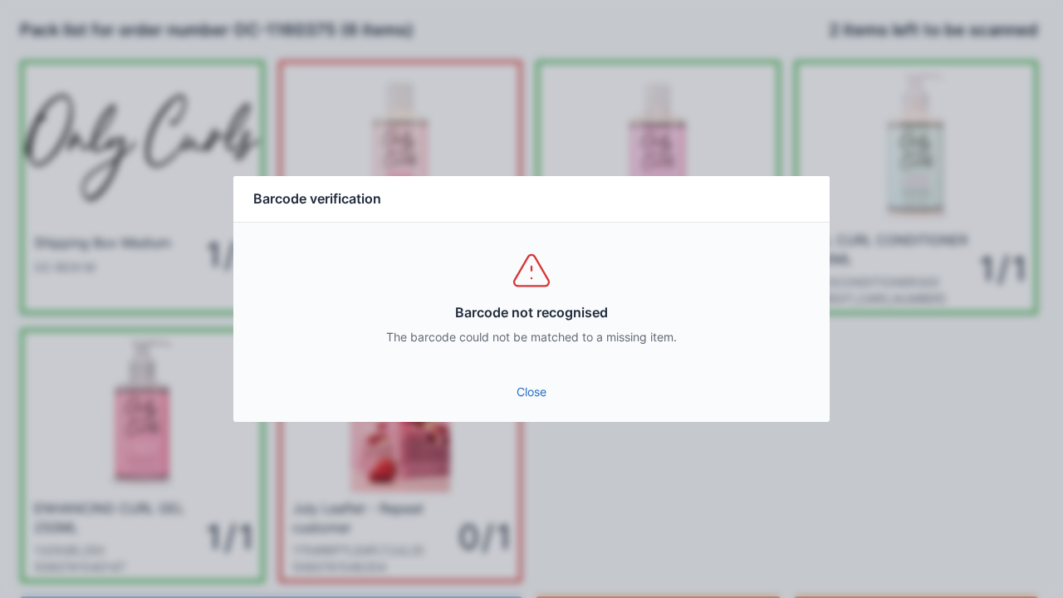
click at [527, 384] on link "Close" at bounding box center [531, 392] width 569 height 30
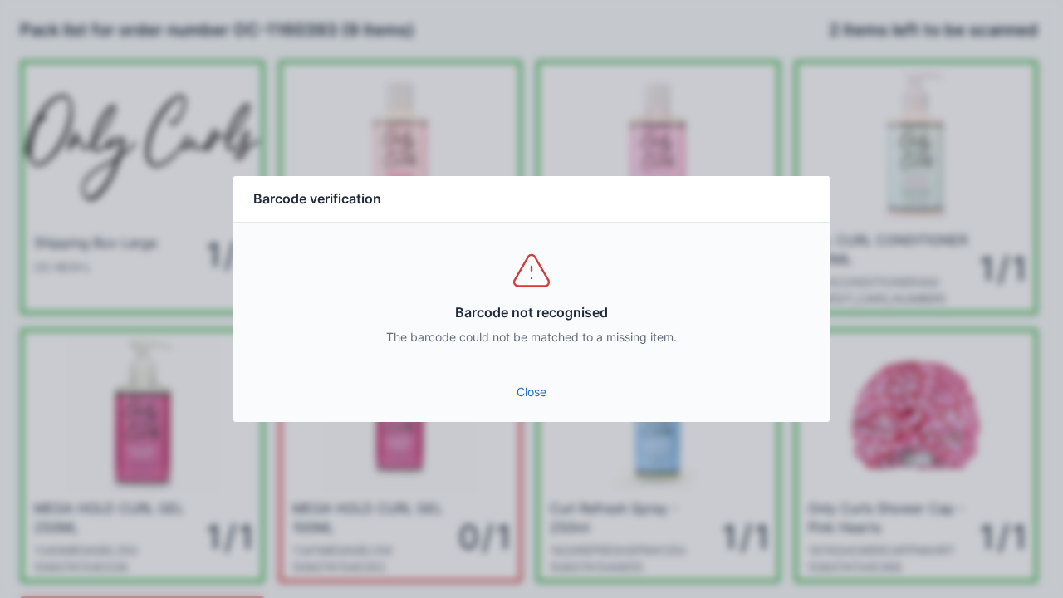
click at [525, 398] on link "Close" at bounding box center [531, 392] width 569 height 30
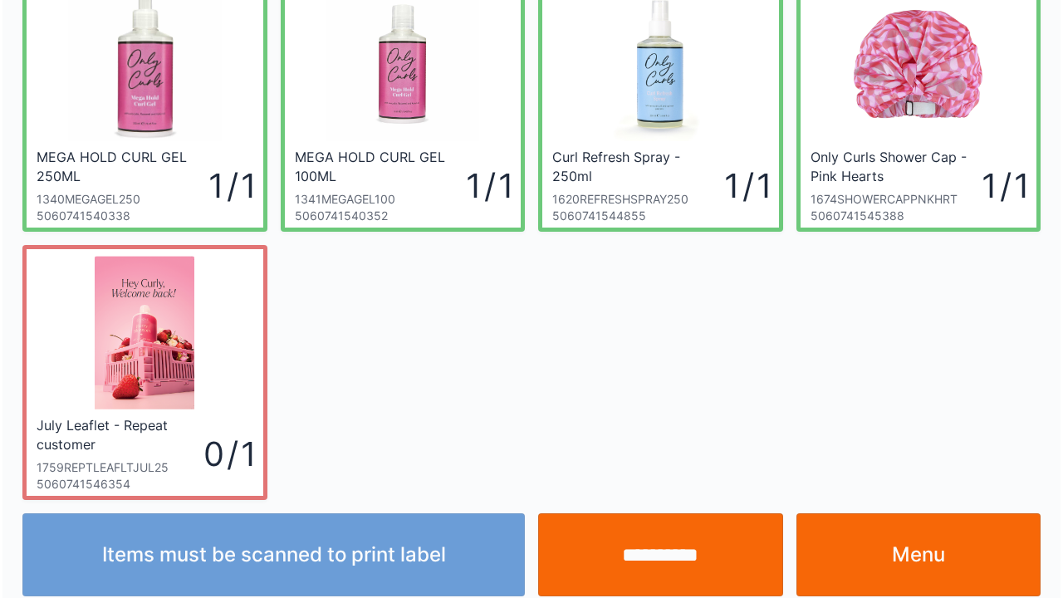
scroll to position [364, 0]
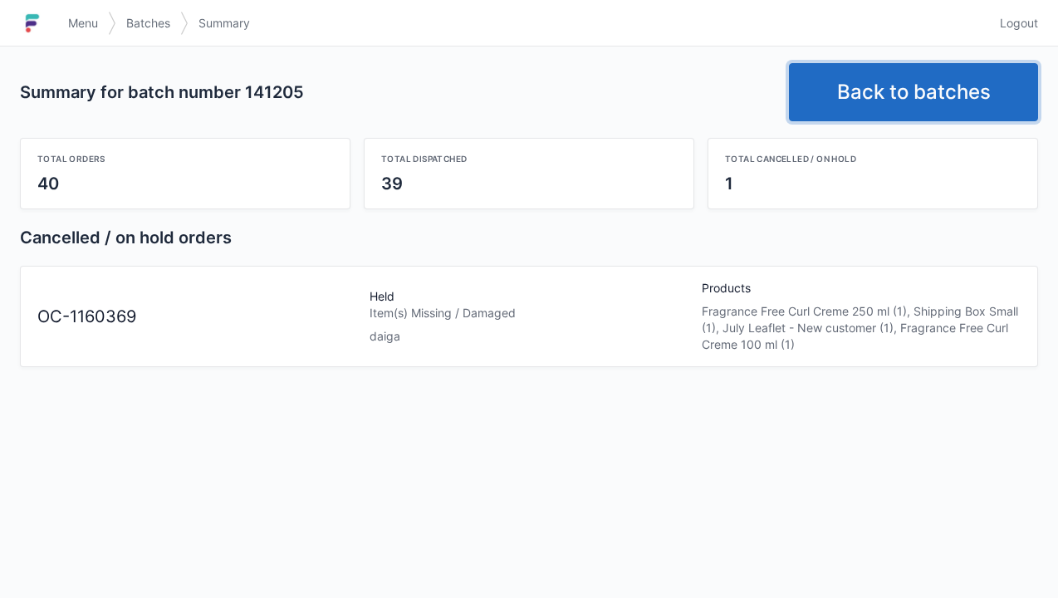
click at [876, 86] on link "Back to batches" at bounding box center [913, 92] width 249 height 58
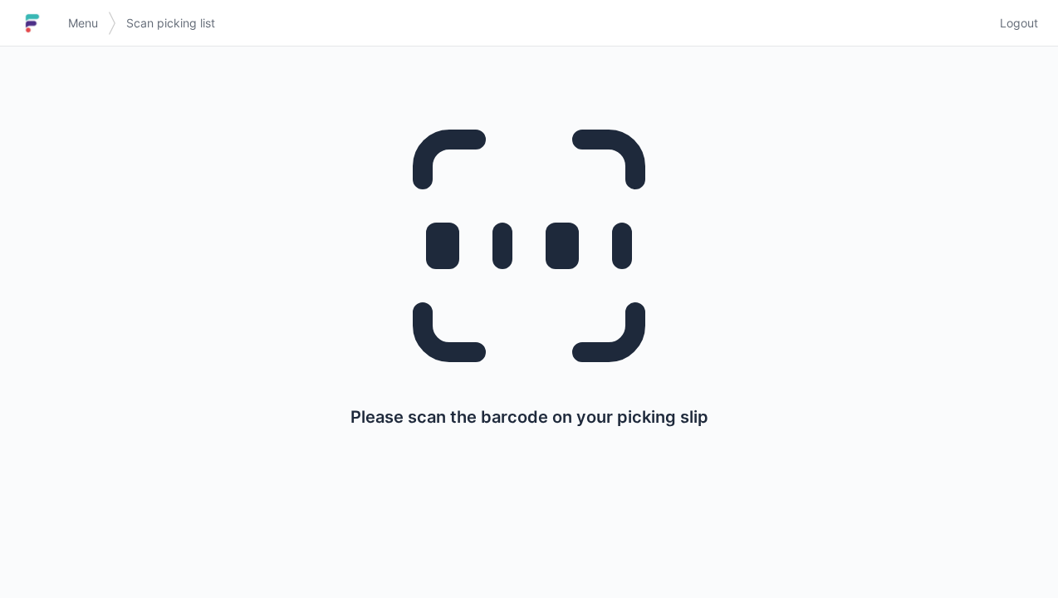
click at [66, 19] on link "Menu" at bounding box center [83, 23] width 50 height 30
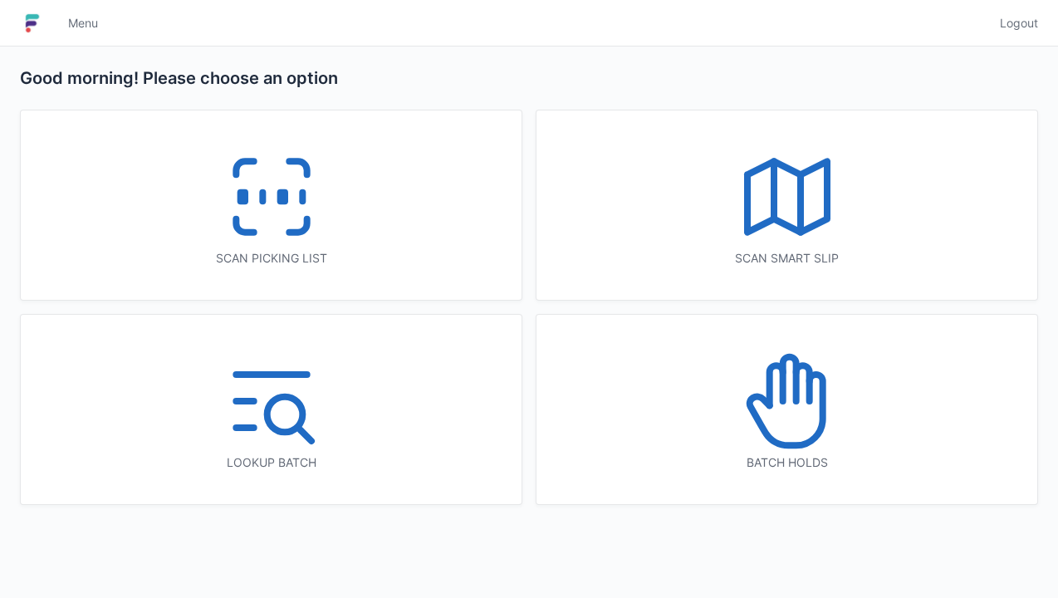
click at [772, 403] on icon at bounding box center [787, 401] width 106 height 106
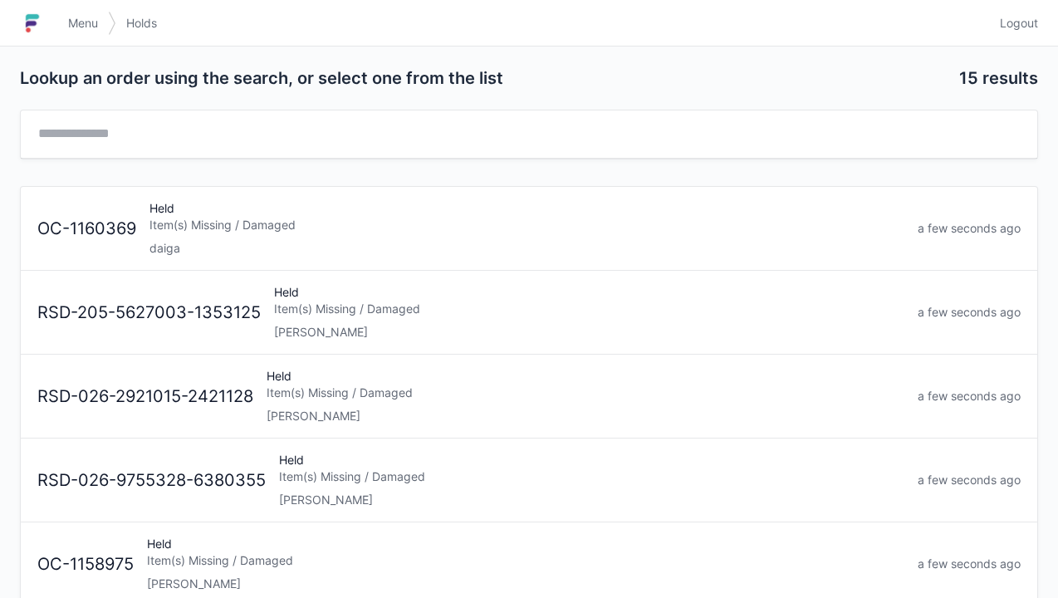
click at [243, 223] on div "Item(s) Missing / Damaged" at bounding box center [526, 225] width 755 height 17
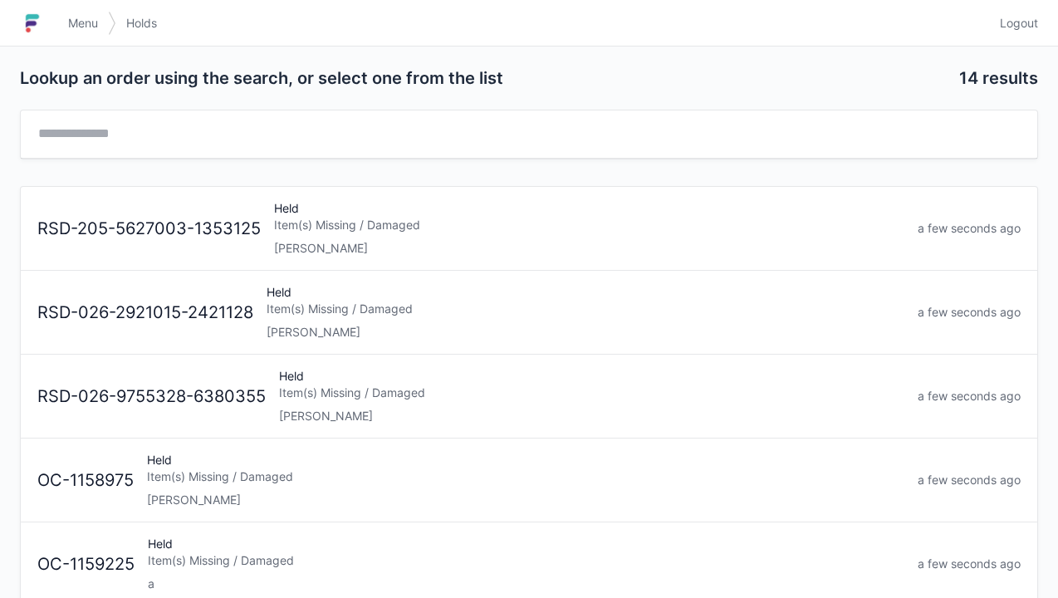
click at [69, 10] on link "Menu" at bounding box center [83, 23] width 50 height 30
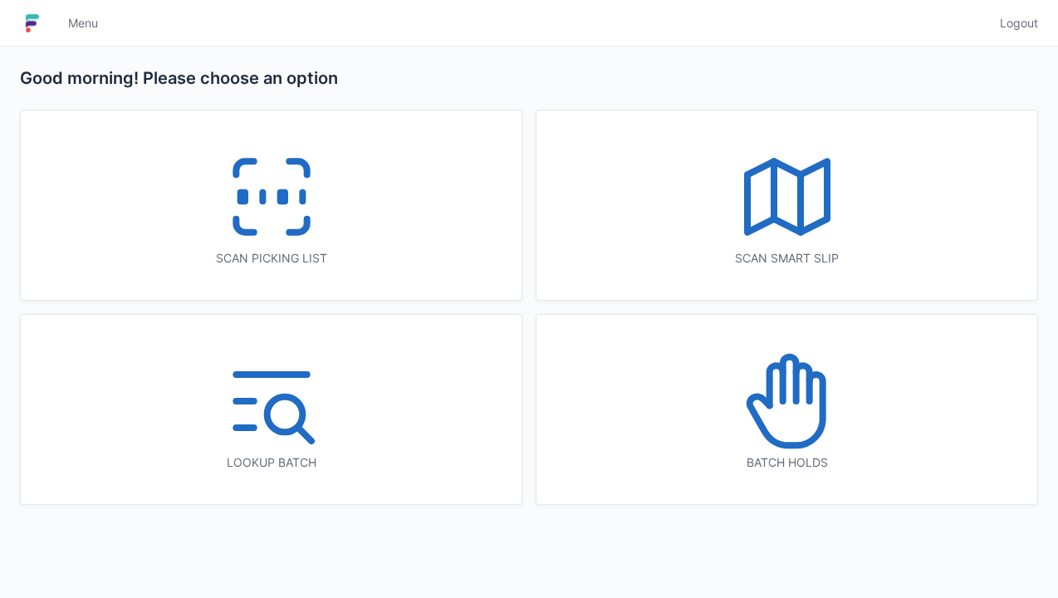
click at [794, 198] on icon at bounding box center [787, 197] width 106 height 106
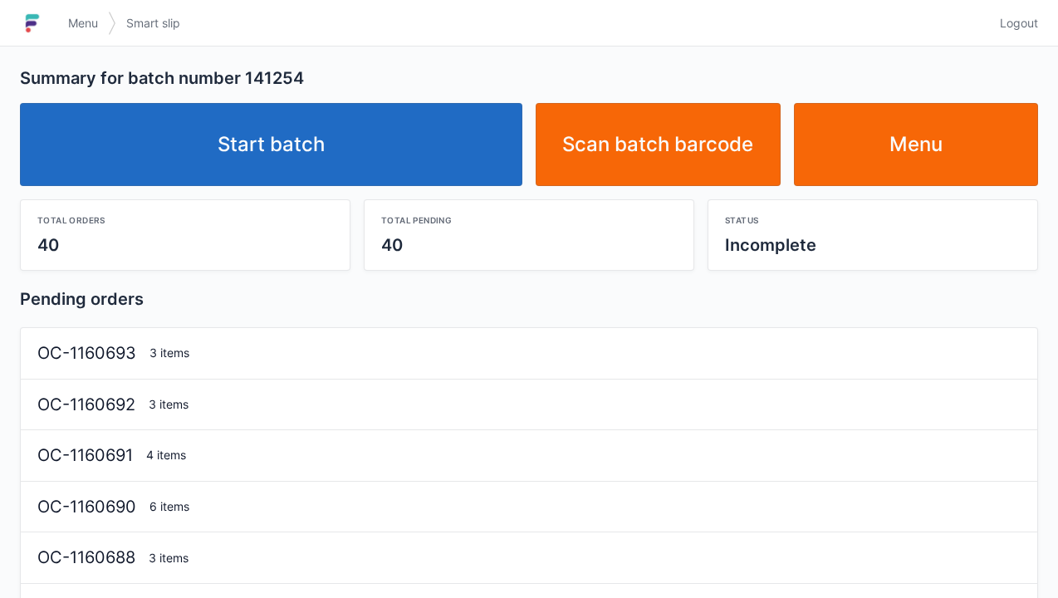
click at [314, 133] on link "Start batch" at bounding box center [271, 144] width 502 height 83
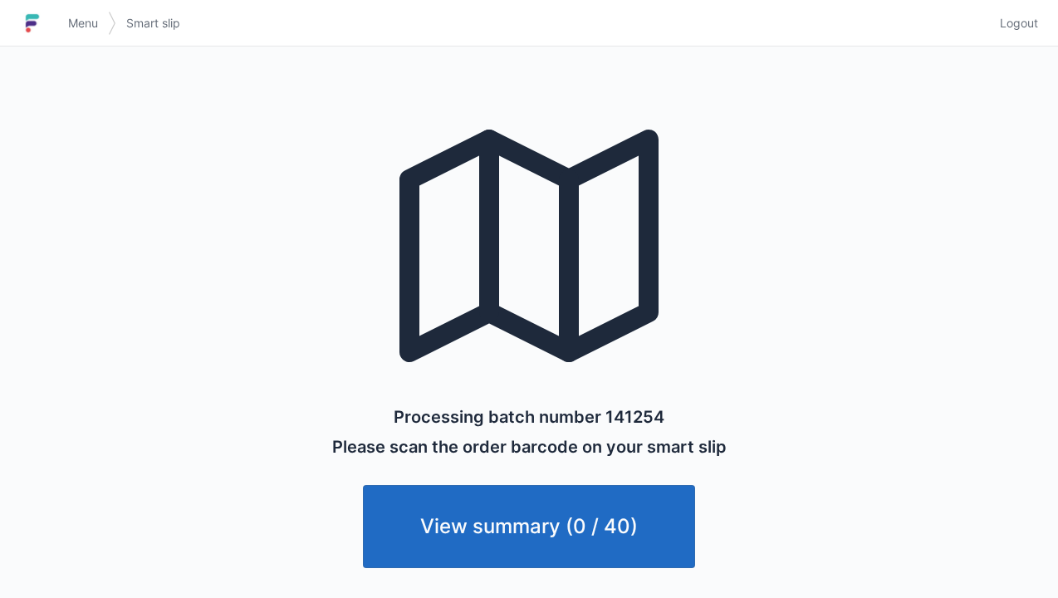
click at [501, 534] on link "View summary (0 / 40)" at bounding box center [529, 526] width 332 height 83
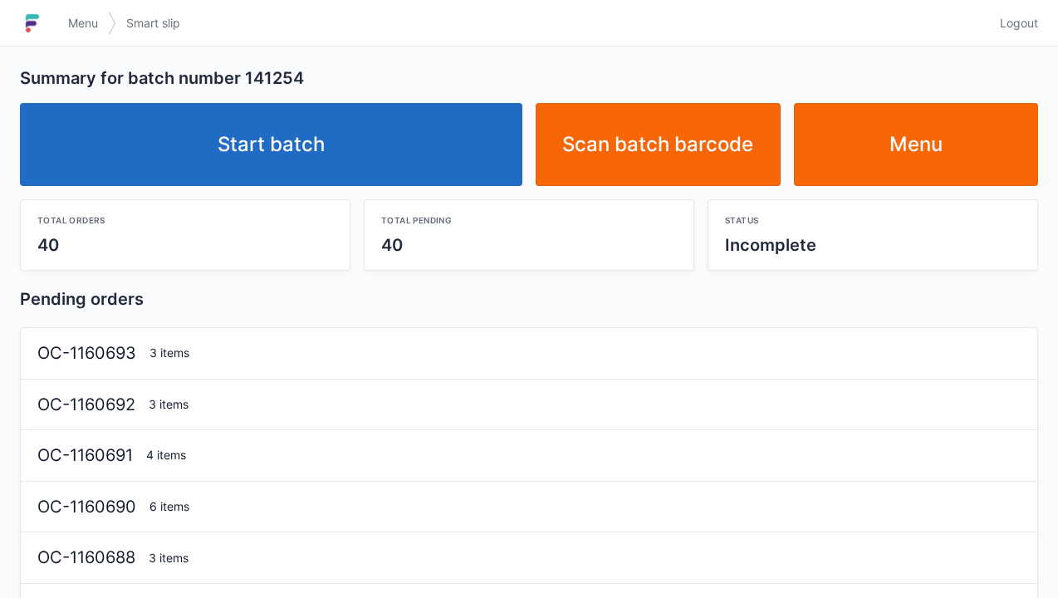
click at [290, 137] on link "Start batch" at bounding box center [271, 144] width 502 height 83
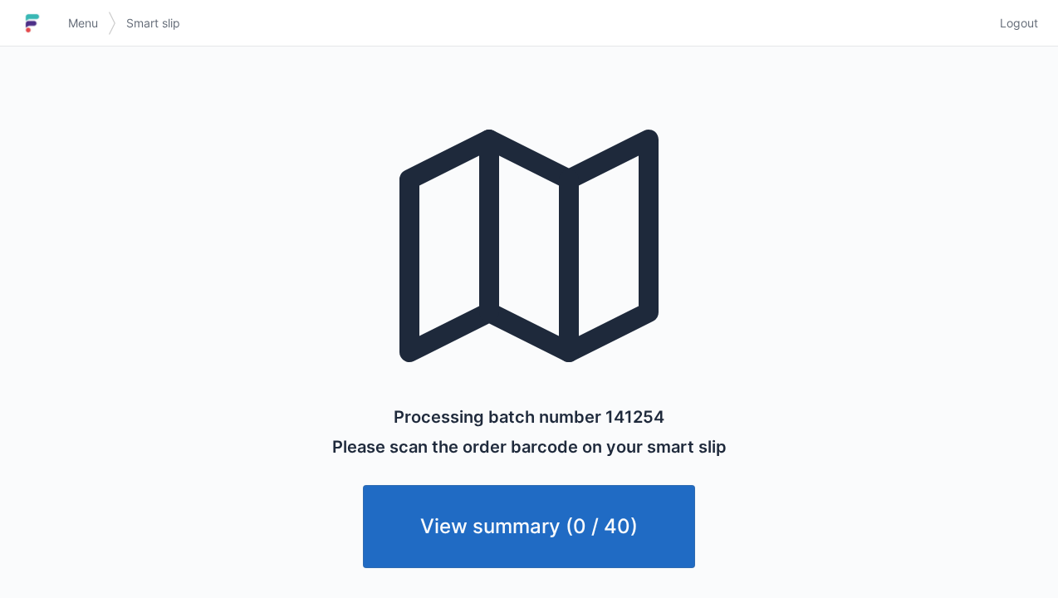
click at [467, 541] on link "View summary (0 / 40)" at bounding box center [529, 526] width 332 height 83
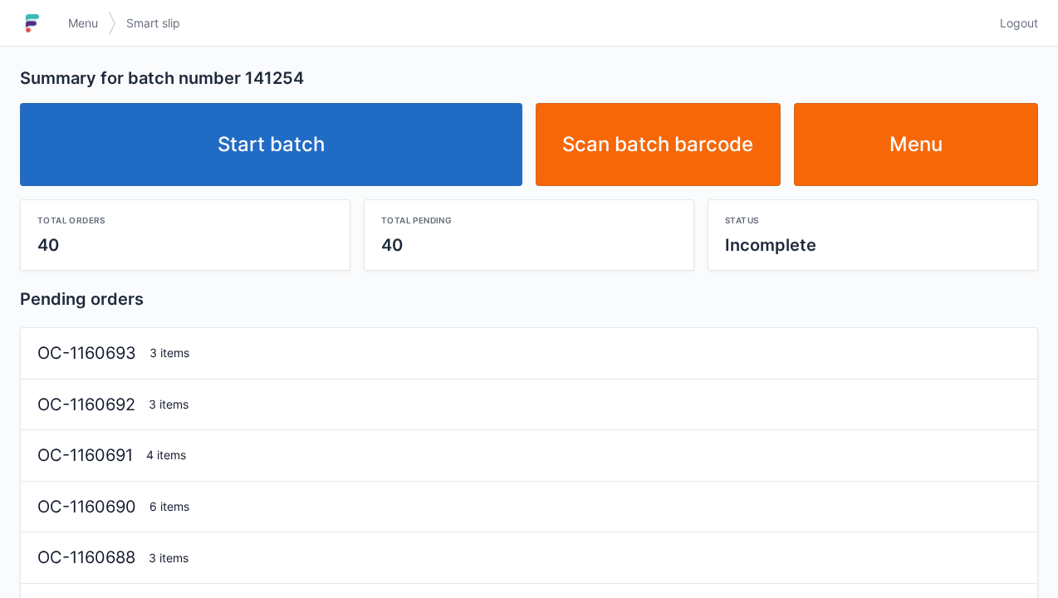
click at [226, 144] on link "Start batch" at bounding box center [271, 144] width 502 height 83
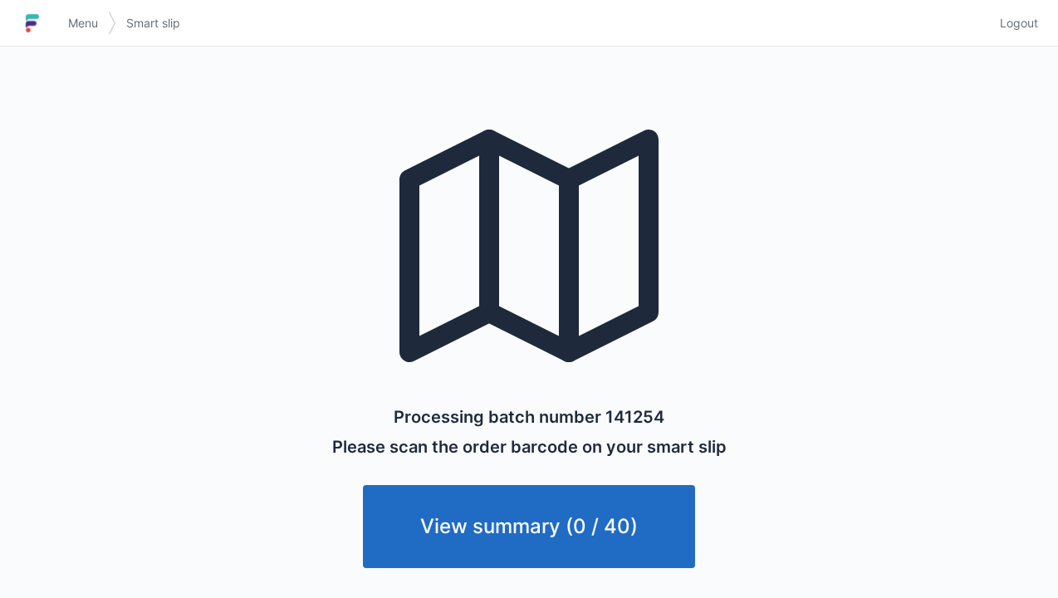
click at [61, 32] on link "Menu" at bounding box center [83, 23] width 50 height 30
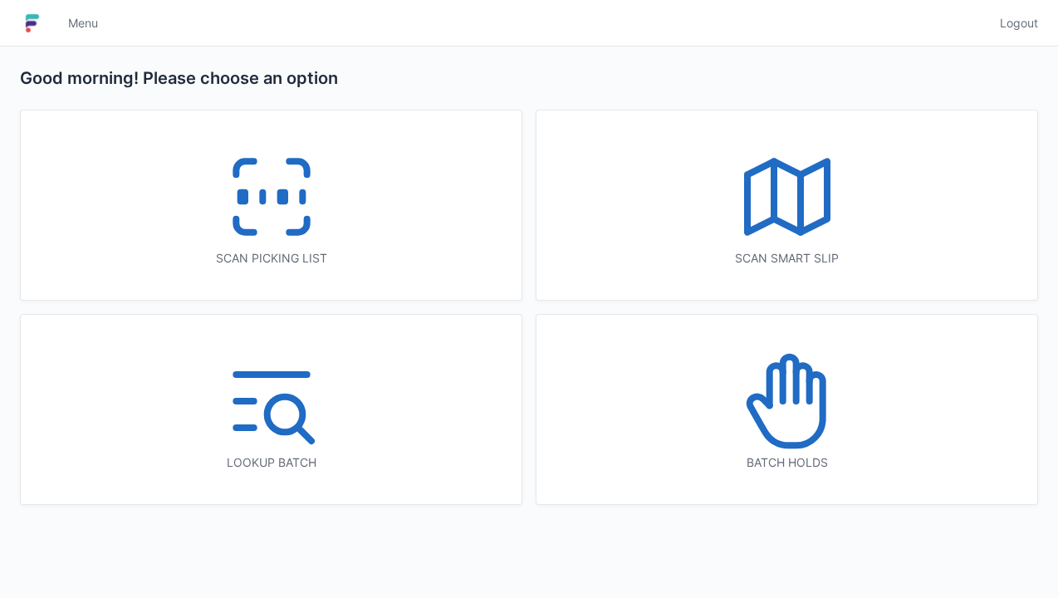
click at [779, 189] on icon at bounding box center [787, 197] width 106 height 106
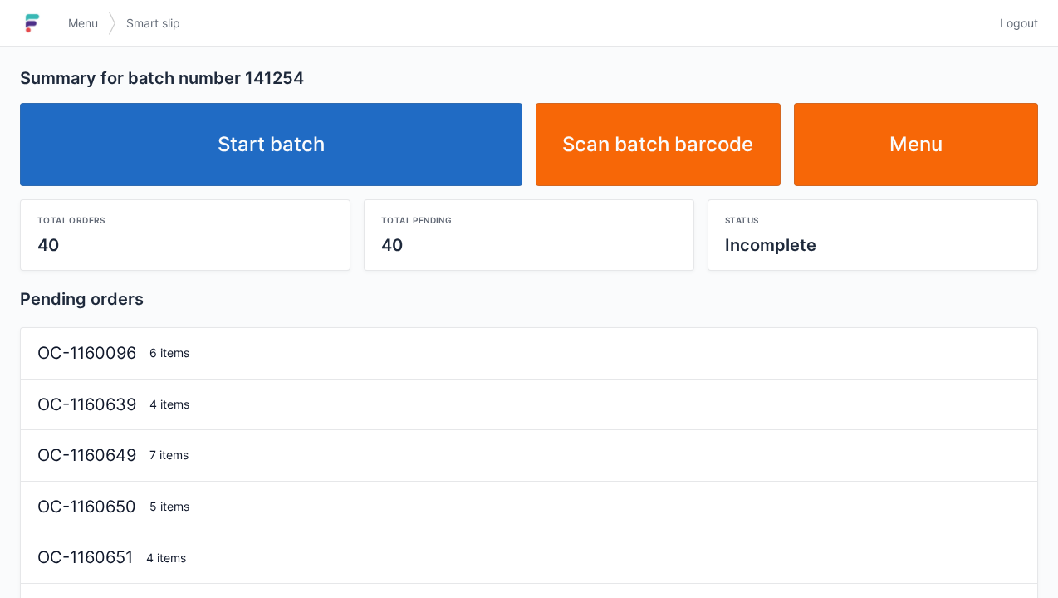
click at [277, 124] on link "Start batch" at bounding box center [271, 144] width 502 height 83
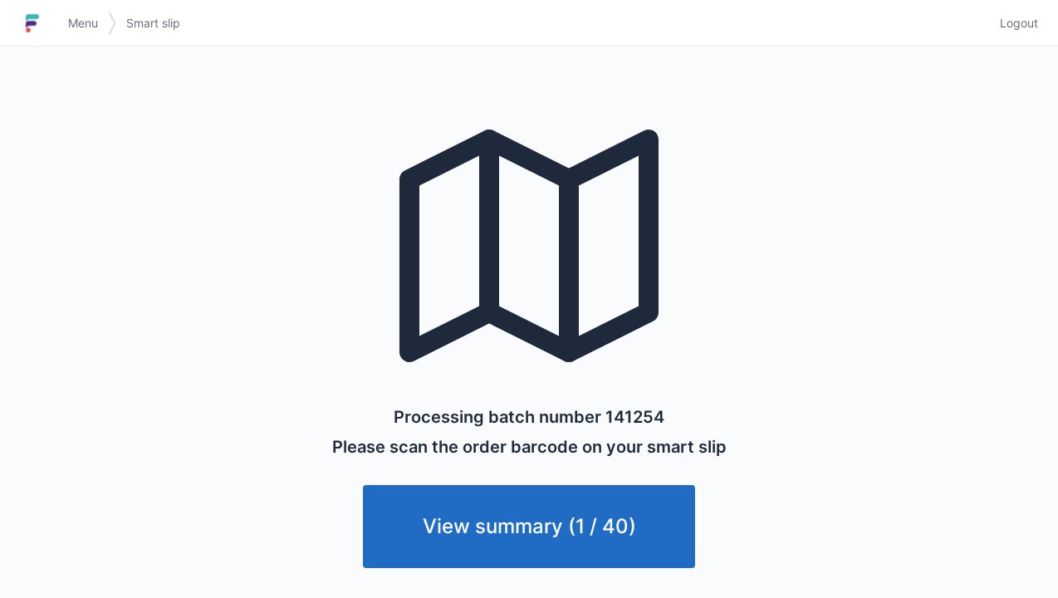
click at [70, 12] on link "Menu" at bounding box center [83, 23] width 50 height 30
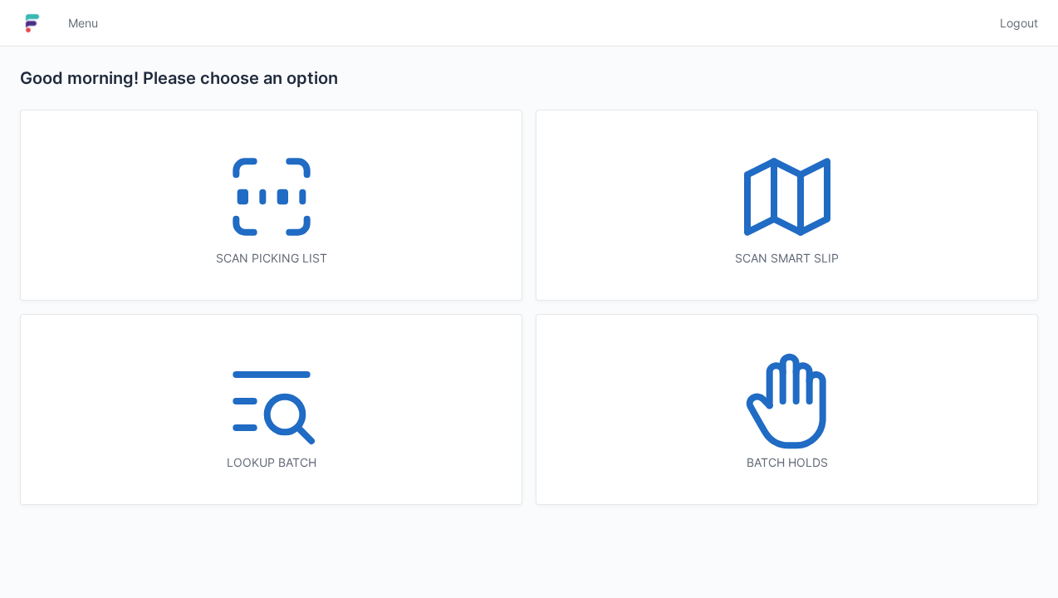
click at [278, 207] on icon at bounding box center [271, 197] width 106 height 106
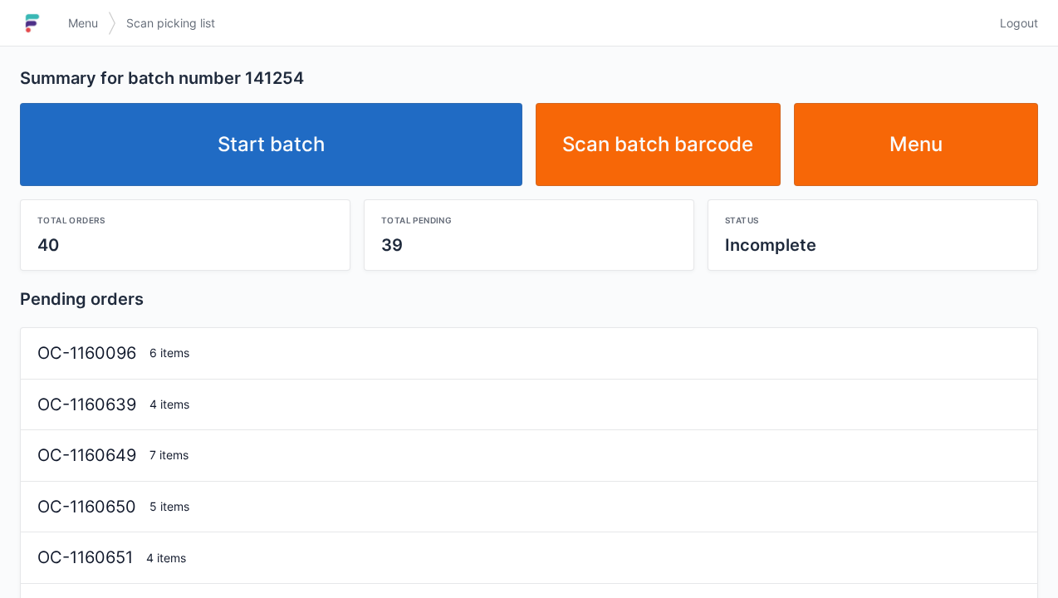
click at [282, 148] on link "Start batch" at bounding box center [271, 144] width 502 height 83
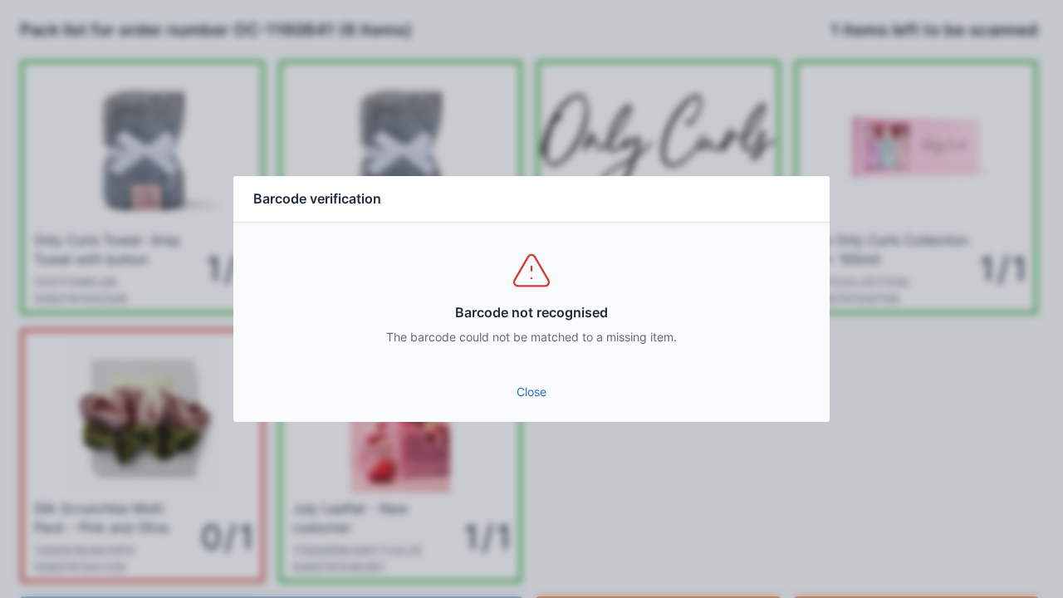
click at [518, 393] on link "Close" at bounding box center [531, 392] width 569 height 30
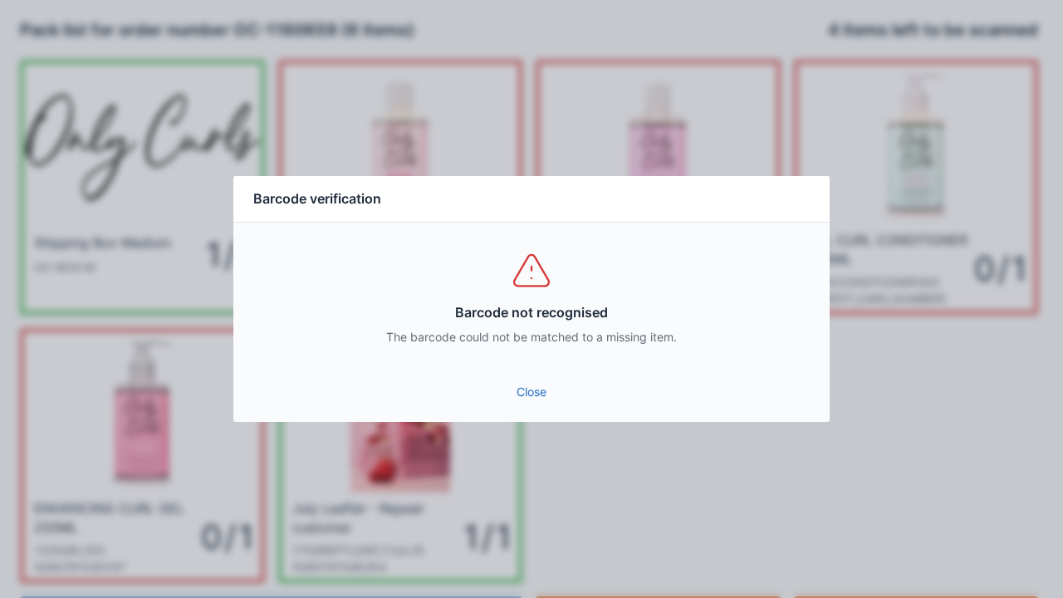
click at [521, 379] on link "Close" at bounding box center [531, 392] width 569 height 30
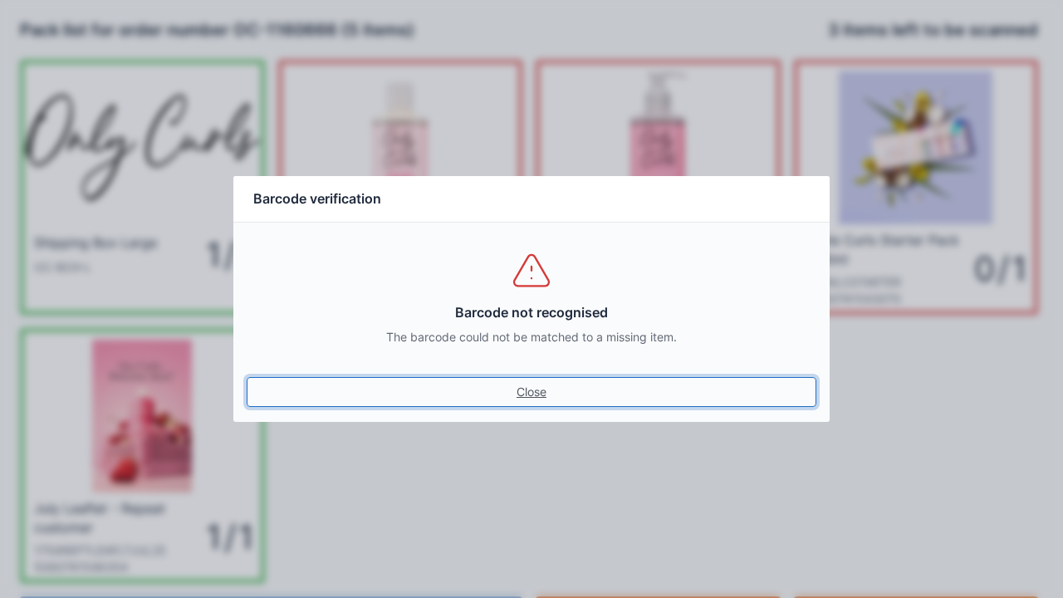
click at [520, 384] on link "Close" at bounding box center [531, 392] width 569 height 30
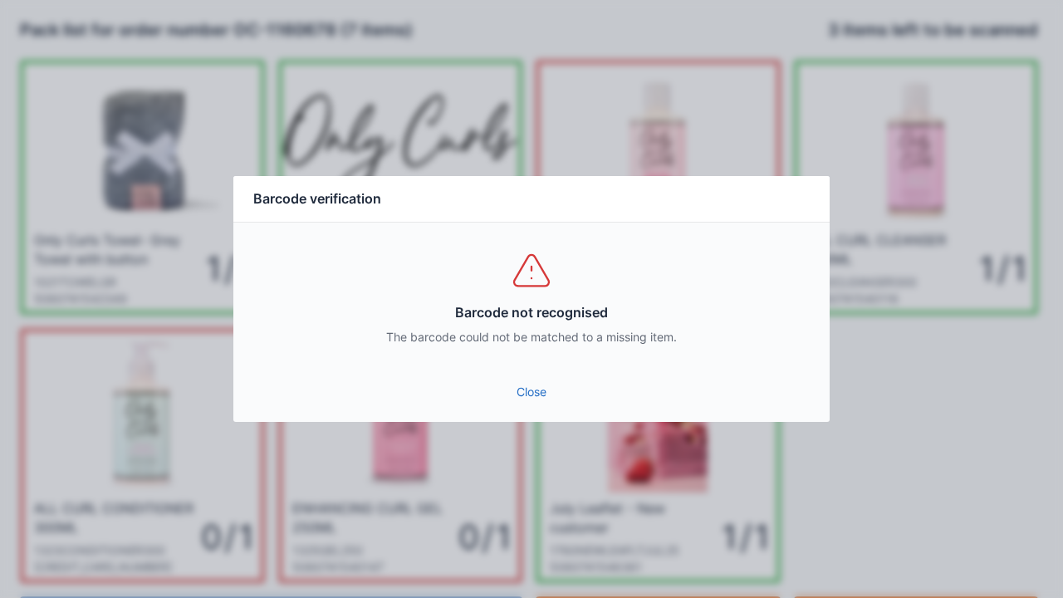
click at [535, 383] on link "Close" at bounding box center [531, 392] width 569 height 30
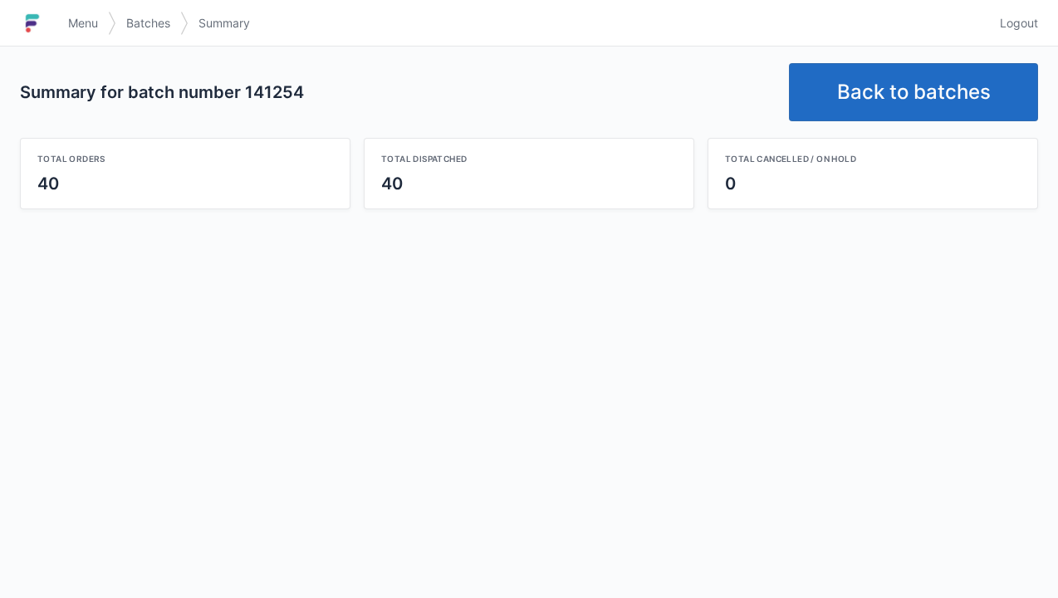
click at [918, 96] on link "Back to batches" at bounding box center [913, 92] width 249 height 58
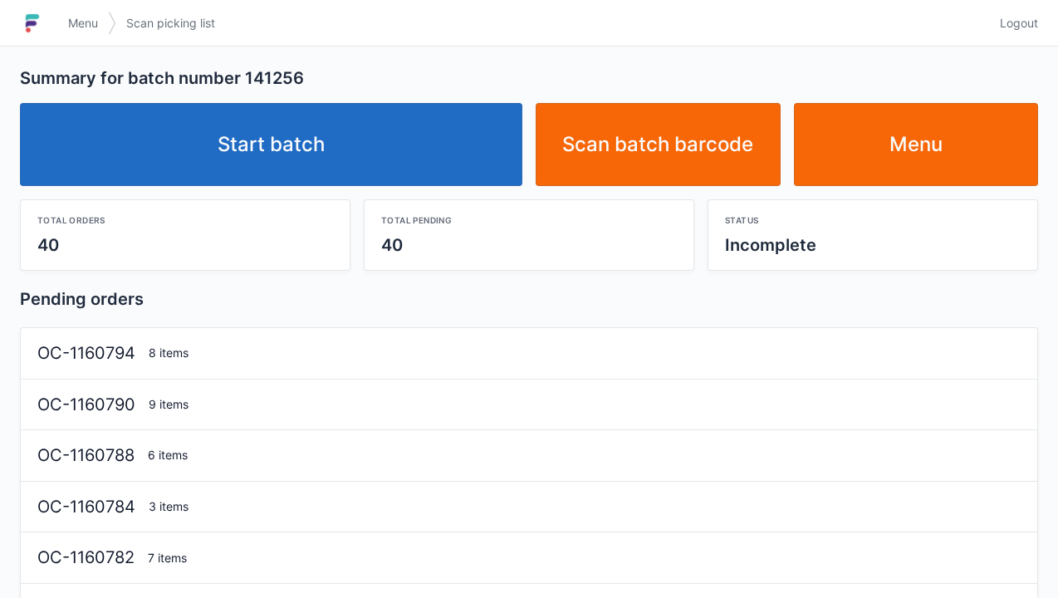
click at [306, 148] on link "Start batch" at bounding box center [271, 144] width 502 height 83
